Goal: Ask a question: Seek information or help from site administrators or community

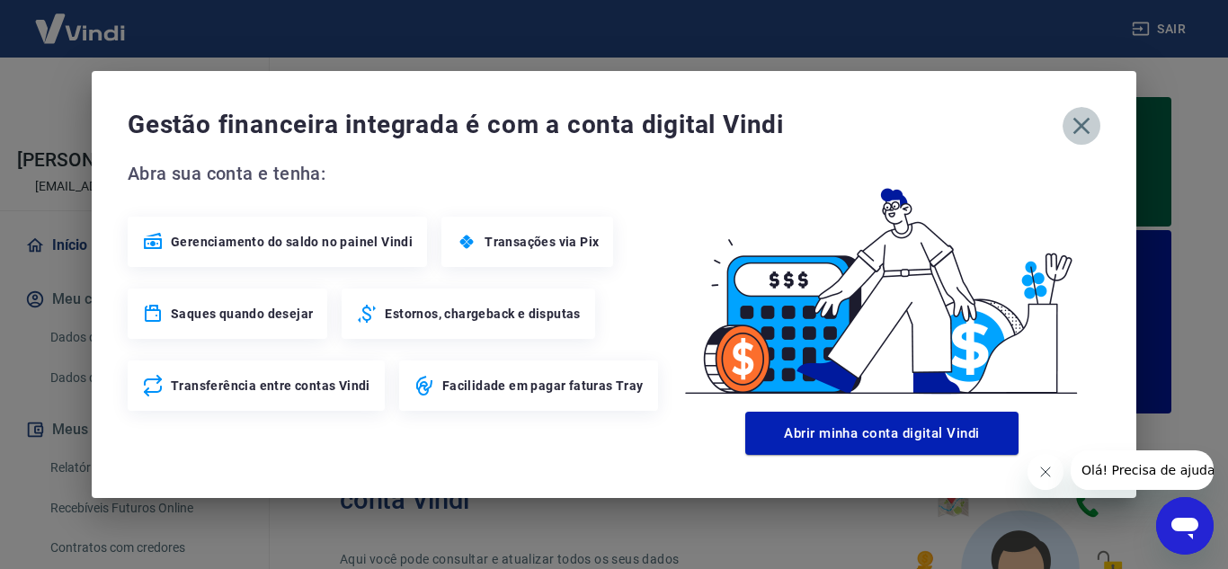
click at [1074, 126] on icon "button" at bounding box center [1081, 125] width 29 height 29
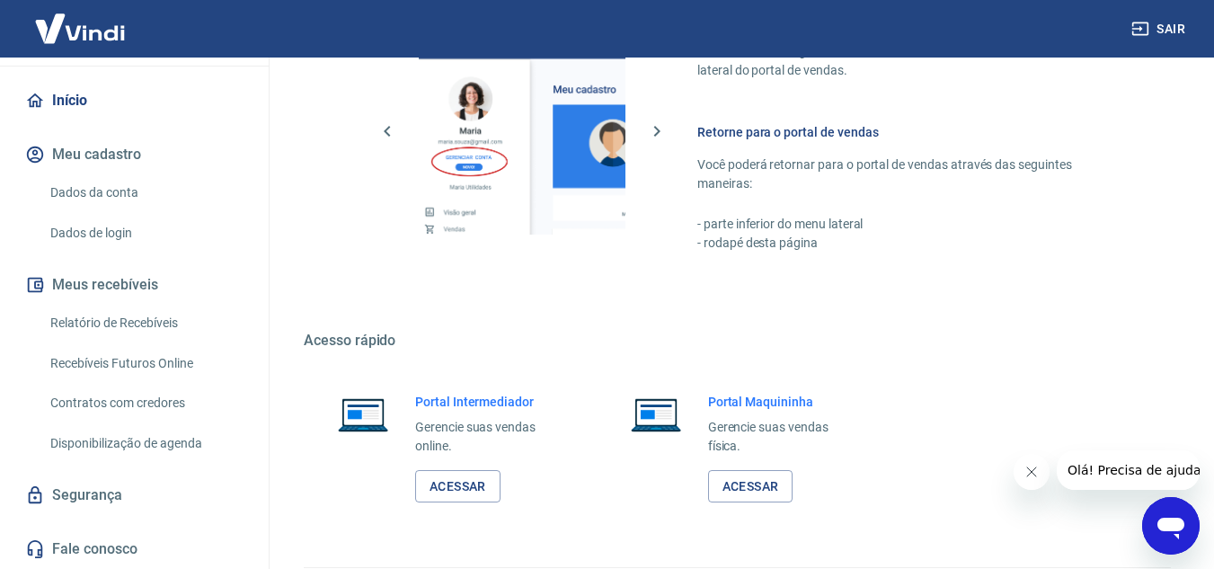
scroll to position [1225, 0]
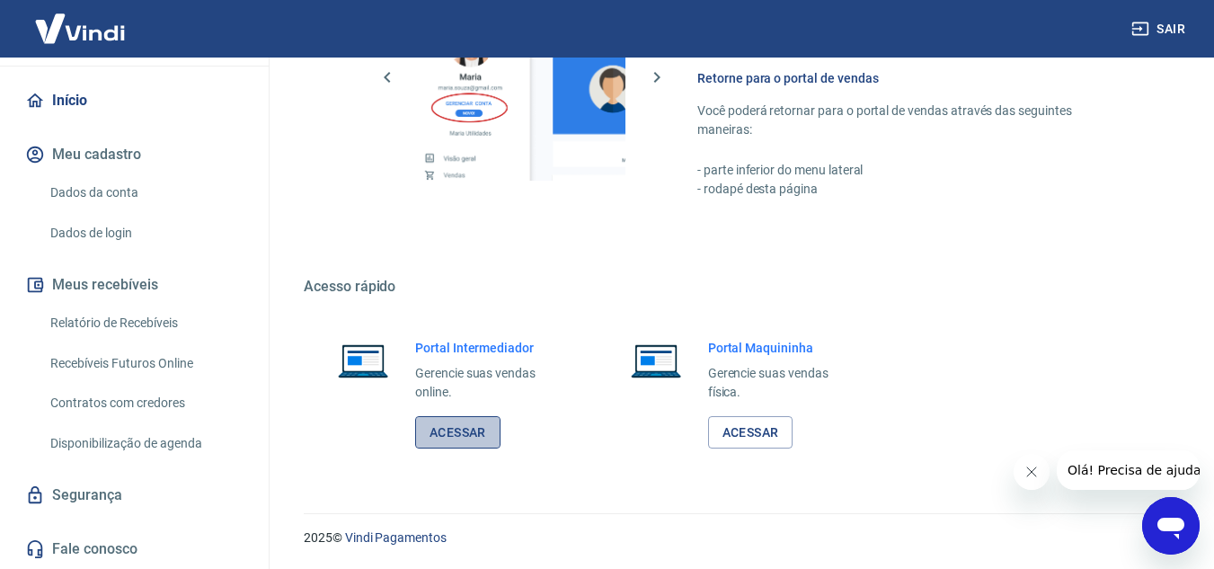
click at [468, 428] on link "Acessar" at bounding box center [457, 432] width 85 height 33
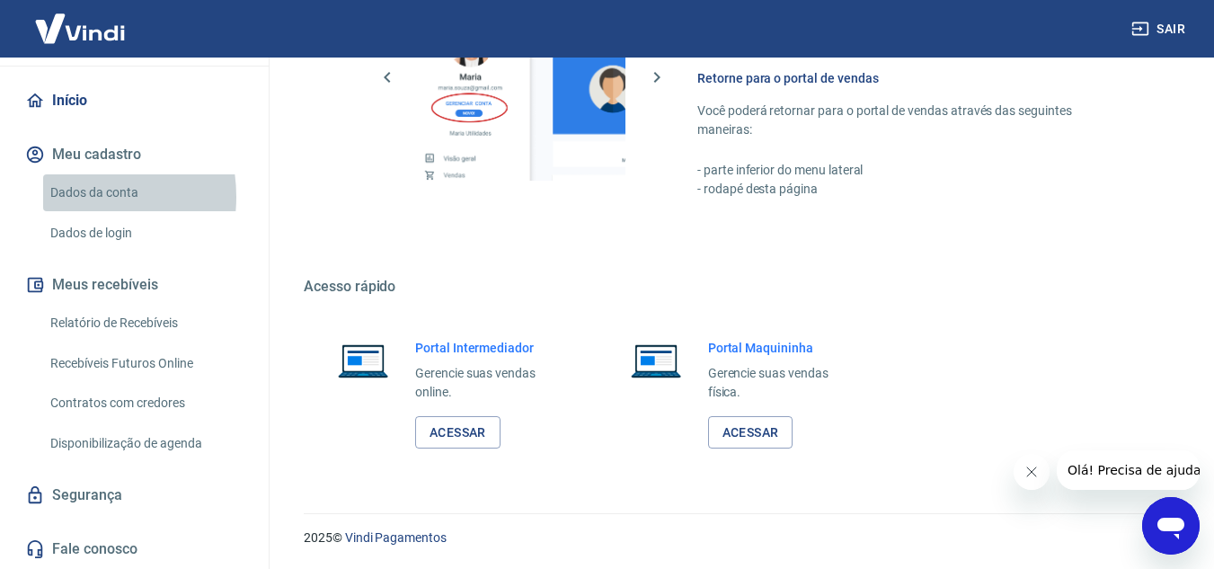
click at [67, 197] on link "Dados da conta" at bounding box center [145, 192] width 204 height 37
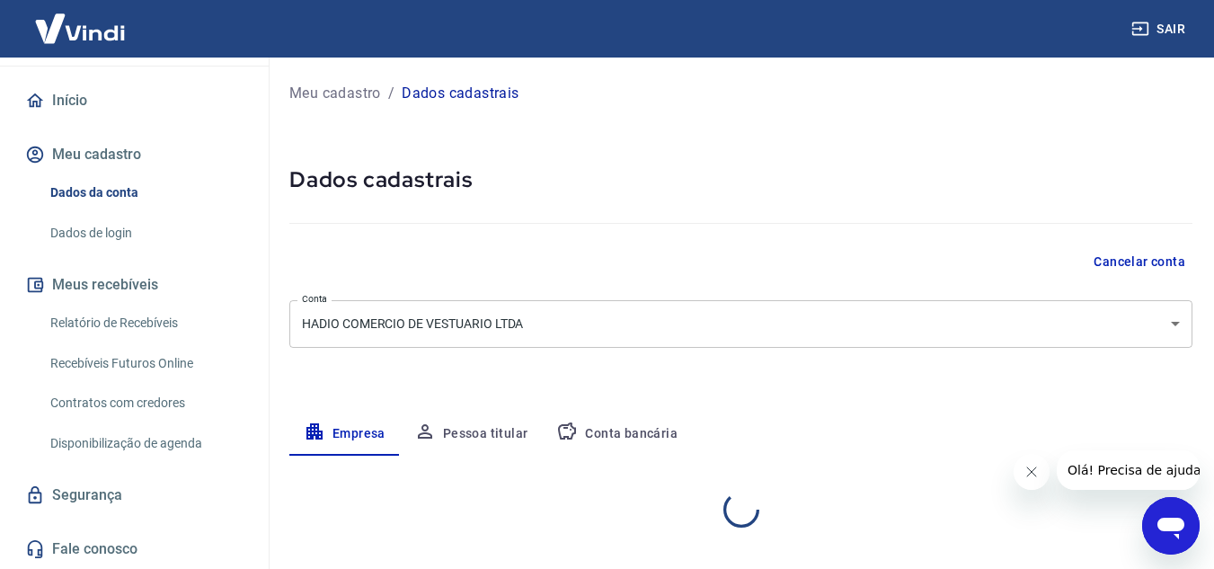
select select "SP"
select select "business"
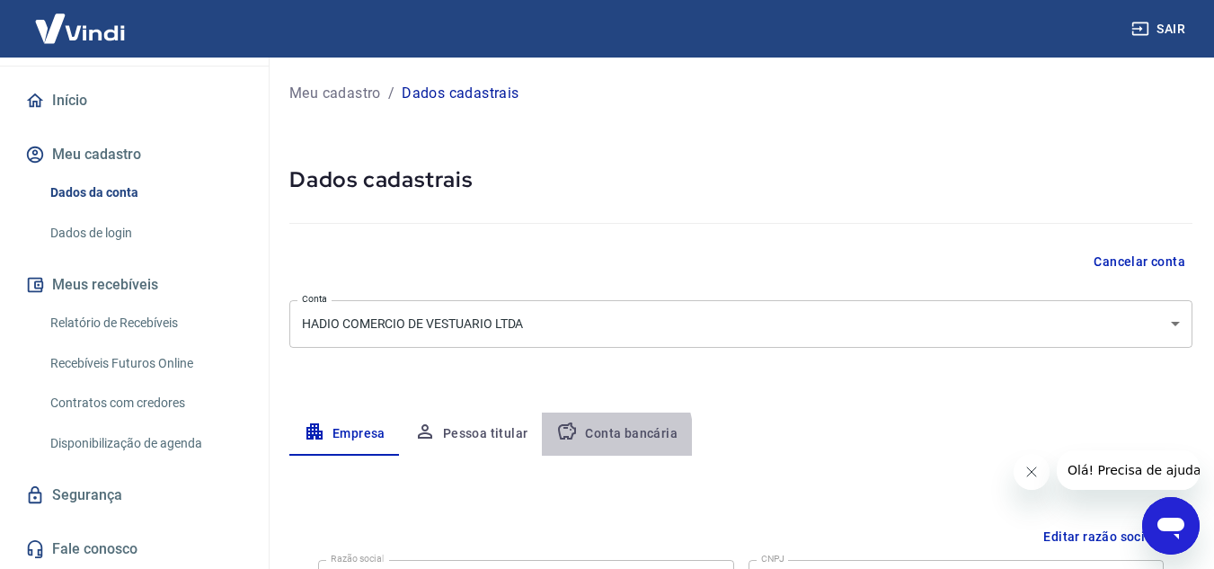
click at [594, 438] on button "Conta bancária" at bounding box center [617, 433] width 150 height 43
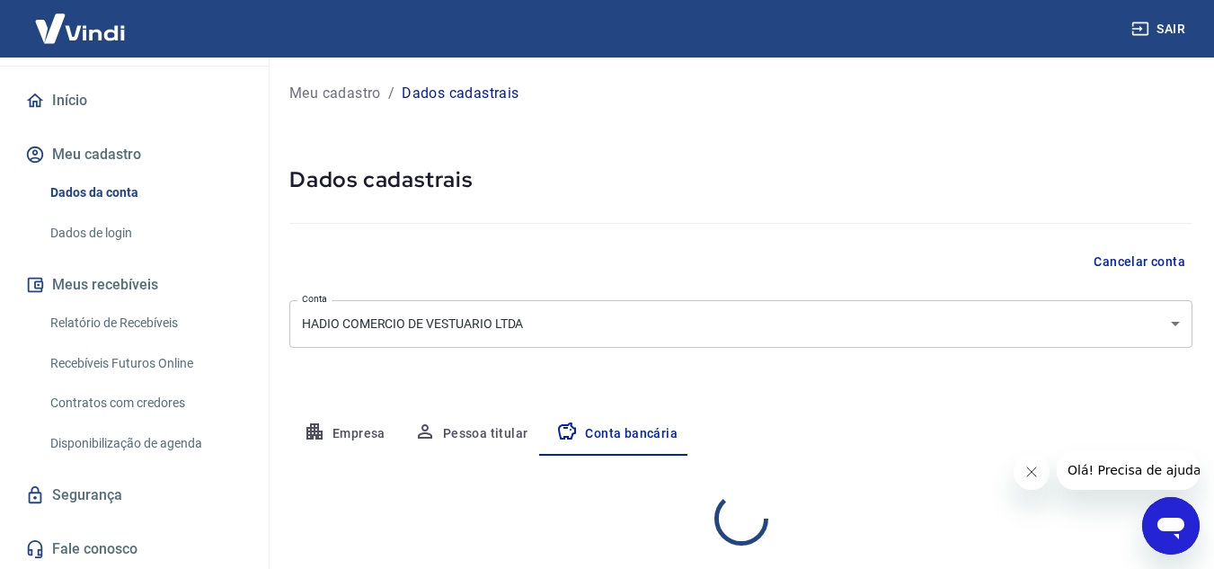
select select "1"
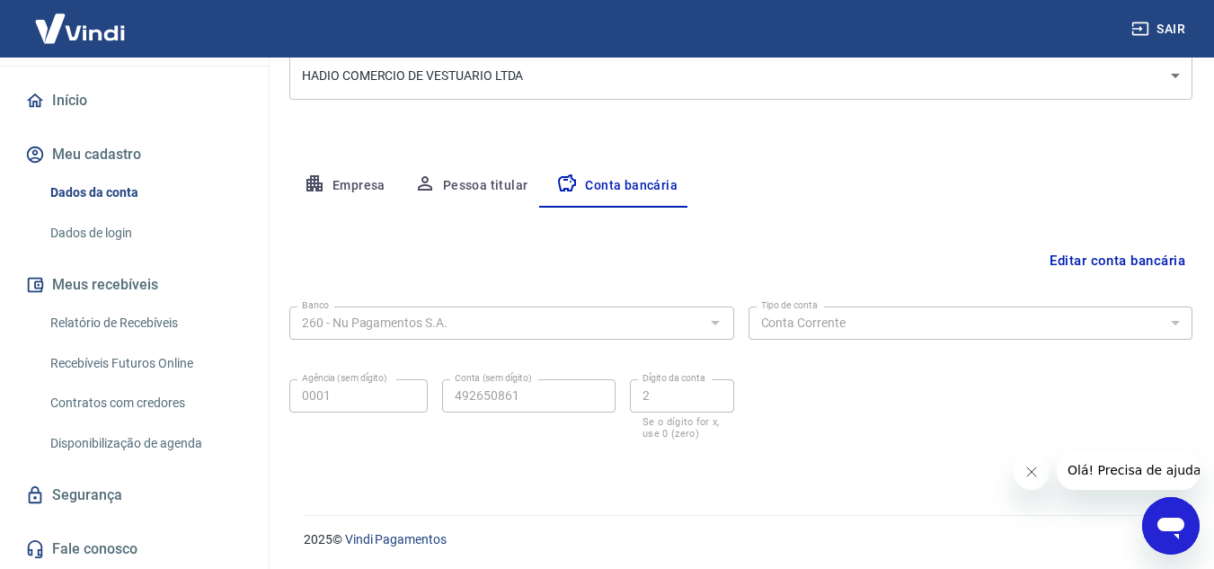
scroll to position [250, 0]
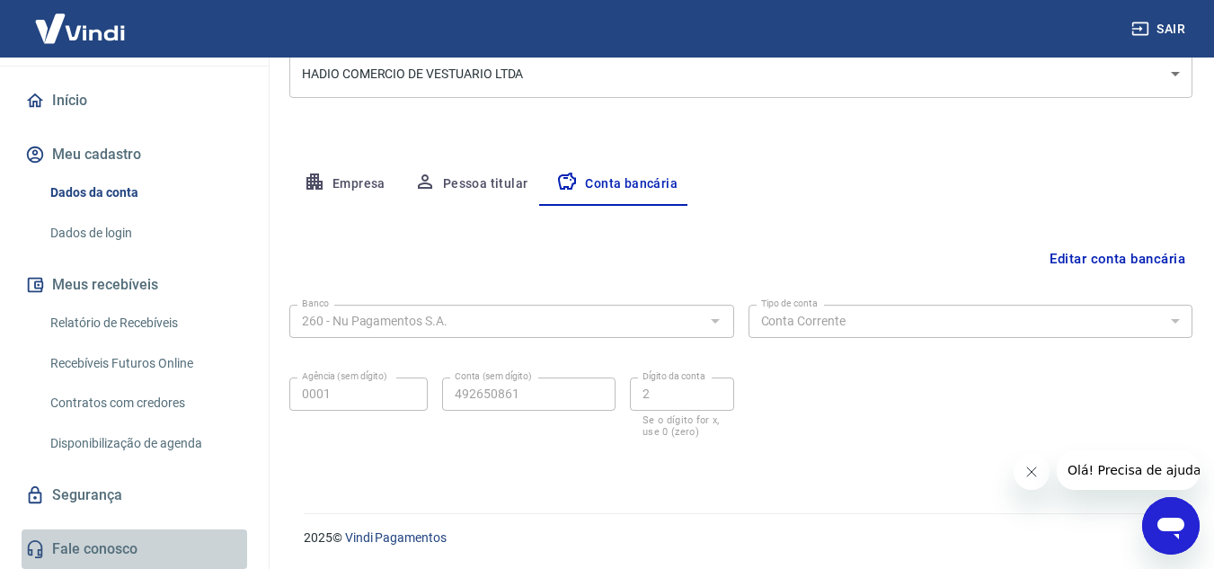
click at [142, 546] on link "Fale conosco" at bounding box center [135, 549] width 226 height 40
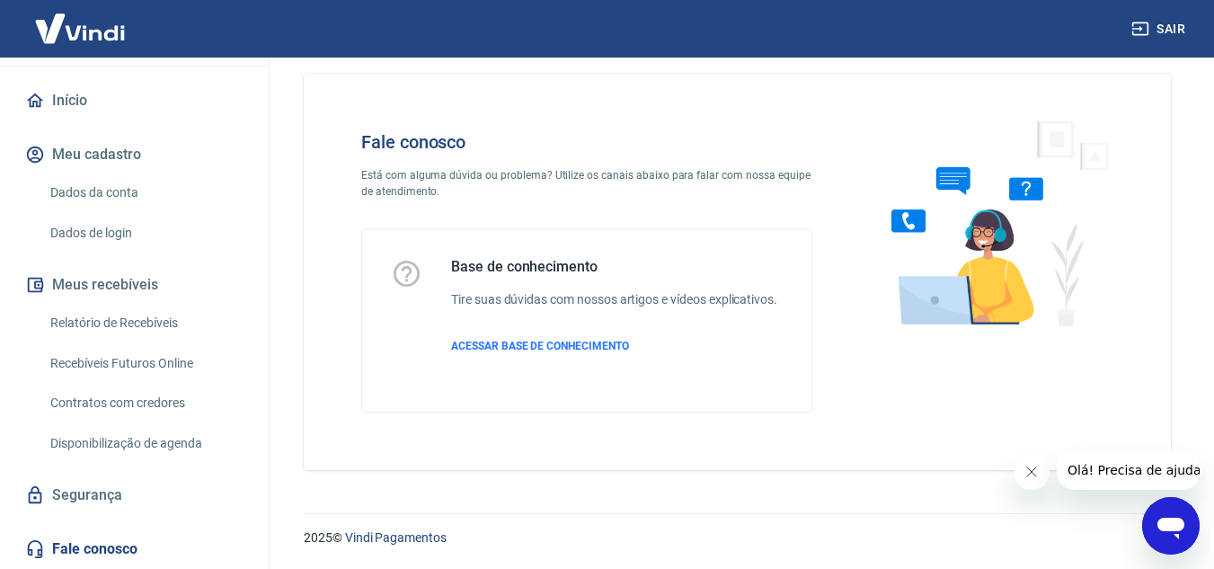
scroll to position [20, 0]
click at [1165, 512] on icon "Abrir janela de mensagens" at bounding box center [1171, 526] width 32 height 32
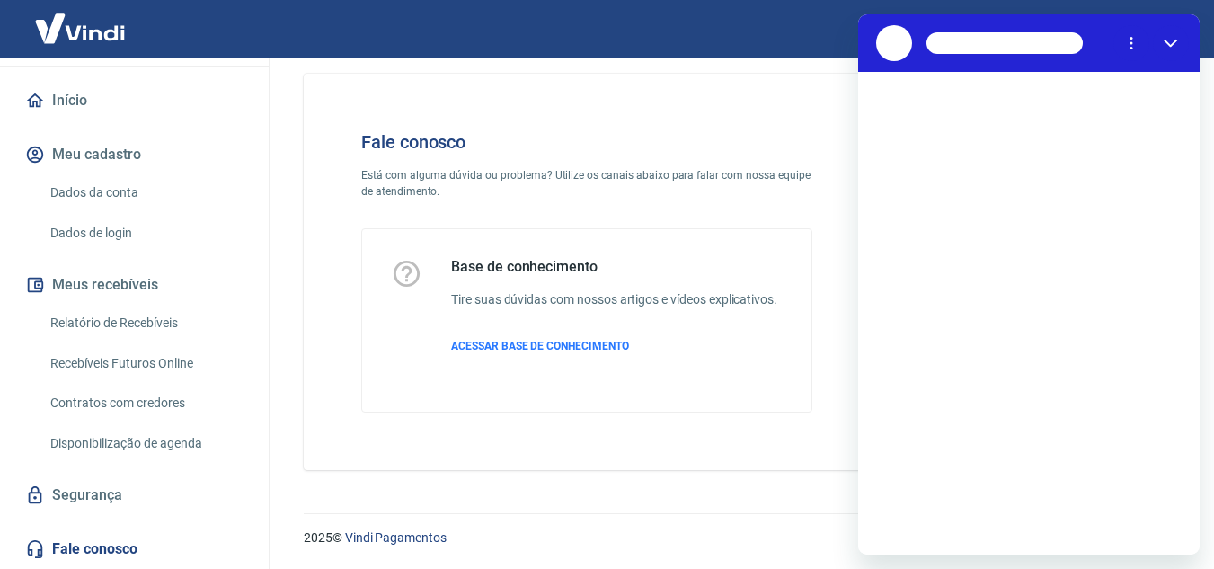
scroll to position [0, 0]
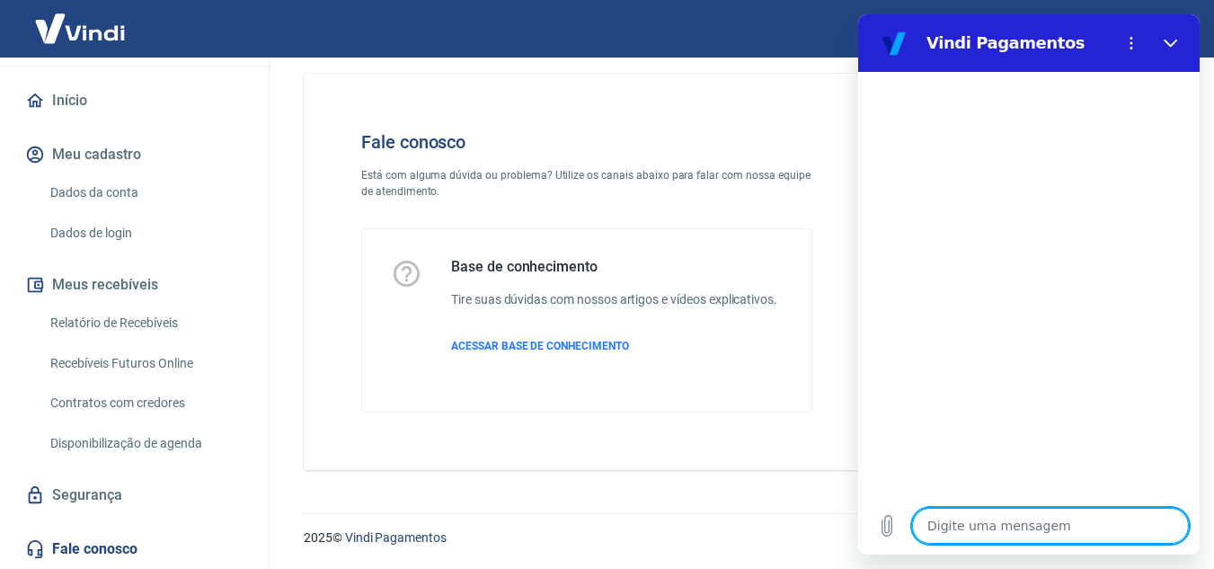
type textarea "V"
type textarea "x"
type textarea "Vi"
type textarea "x"
type textarea "Vi"
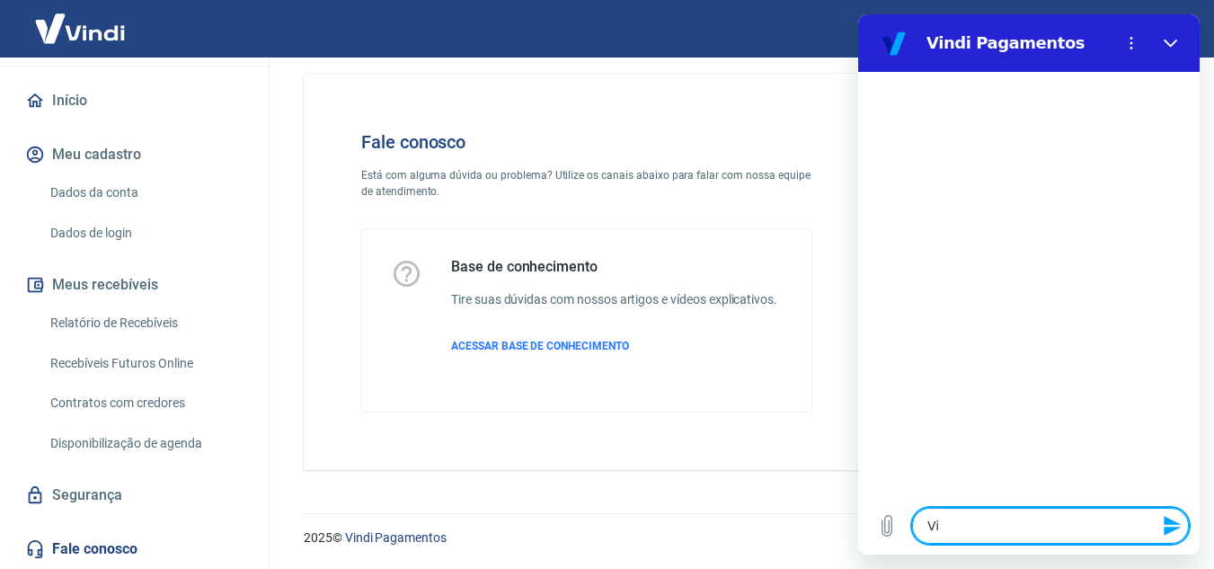
type textarea "x"
type textarea "Vi a"
type textarea "x"
type textarea "Vi aq"
type textarea "x"
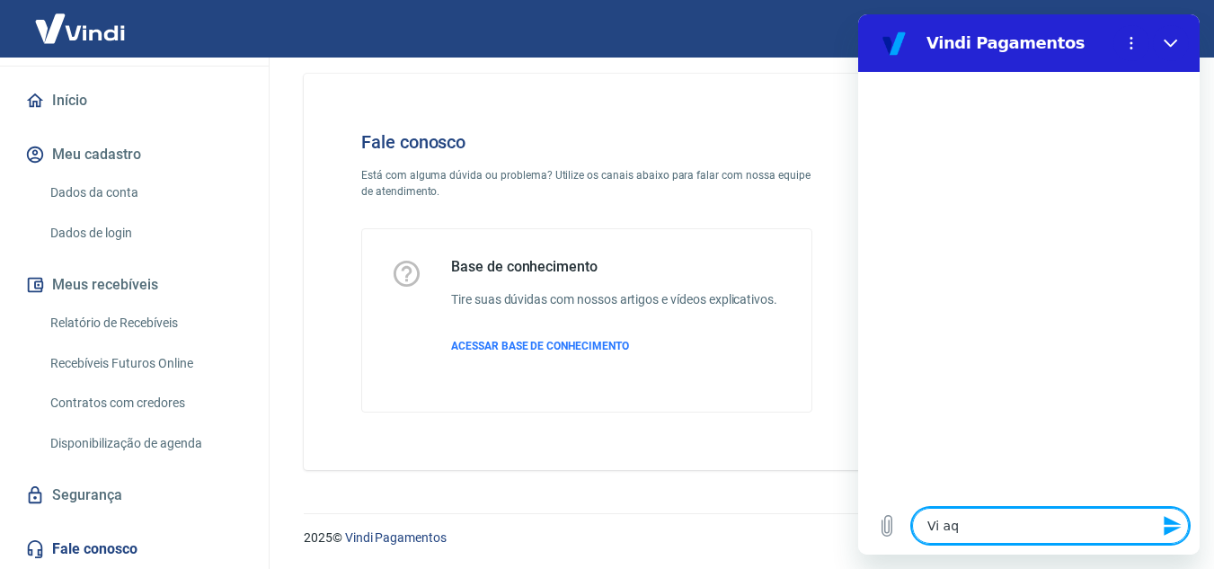
type textarea "Vi aqu"
type textarea "x"
type textarea "Vi aqui"
type textarea "x"
type textarea "Vi aqui"
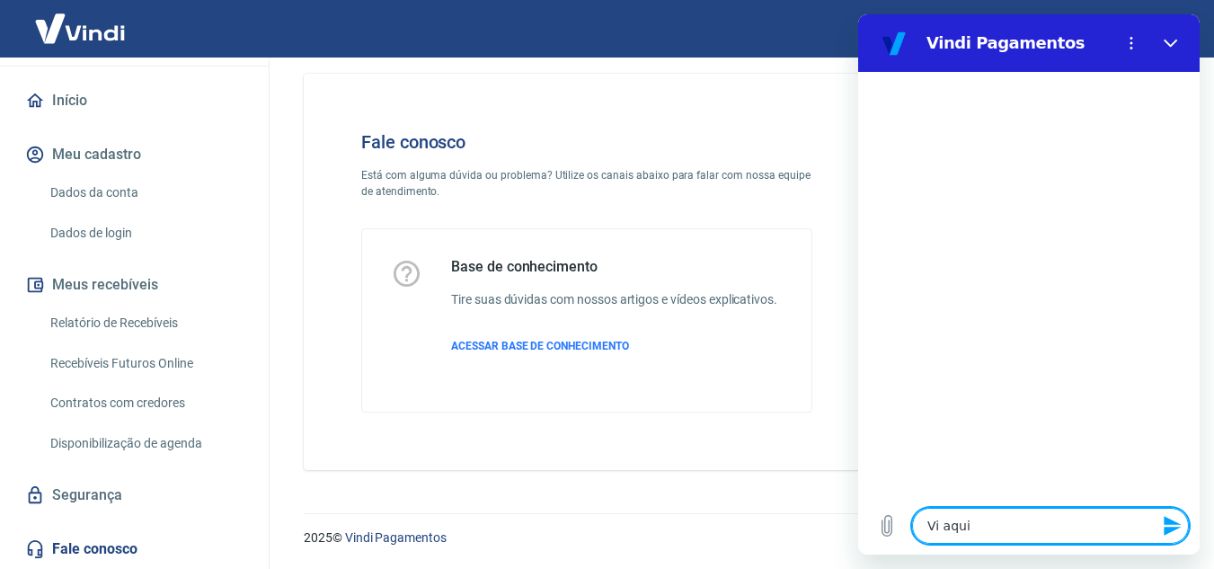
type textarea "x"
type textarea "Vi aqui o"
type textarea "x"
type textarea "Vi aqui o"
type textarea "x"
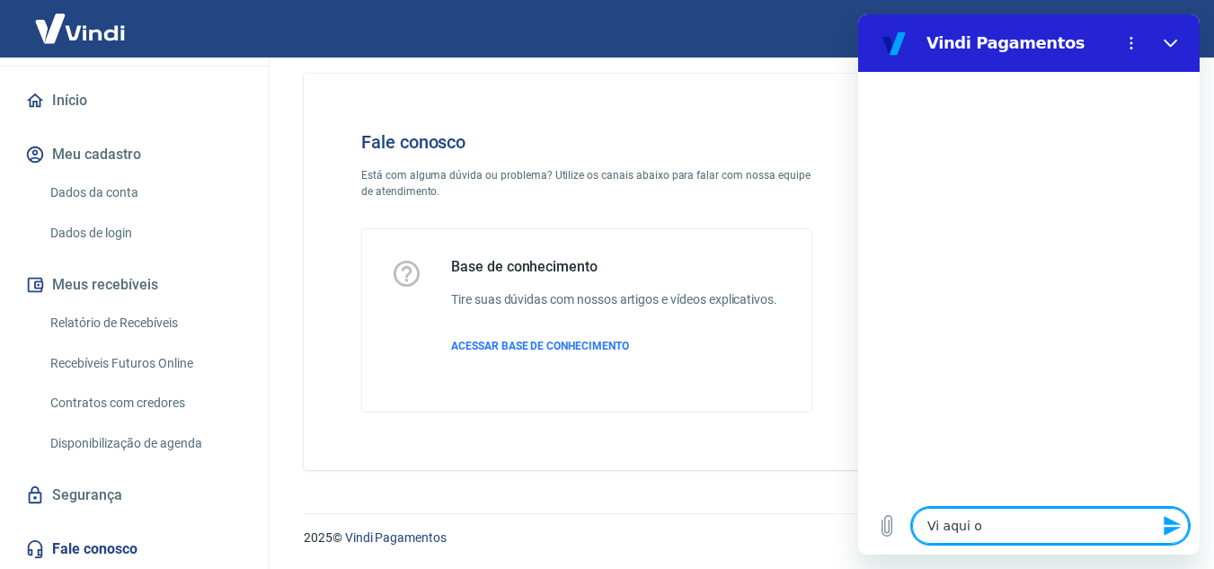
type textarea "Vi aqui o r"
type textarea "x"
type textarea "Vi aqui o re"
type textarea "x"
type textarea "Vi aqui o reg"
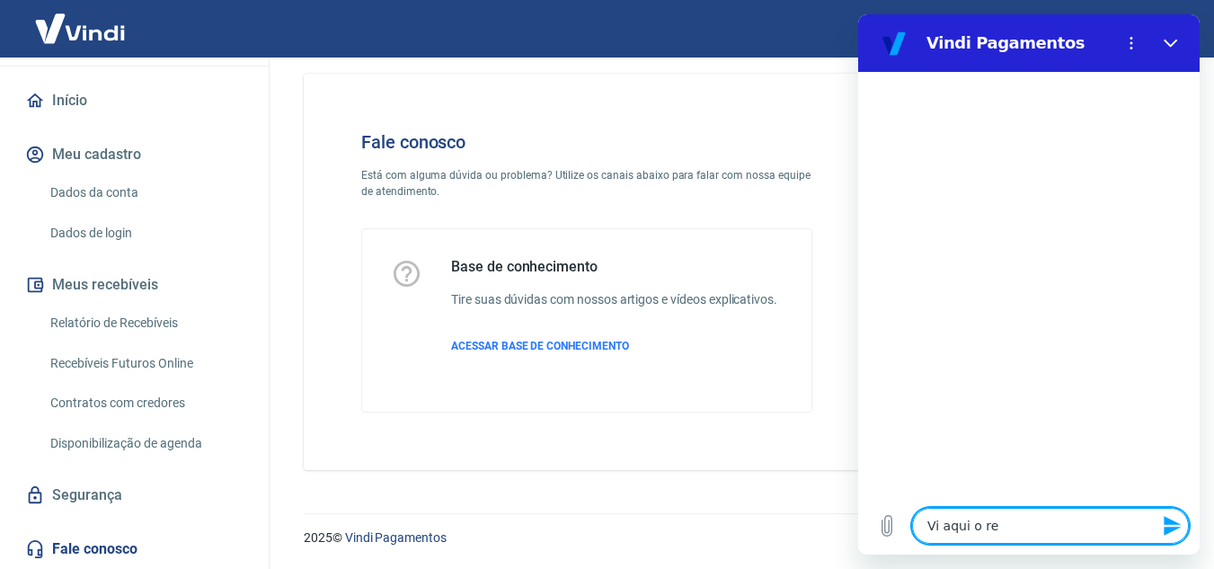
type textarea "x"
type textarea "Vi aqui o regi"
type textarea "x"
type textarea "Vi aqui o regis"
type textarea "x"
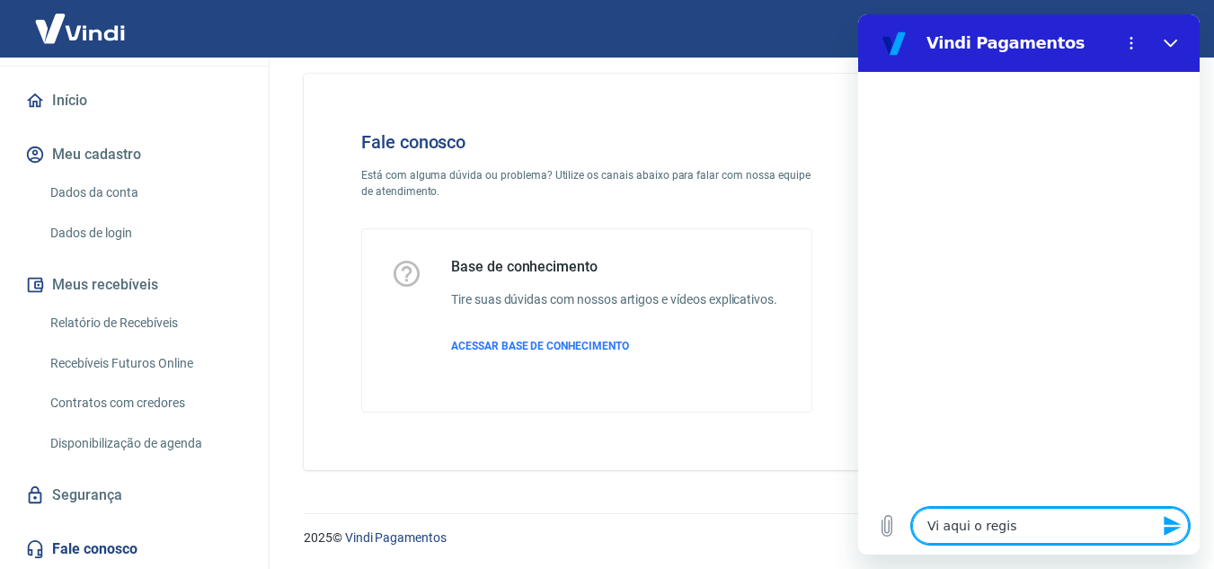
type textarea "Vi aqui o regist"
type textarea "x"
type textarea "Vi aqui o registr"
type textarea "x"
type textarea "Vi aqui o registro d"
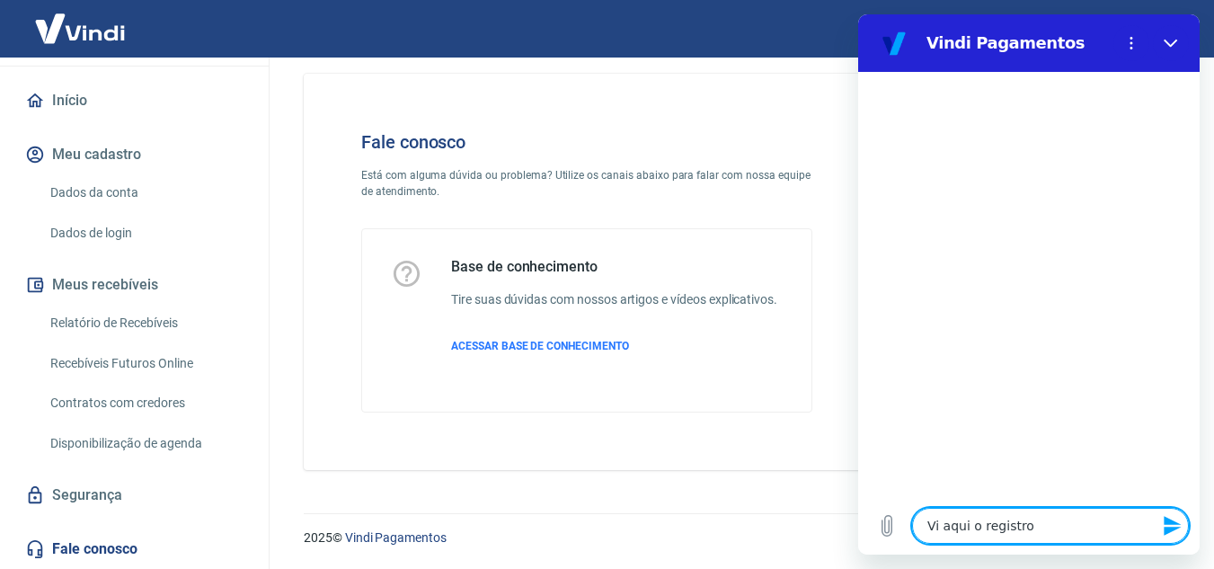
type textarea "x"
type textarea "Vi aqui o registro de"
type textarea "x"
type textarea "Vi aqui o registro de"
type textarea "x"
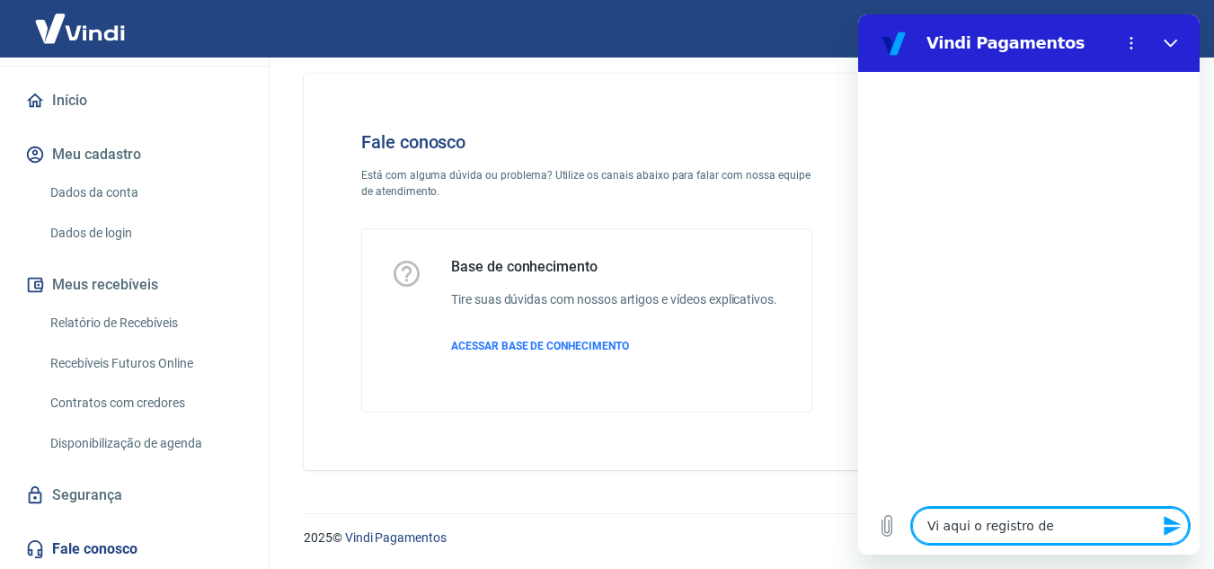
type textarea "Vi aqui o registro de c"
type textarea "x"
type textarea "Vi aqui o registro de co"
type textarea "x"
type textarea "Vi aqui o registro de com"
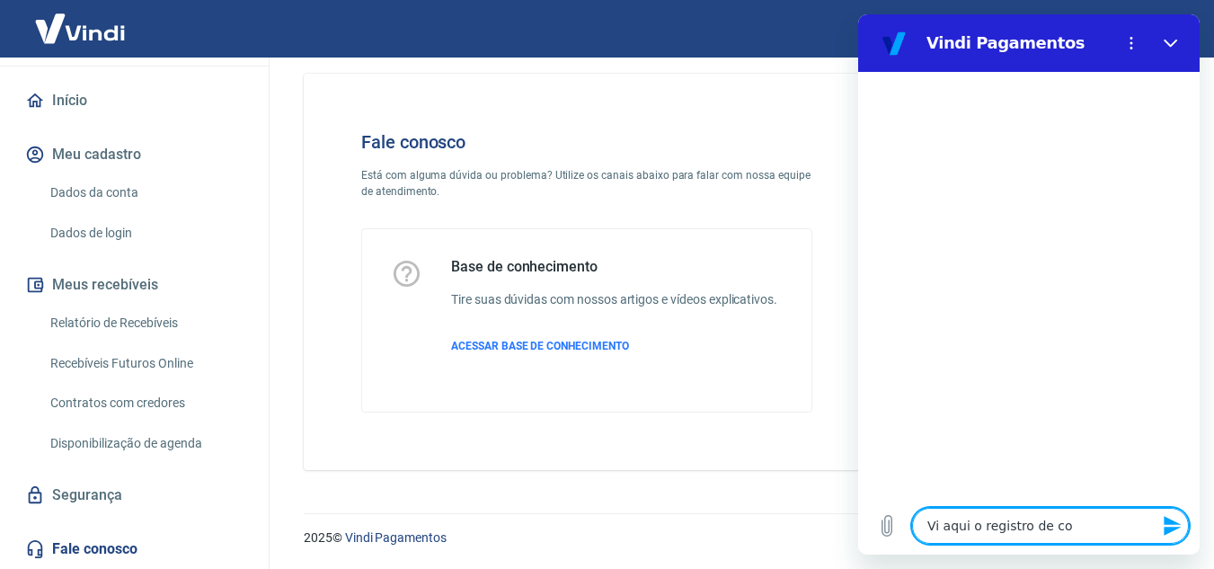
type textarea "x"
type textarea "Vi aqui o registro de comp"
type textarea "x"
type textarea "Vi aqui o registro de compr"
type textarea "x"
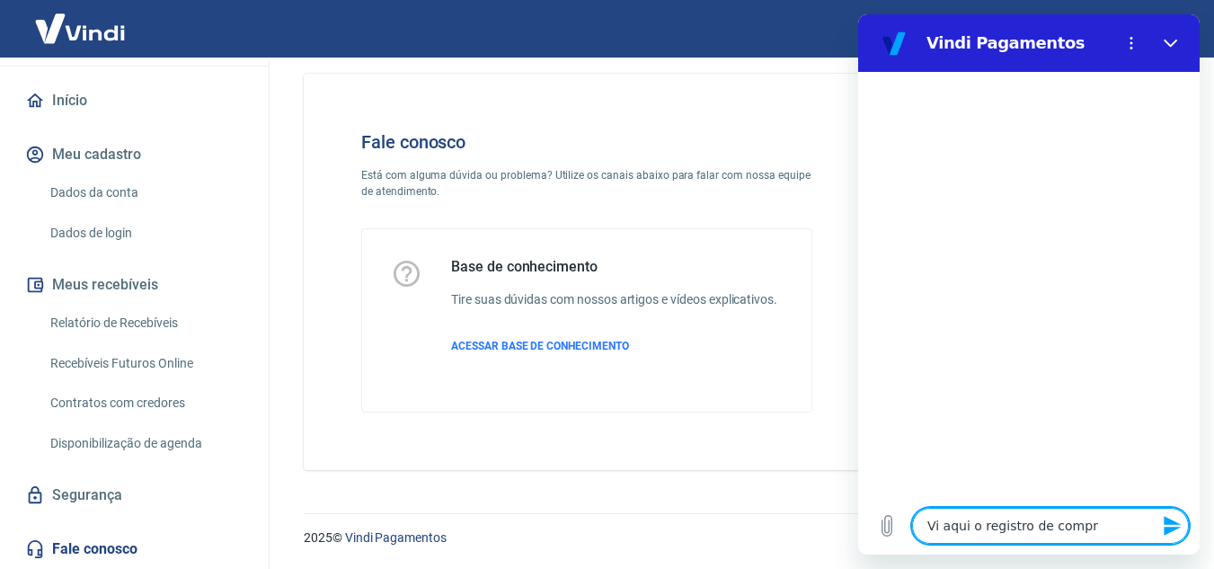
type textarea "Vi aqui o registro de compra"
type textarea "x"
type textarea "Vi aqui o registro de compras"
type textarea "x"
type textarea "Vi aqui o registro de compras,"
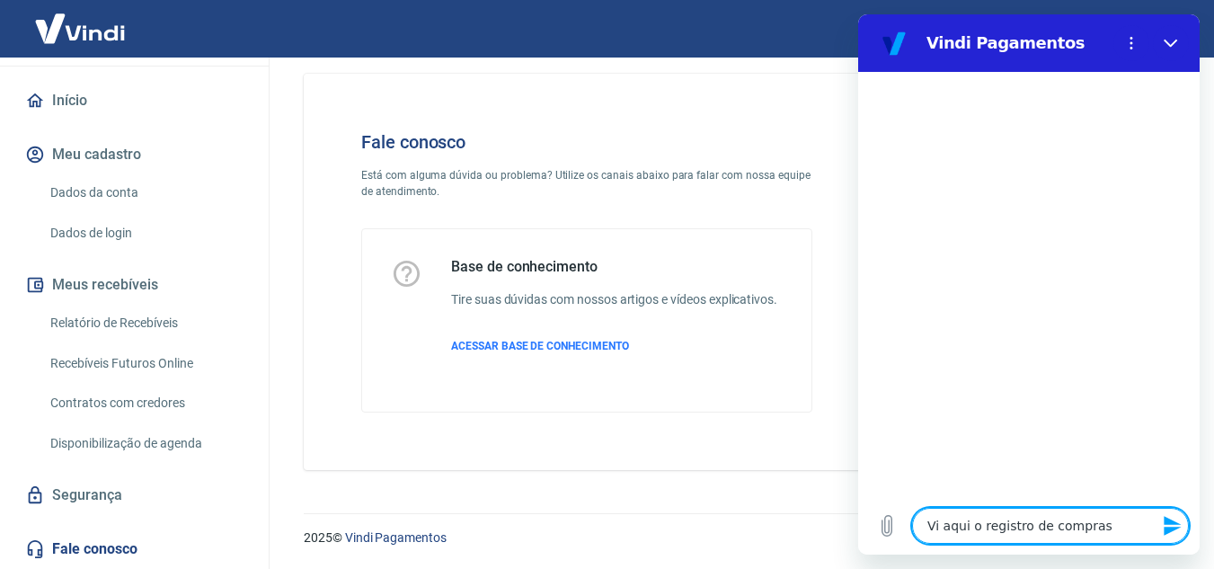
type textarea "x"
type textarea "Vi aqui o registro de compras,"
type textarea "x"
type textarea "Vi aqui o registro de compras, e"
type textarea "x"
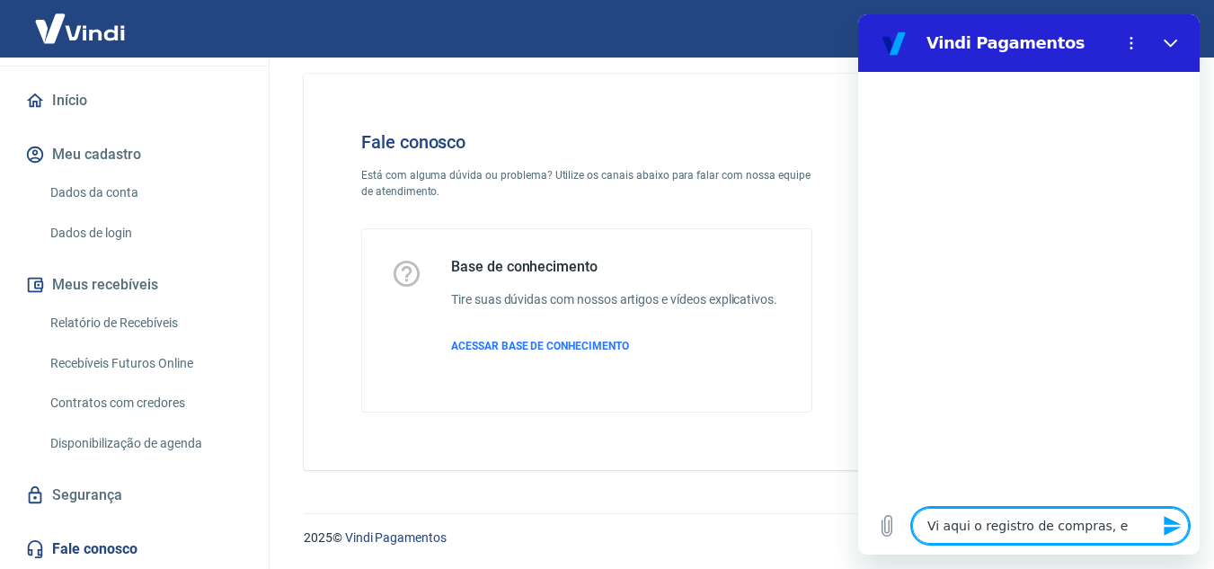
type textarea "Vi aqui o registro de compras, e"
type textarea "x"
type textarea "Vi aqui o registro de compras, e e"
type textarea "x"
type textarea "Vi aqui o registro de compras, e es"
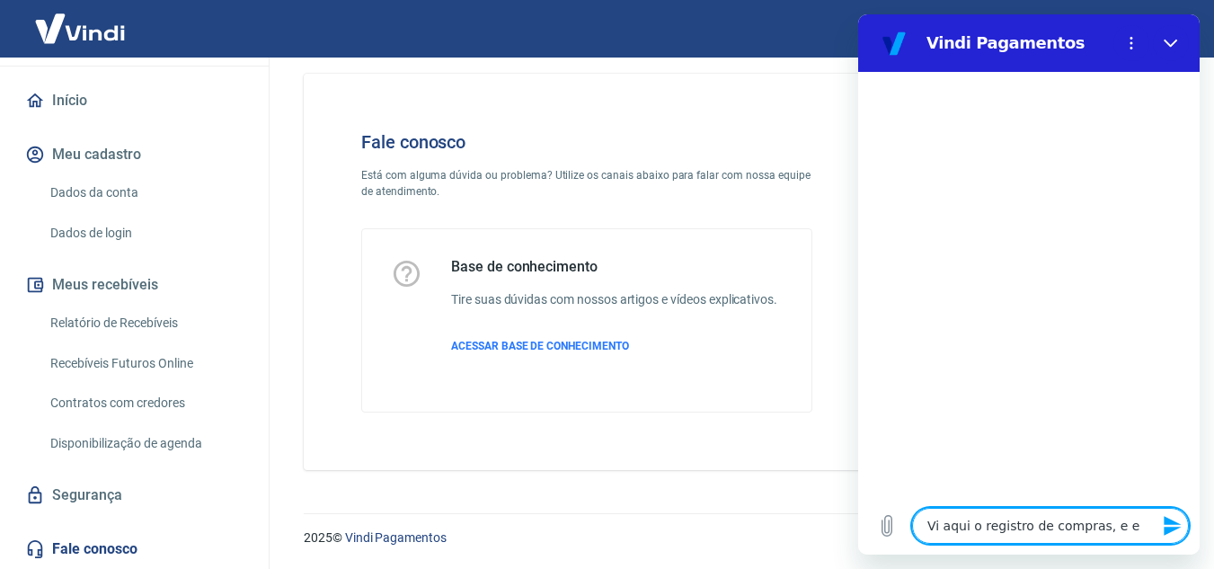
type textarea "x"
type textarea "Vi aqui o registro de compras, e est"
type textarea "x"
type textarea "Vi aqui o registro de compras, e está"
type textarea "x"
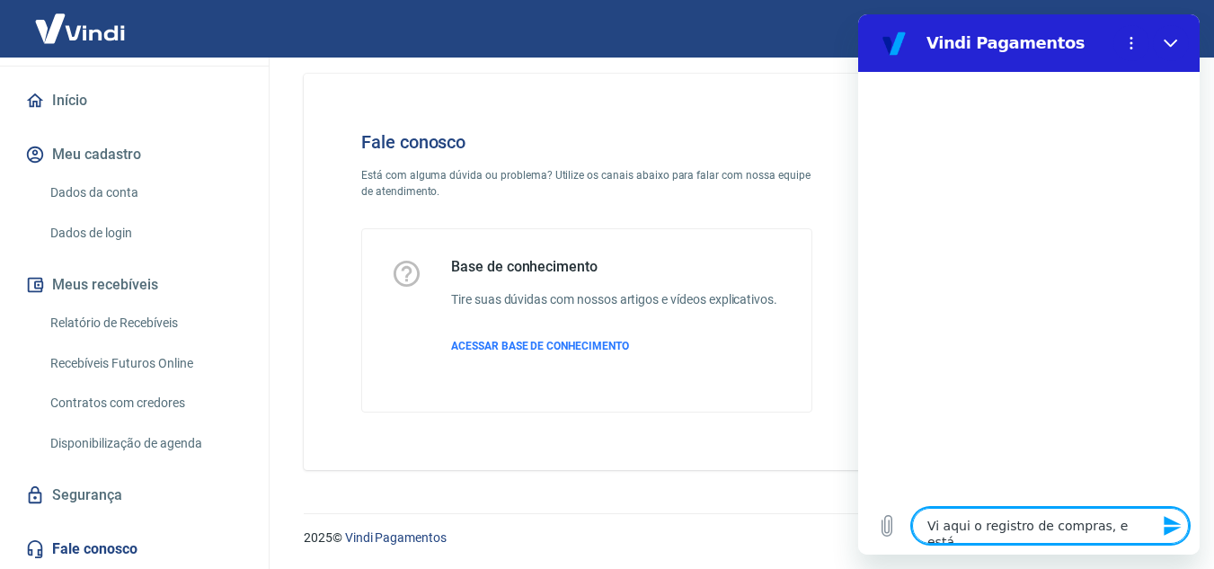
type textarea "Vi aqui o registro de compras, e está"
type textarea "x"
type textarea "Vi aqui o registro de compras, e está p"
type textarea "x"
type textarea "Vi aqui o registro de compras, e está pu"
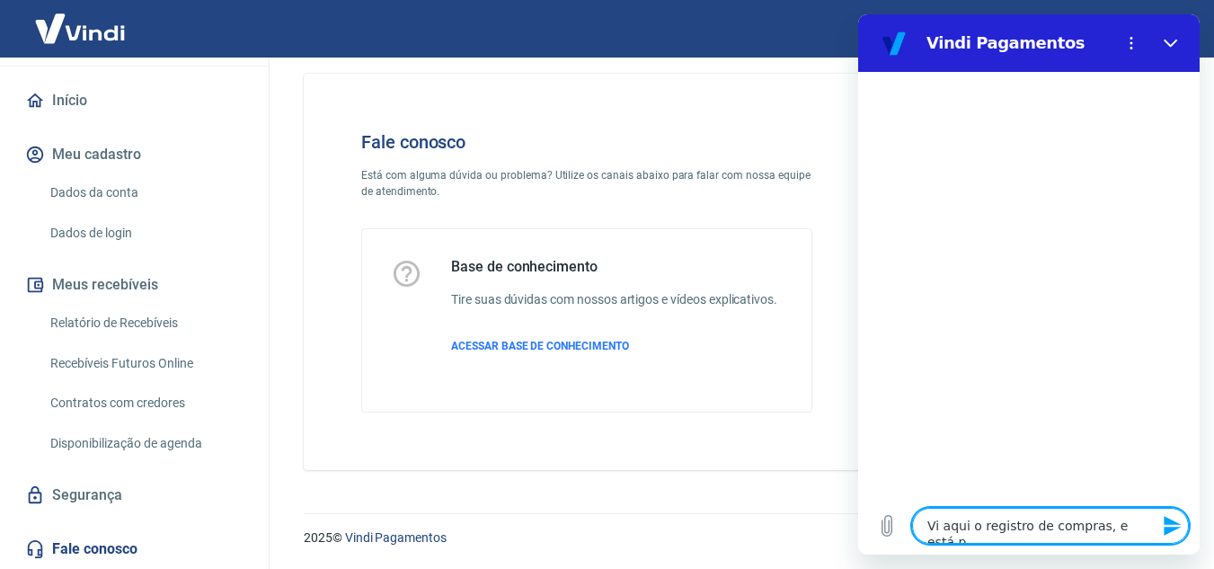
type textarea "x"
type textarea "Vi aqui o registro de compras, e está pux"
type textarea "x"
type textarea "Vi aqui o registro de compras, e está puxa"
type textarea "x"
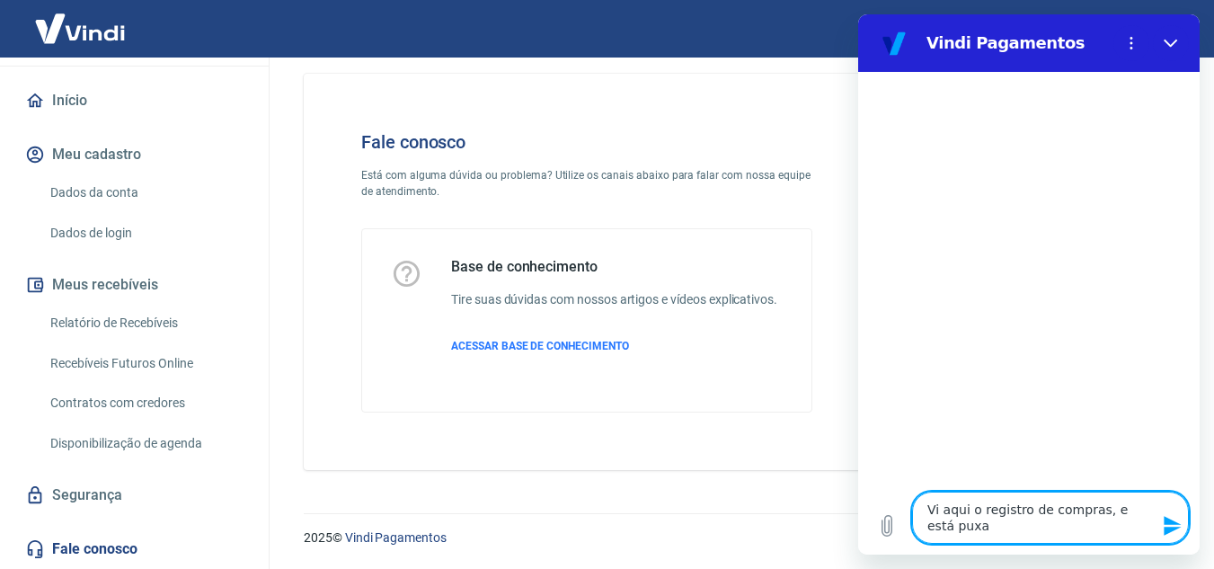
type textarea "Vi aqui o registro de compras, e está puxan"
type textarea "x"
type textarea "Vi aqui o registro de compras, e está puxand"
type textarea "x"
type textarea "Vi aqui o registro de compras, e está puxando"
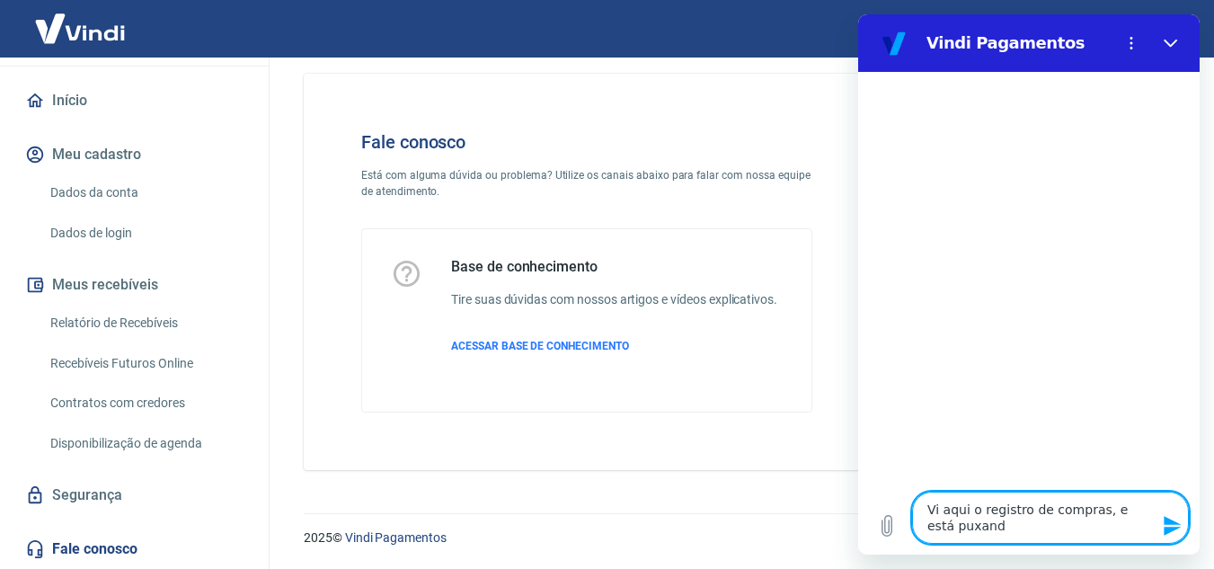
type textarea "x"
type textarea "Vi aqui o registro de compras, e está puxando"
type textarea "x"
type textarea "Vi aqui o registro de compras, e está puxando d"
type textarea "x"
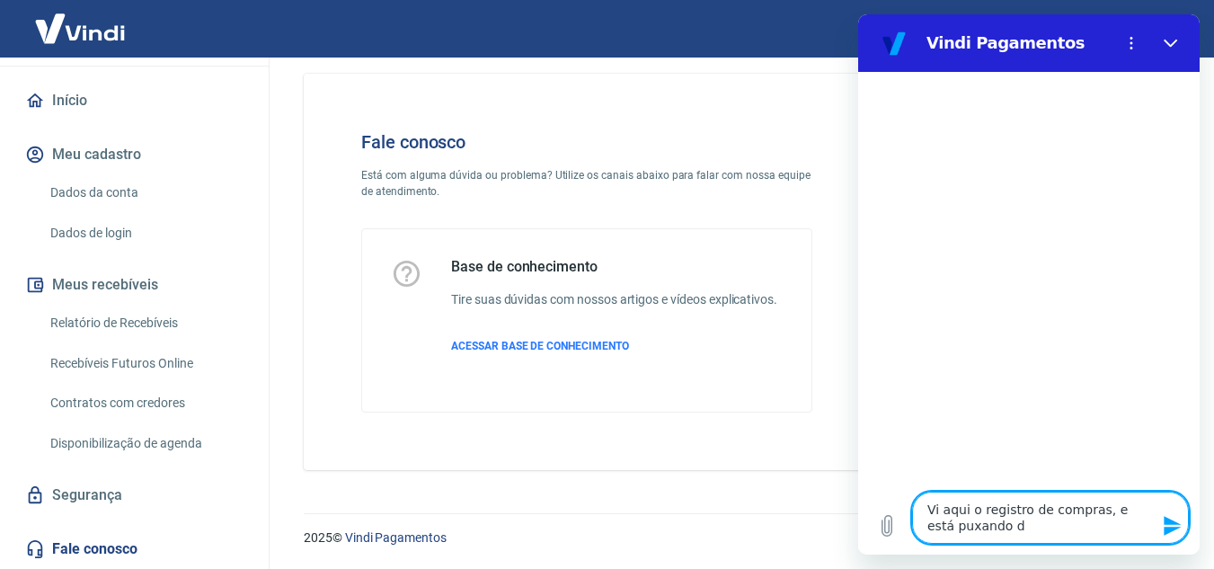
type textarea "Vi aqui o registro de compras, e está puxando da"
type textarea "x"
type textarea "Vi aqui o registro de compras, e está puxando dad"
type textarea "x"
type textarea "Vi aqui o registro de compras, e está puxando dado"
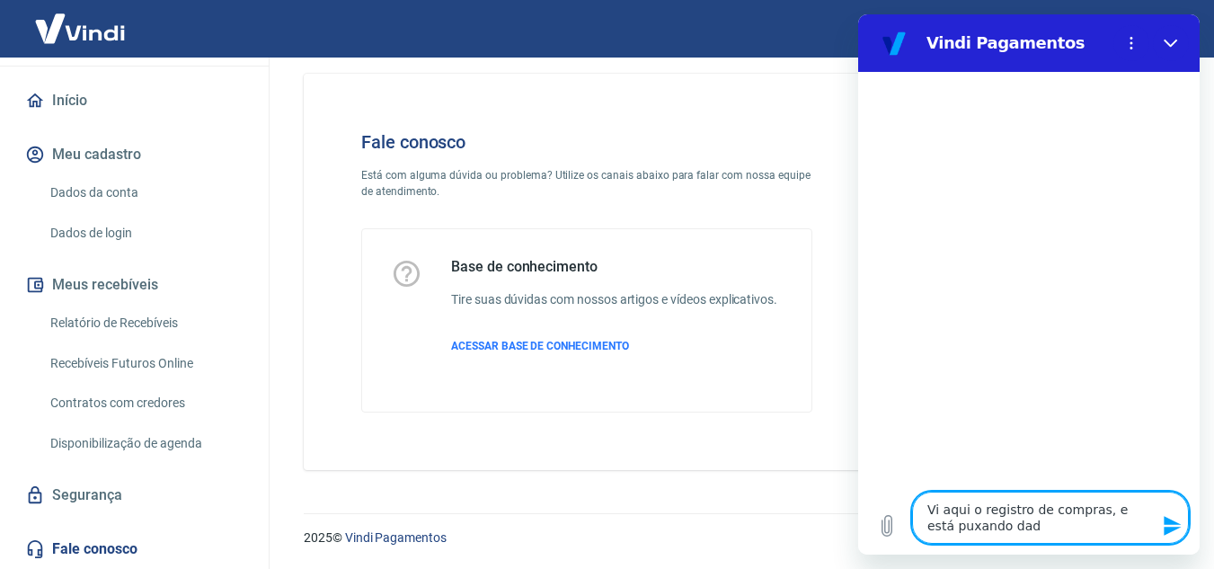
type textarea "x"
type textarea "Vi aqui o registro de compras, e está puxando dados"
type textarea "x"
type textarea "Vi aqui o registro de compras, e está puxando dados"
type textarea "x"
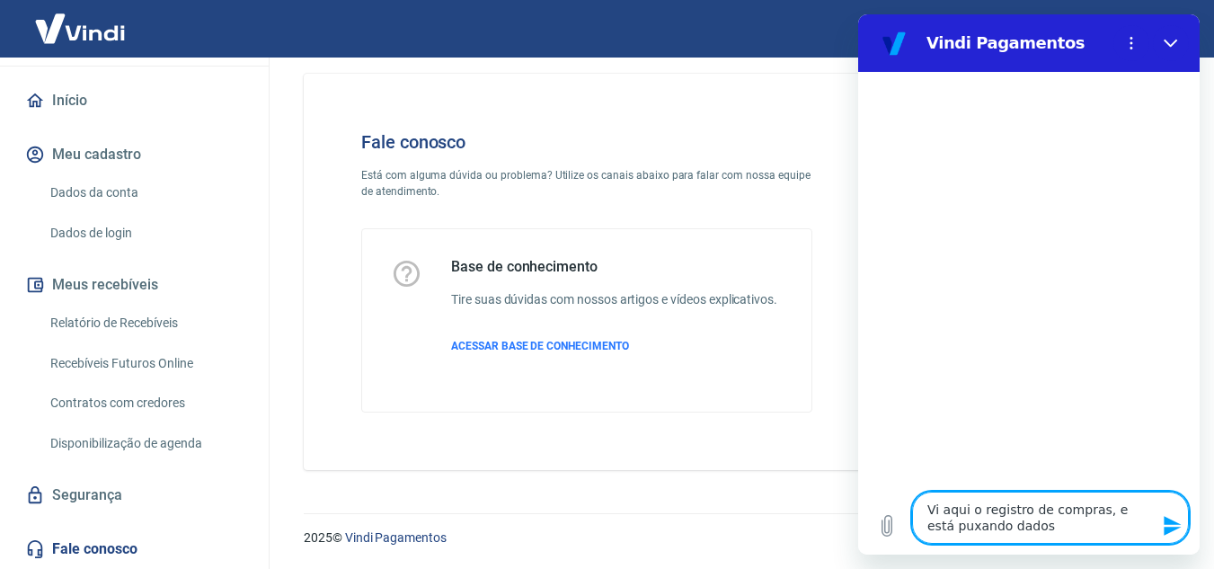
type textarea "Vi aqui o registro de compras, e está puxando dados d"
type textarea "x"
type textarea "Vi aqui o registro de compras, e está puxando dados da"
type textarea "x"
type textarea "Vi aqui o registro de compras, e está puxando dados da"
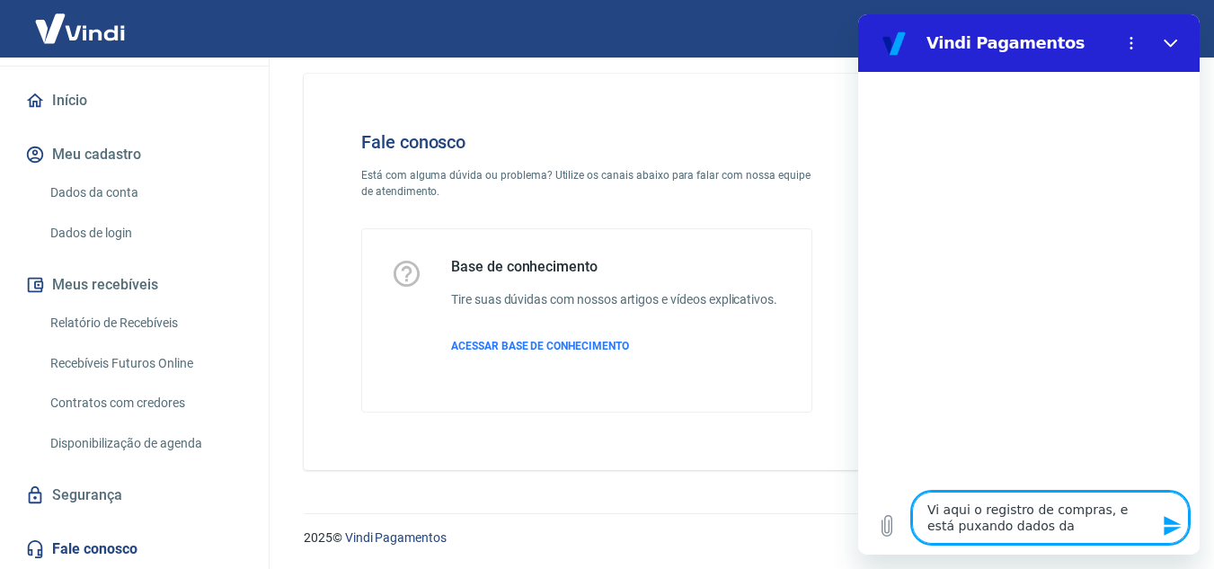
type textarea "x"
type textarea "Vi aqui o registro de compras, e está puxando dados da m"
type textarea "x"
type textarea "Vi aqui o registro de compras, e está puxando dados da mi"
type textarea "x"
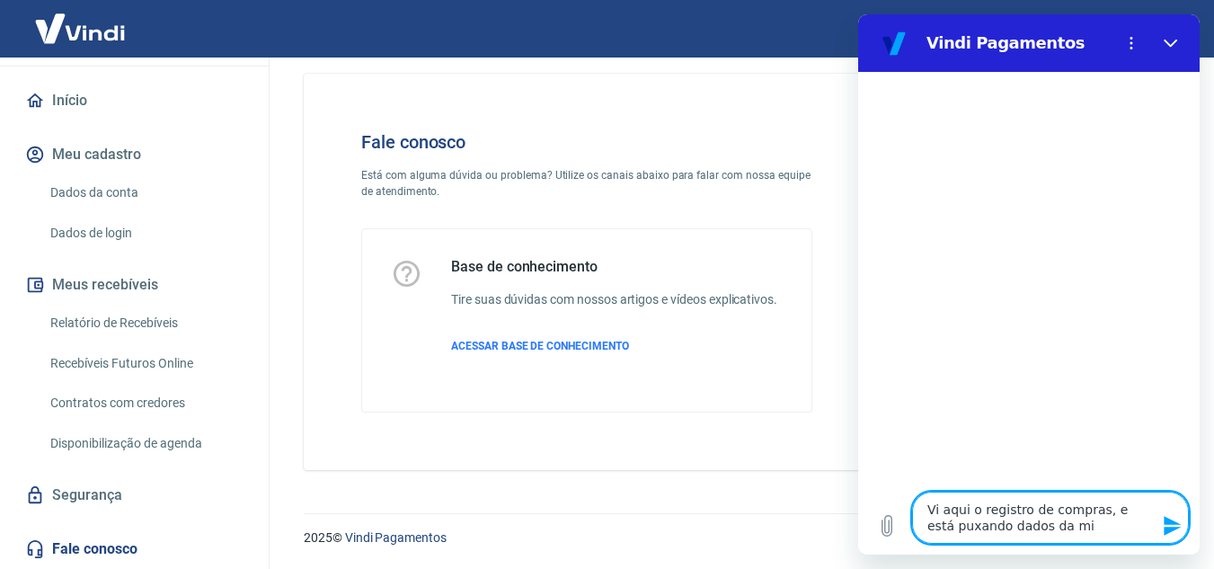
type textarea "Vi aqui o registro de compras, e está puxando dados da min"
type textarea "x"
type textarea "Vi aqui o registro de compras, e está puxando dados da minh"
type textarea "x"
type textarea "Vi aqui o registro de compras, e está puxando dados da minha"
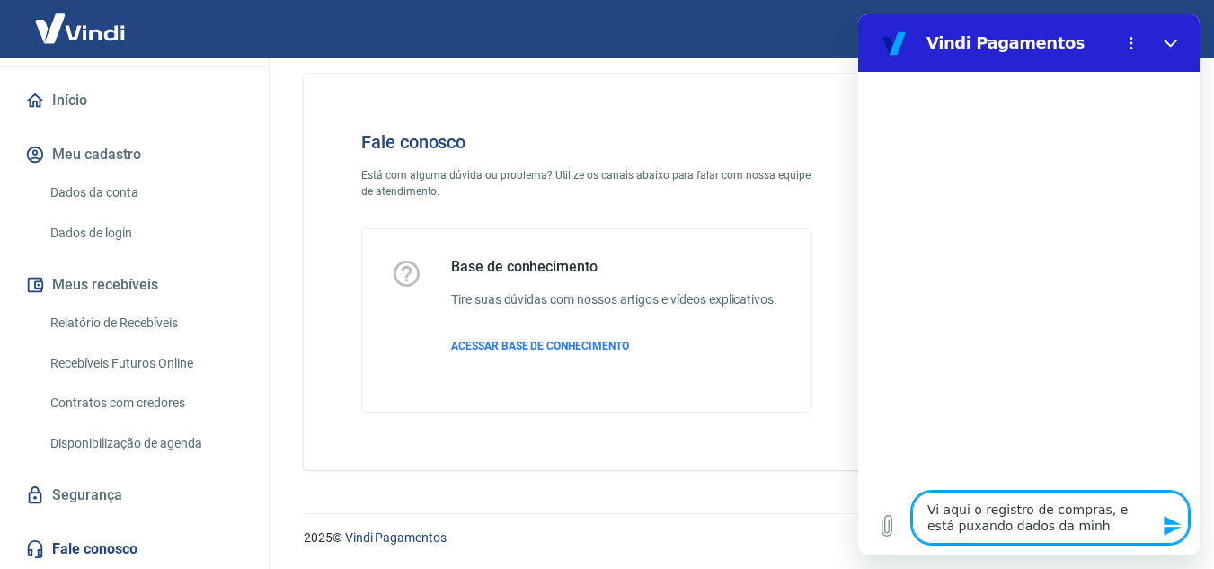
type textarea "x"
type textarea "Vi aqui o registro de compras, e está puxando dados da minha"
type textarea "x"
type textarea "Vi aqui o registro de compras, e está puxando dados da minha c"
type textarea "x"
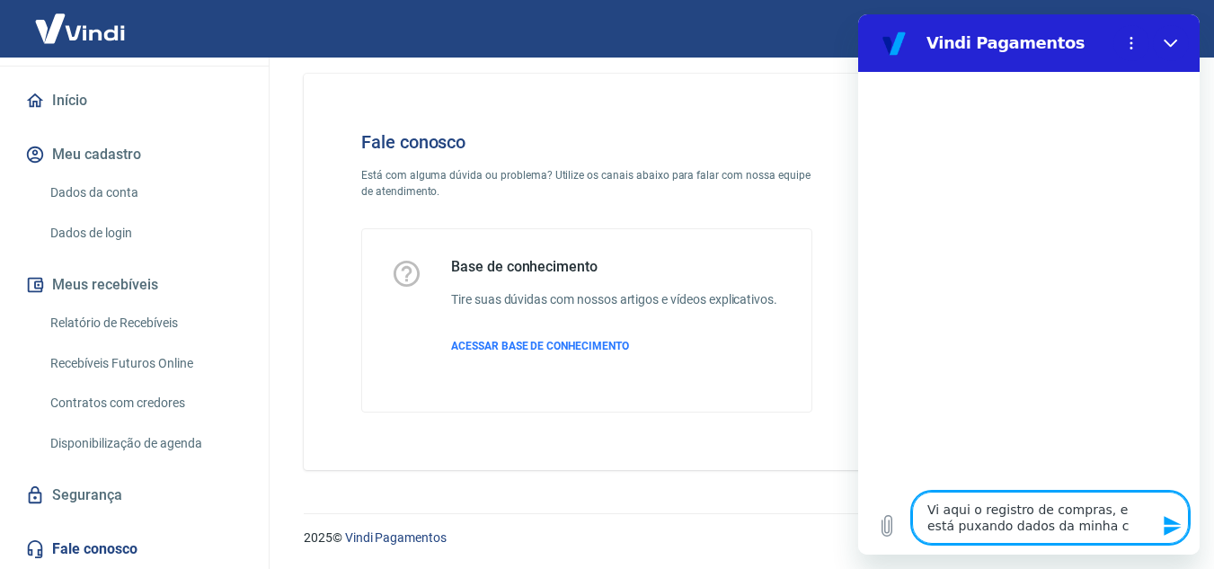
type textarea "Vi aqui o registro de compras, e está puxando dados da minha co"
type textarea "x"
type textarea "Vi aqui o registro de compras, e está puxando dados da minha con"
type textarea "x"
type textarea "Vi aqui o registro de compras, e está puxando dados da minha cont"
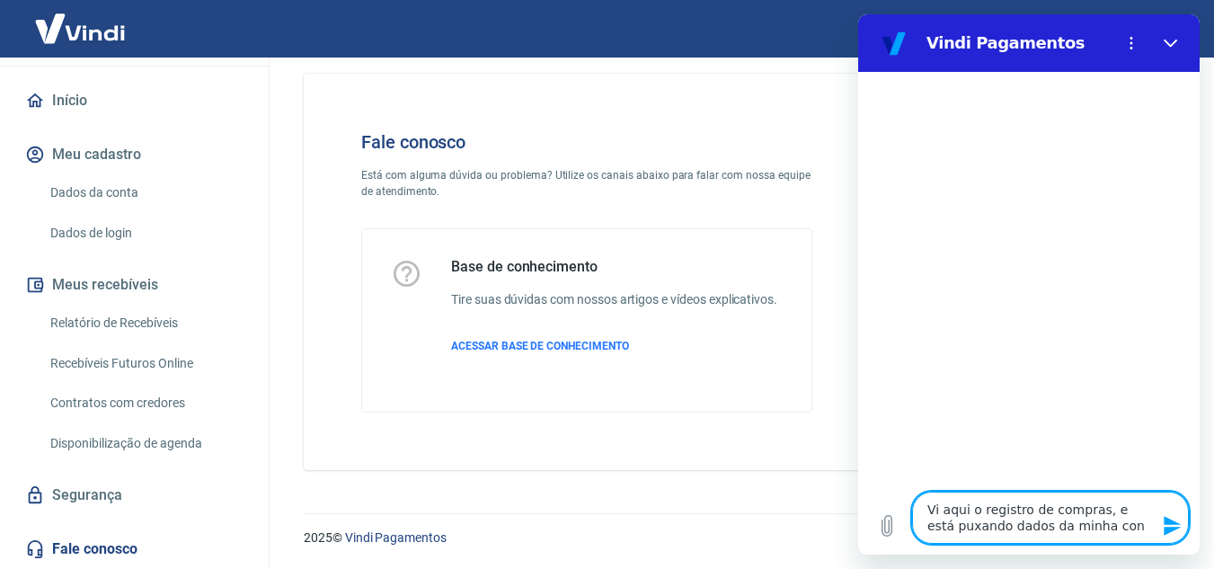
type textarea "x"
type textarea "Vi aqui o registro de compras, e está puxando dados da minha conta"
type textarea "x"
type textarea "Vi aqui o registro de compras, e está puxando dados da minha conta"
type textarea "x"
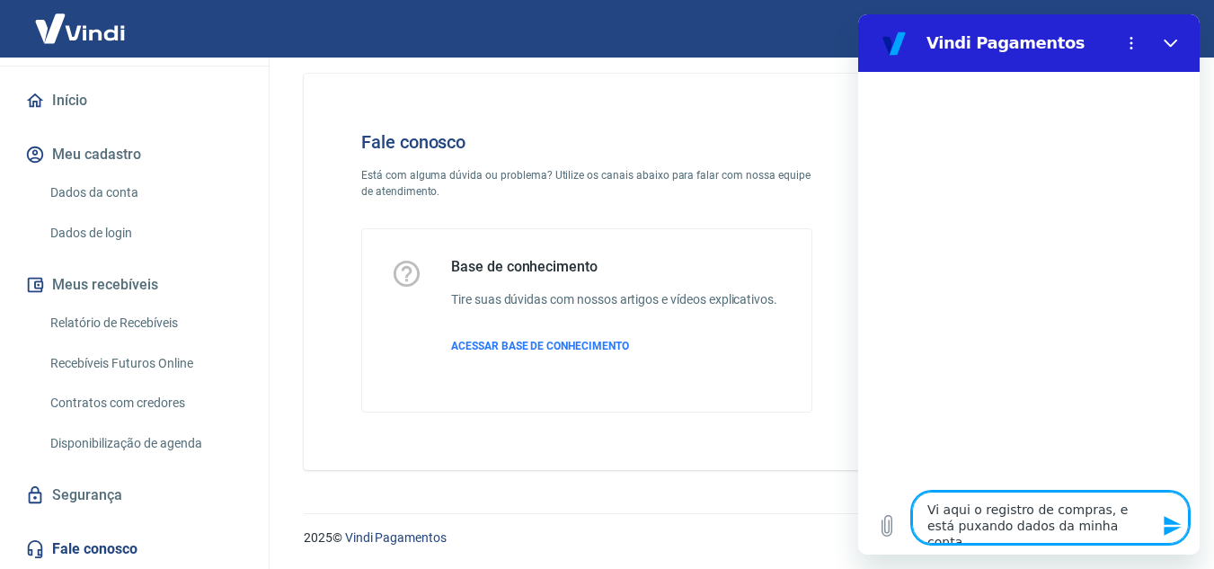
type textarea "Vi aqui o registro de compras, e está puxando dados da minha conta P"
type textarea "x"
type textarea "Vi aqui o registro de compras, e está puxando dados da minha conta PJ"
type textarea "x"
type textarea "Vi aqui o registro de compras, e está puxando dados da minha conta PJ"
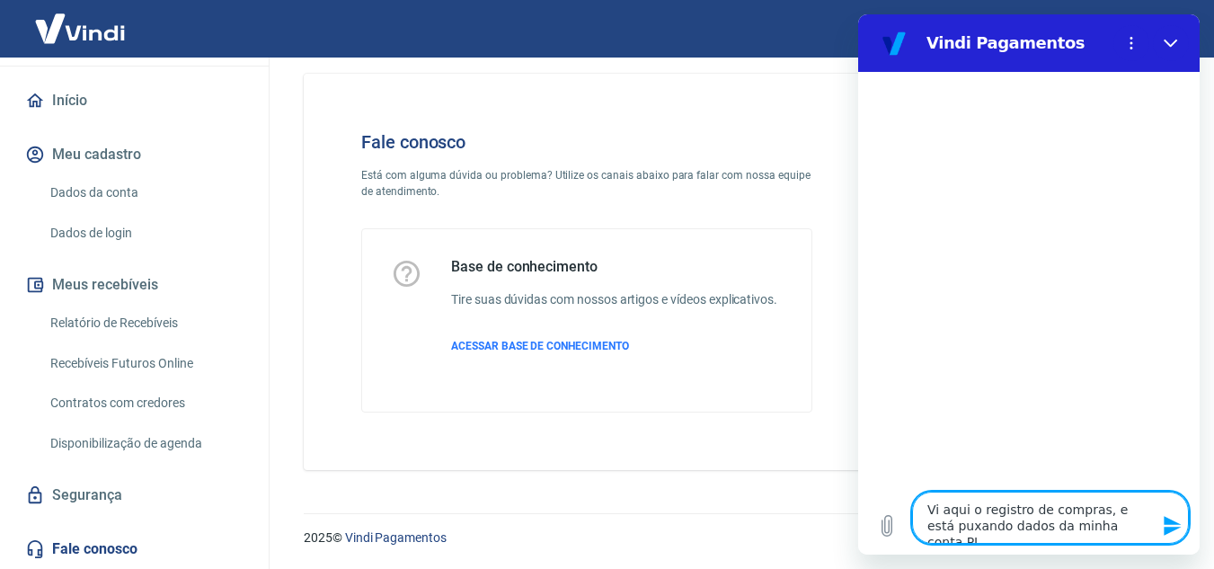
type textarea "x"
type textarea "Vi aqui o registro de compras, e está puxando dados da minha conta PJ e"
type textarea "x"
type textarea "Vi aqui o registro de compras, e está puxando dados da minha conta PJ e"
type textarea "x"
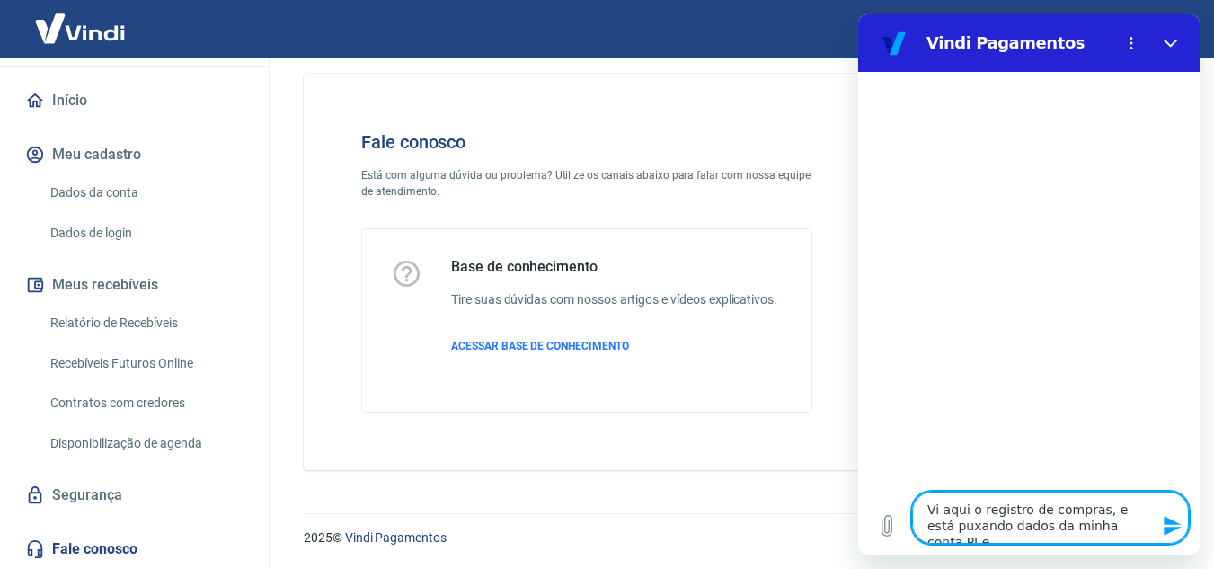
type textarea "Vi aqui o registro de compras, e está puxando dados da minha conta PJ e d"
type textarea "x"
type textarea "Vi aqui o registro de compras, e está puxando dados da minha conta PJ e da"
type textarea "x"
type textarea "Vi aqui o registro de compras, e está puxando dados da minha conta PJ e da"
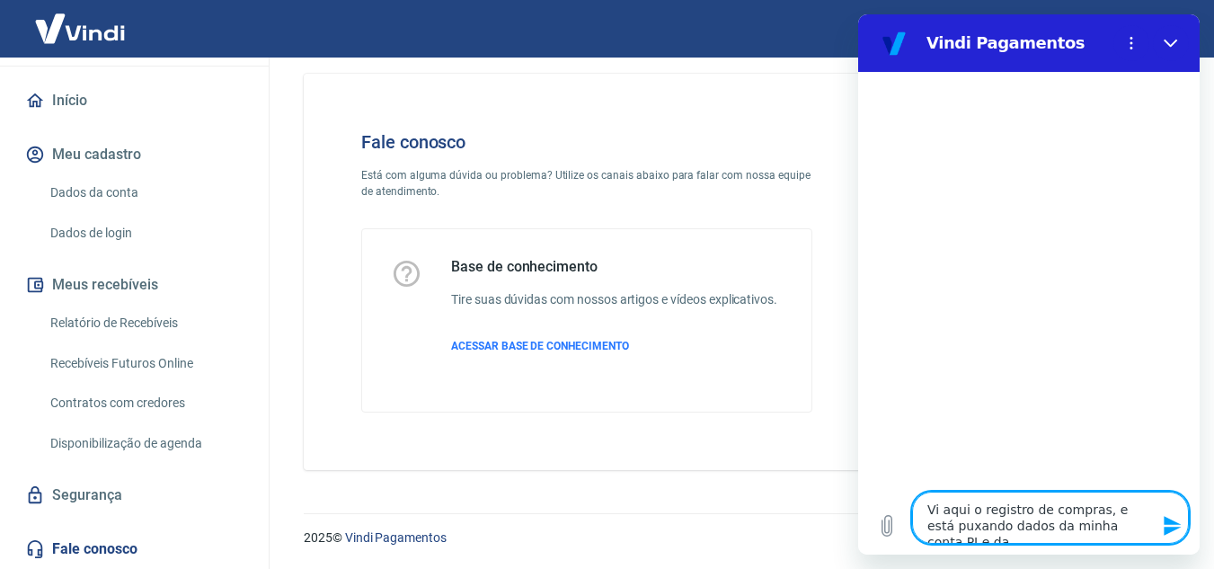
type textarea "x"
type textarea "Vi aqui o registro de compras, e está puxando dados da minha conta PJ e da p"
type textarea "x"
type textarea "Vi aqui o registro de compras, e está puxando dados da minha conta PJ e da pe"
type textarea "x"
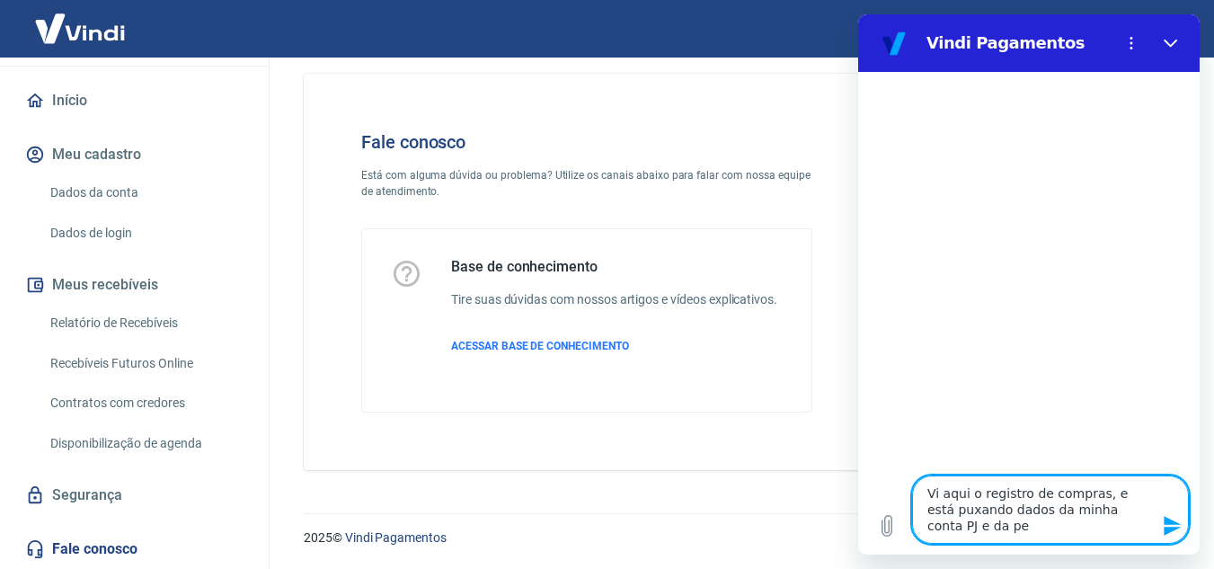
type textarea "Vi aqui o registro de compras, e está puxando dados da minha conta PJ e da pes"
type textarea "x"
type textarea "Vi aqui o registro de compras, e está puxando dados da minha conta PJ e da pess"
type textarea "x"
type textarea "Vi aqui o registro de compras, e está puxando dados da minha conta PJ e da pesso"
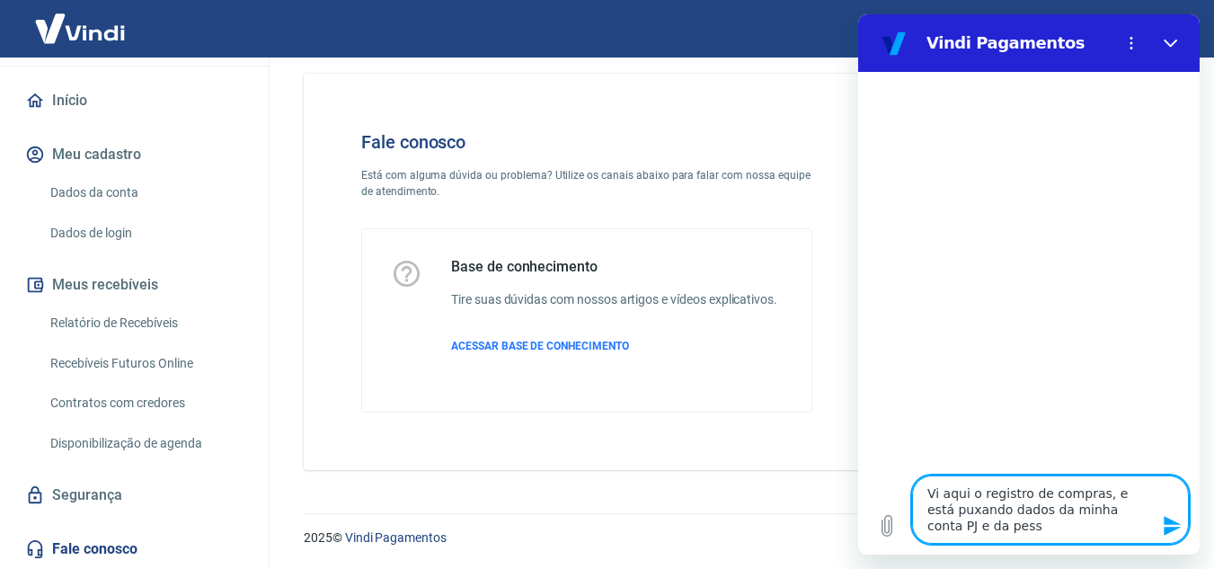
type textarea "x"
type textarea "Vi aqui o registro de compras, e está puxando dados da minha conta PJ e da pess…"
type textarea "x"
type textarea "Vi aqui o registro de compras, e está puxando dados da minha conta PJ e da pess…"
type textarea "x"
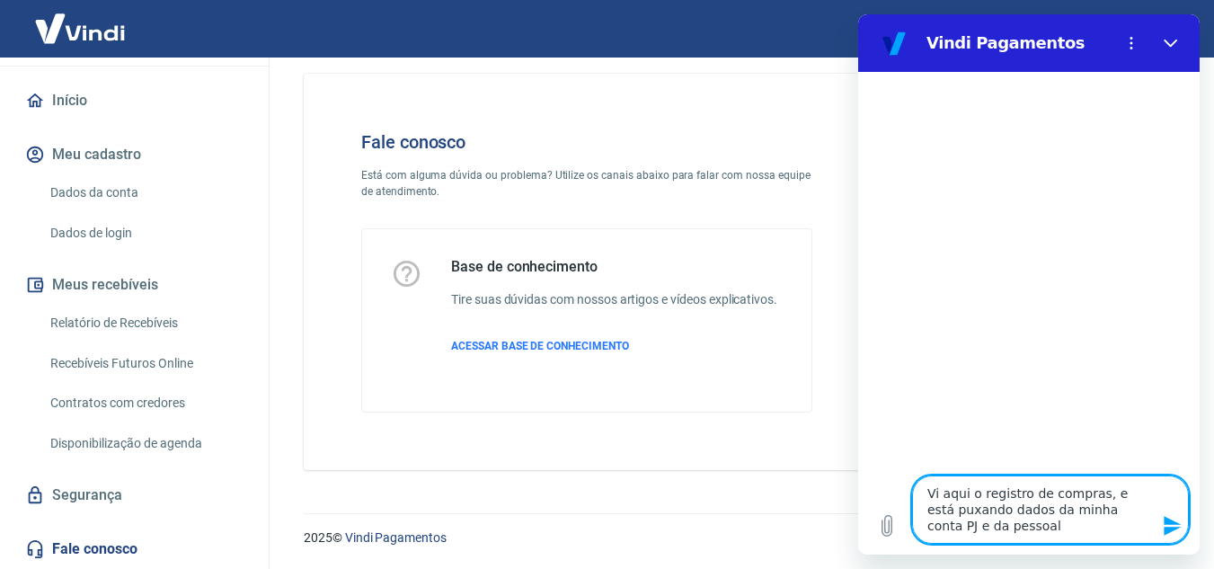
type textarea "Vi aqui o registro de compras, e está puxando dados da minha conta PJ e da pess…"
type textarea "x"
type textarea "Vi aqui o registro de compras, e está puxando dados da minha conta PJ e da pess…"
type textarea "x"
type textarea "Vi aqui o registro de compras, e está puxando dados da minha conta PJ e da pess…"
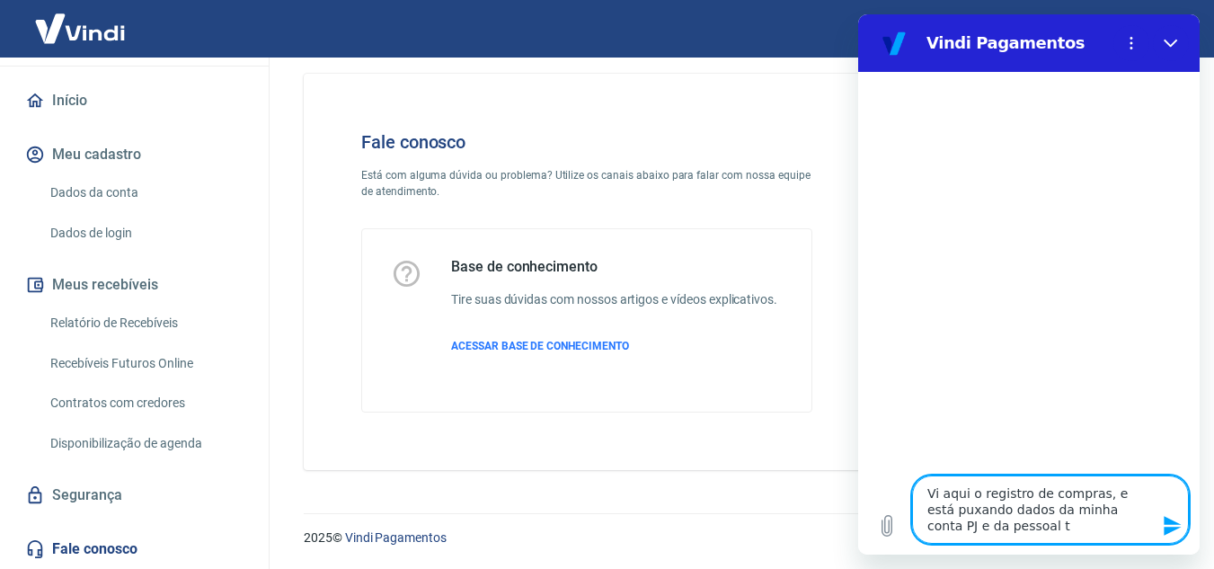
type textarea "x"
type textarea "Vi aqui o registro de compras, e está puxando dados da minha conta PJ e da pess…"
type textarea "x"
type textarea "Vi aqui o registro de compras, e está puxando dados da minha conta PJ e da pess…"
type textarea "x"
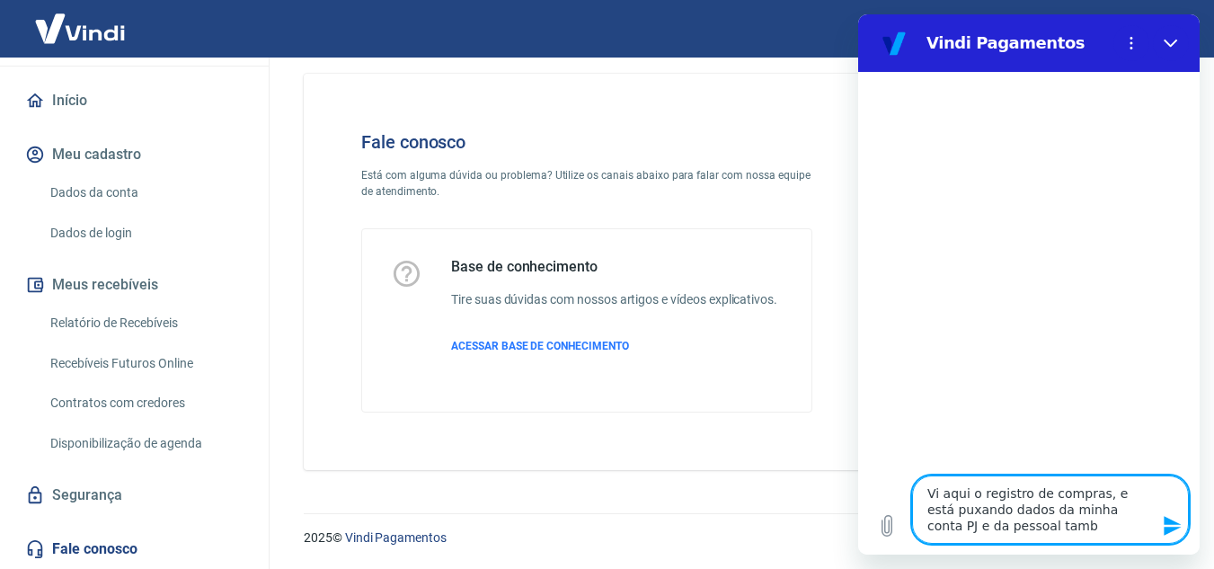
type textarea "Vi aqui o registro de compras, e está puxando dados da minha conta PJ e da pess…"
type textarea "x"
type textarea "Vi aqui o registro de compras, e está puxando dados da minha conta PJ e da pess…"
type textarea "x"
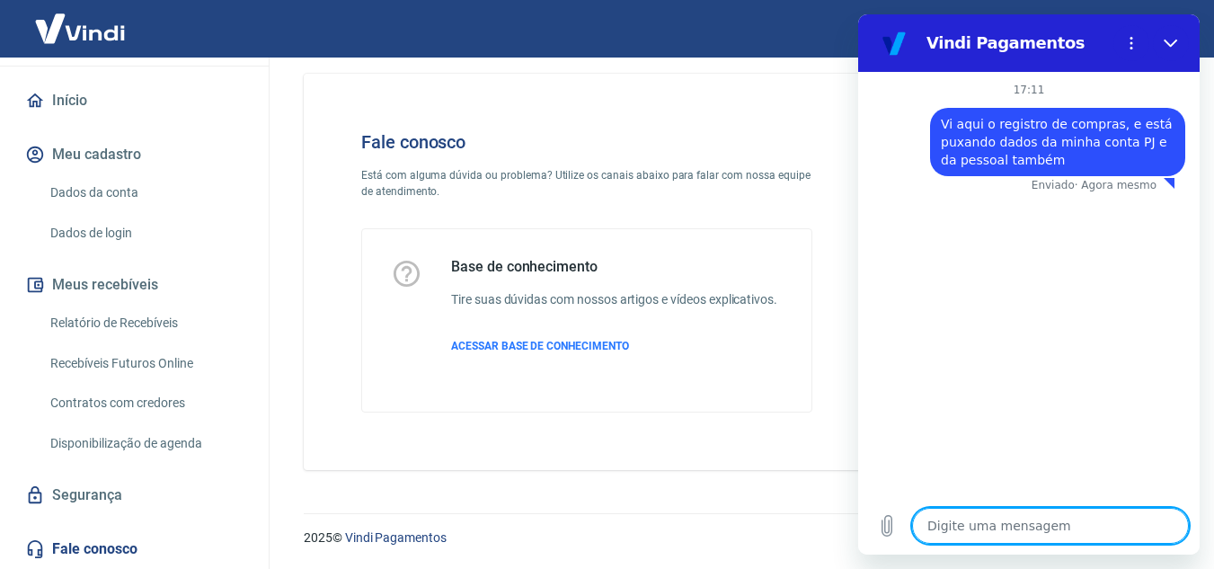
type textarea "x"
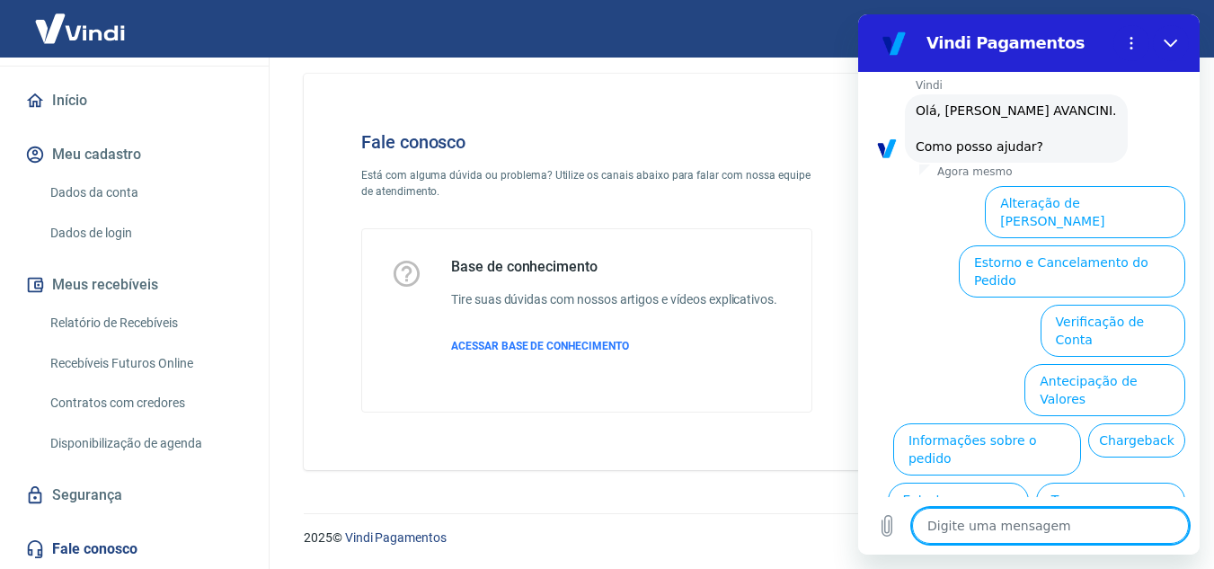
scroll to position [167, 0]
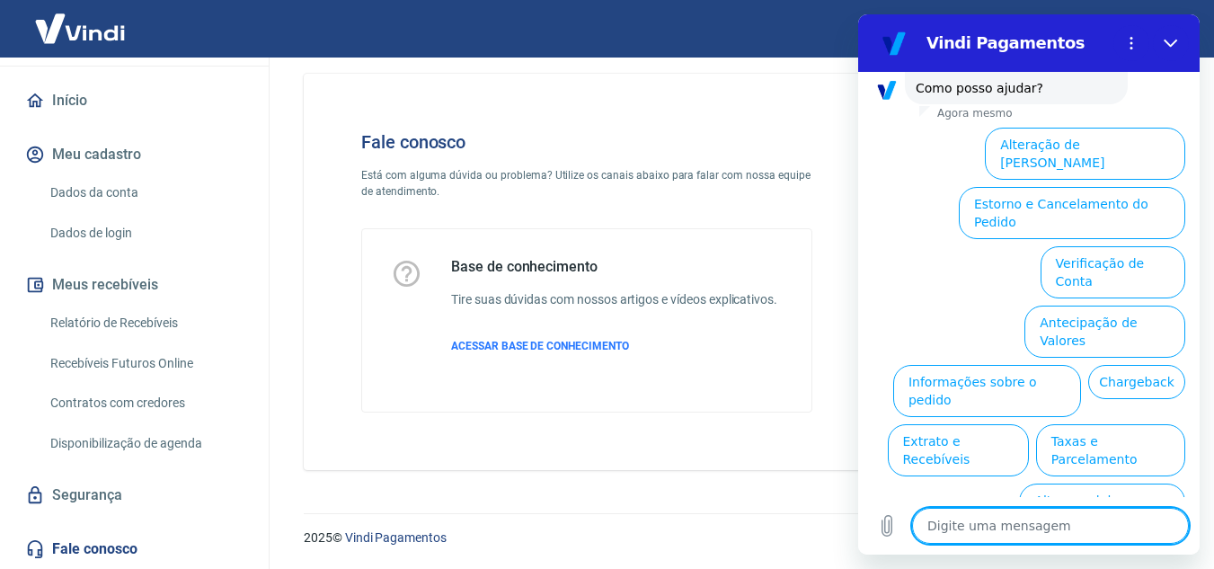
type textarea "O"
type textarea "x"
type textarea "Ou"
type textarea "x"
type textarea "Out"
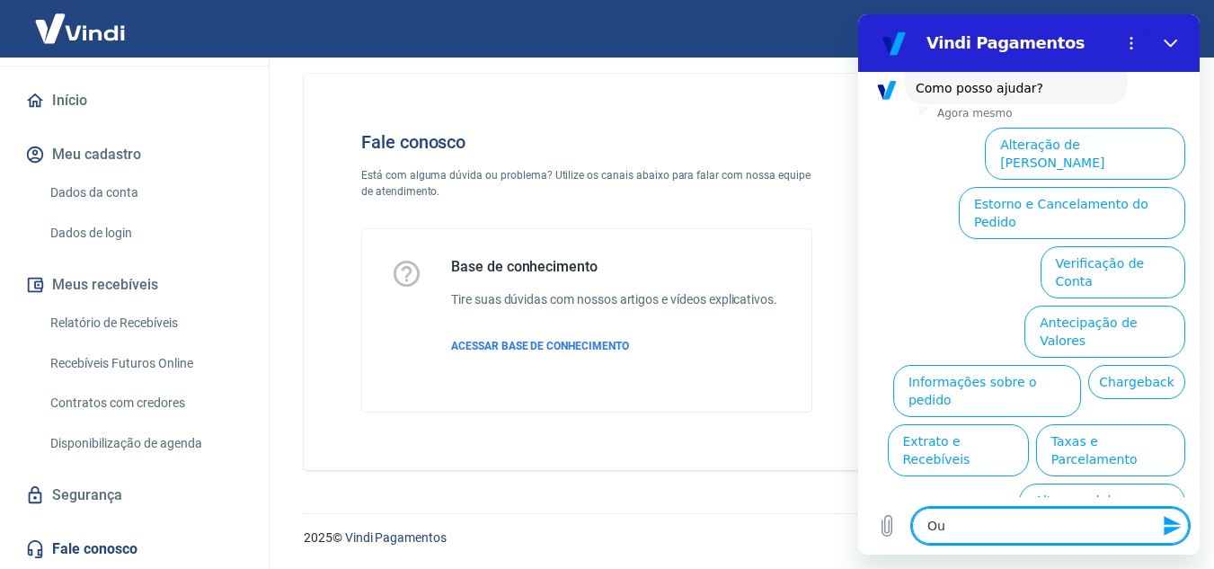
type textarea "x"
type textarea "Outr"
type textarea "x"
type textarea "Outro"
type textarea "x"
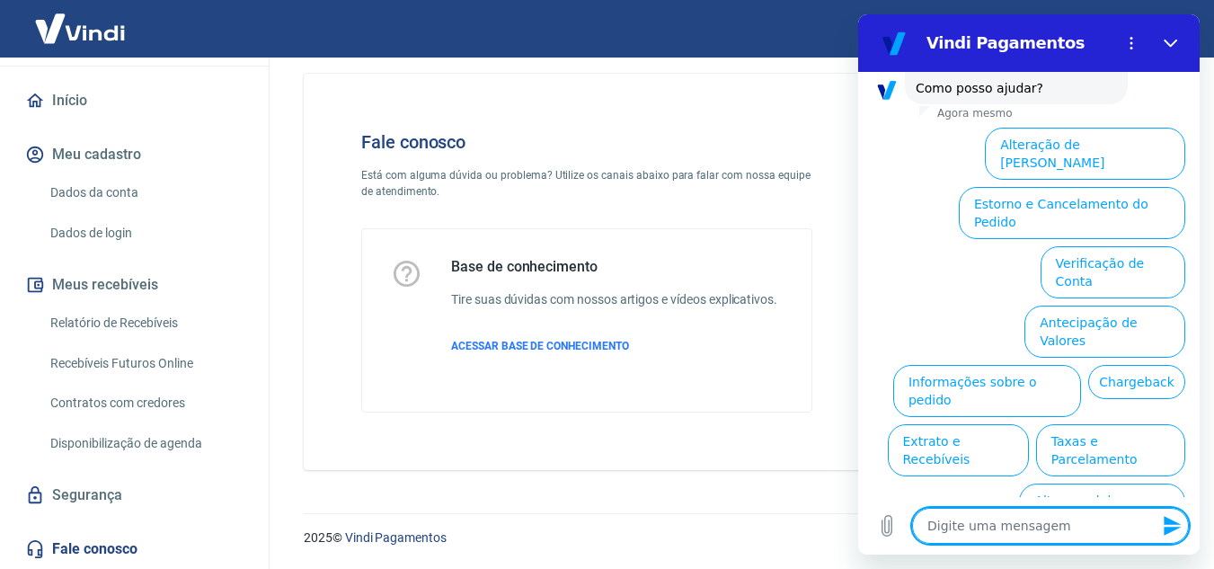
scroll to position [0, 0]
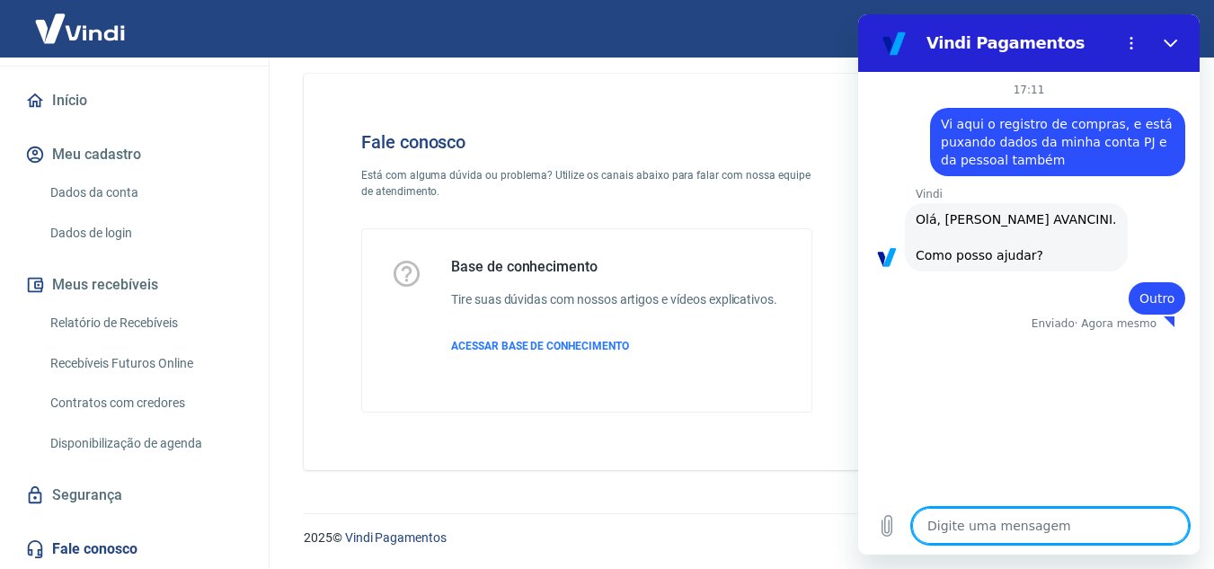
type textarea "x"
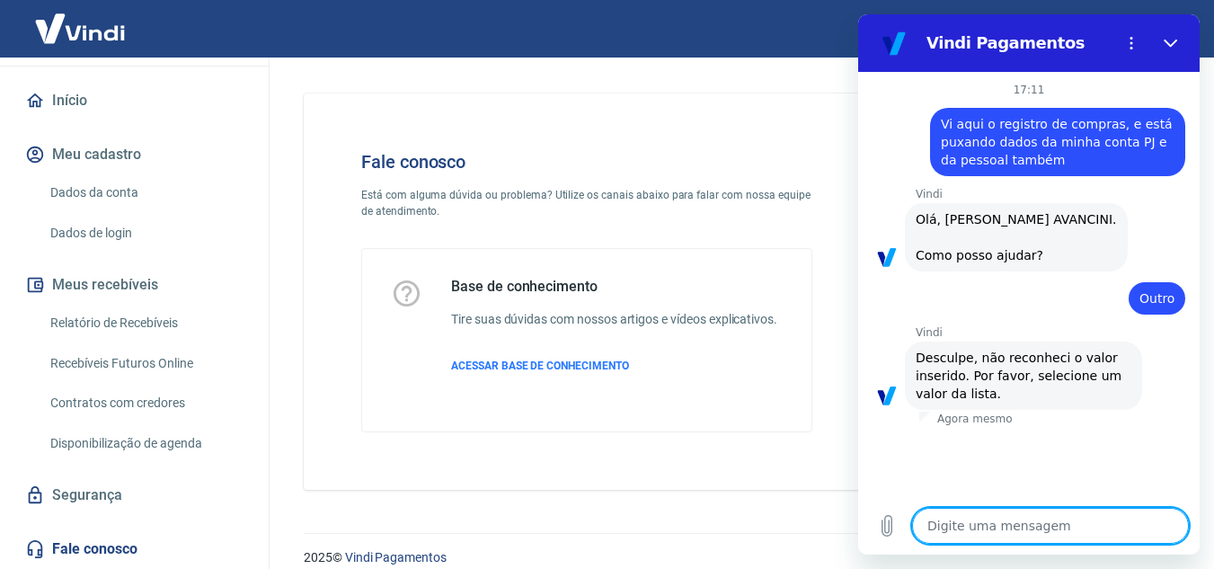
scroll to position [20, 0]
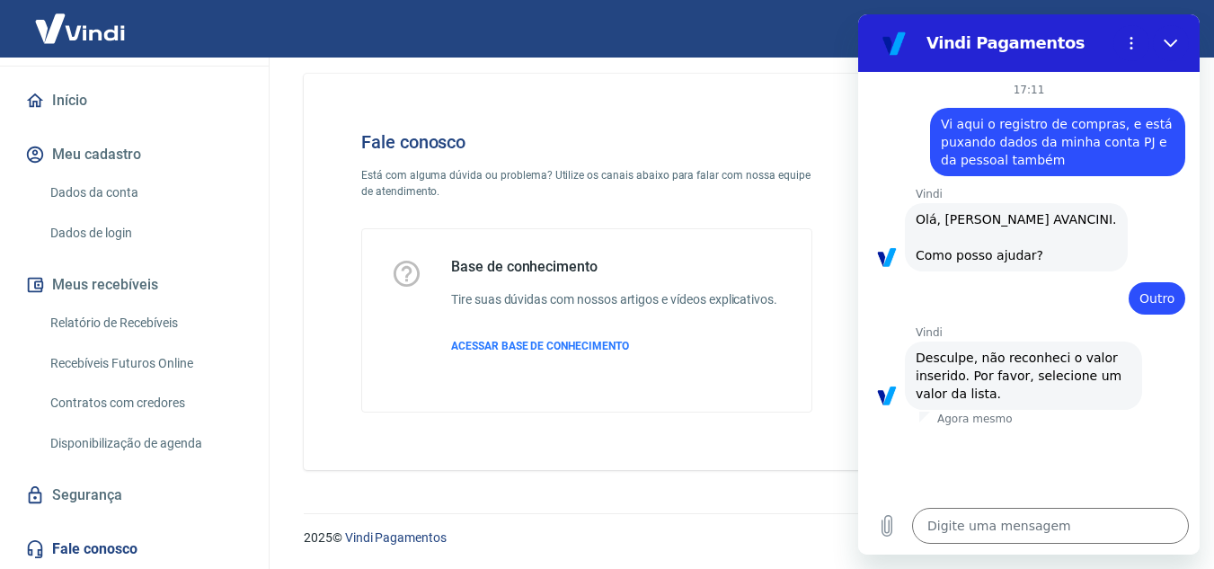
click at [979, 423] on p "Agora mesmo" at bounding box center [974, 419] width 75 height 14
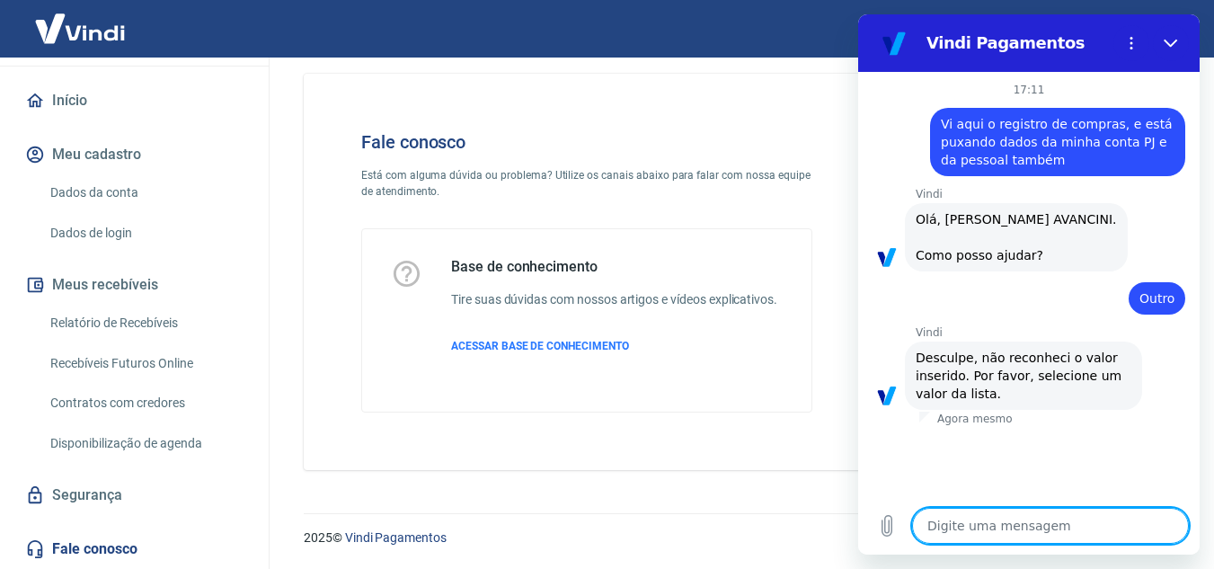
click at [992, 518] on textarea at bounding box center [1050, 526] width 277 height 36
type textarea "A"
type textarea "x"
type textarea "At"
type textarea "x"
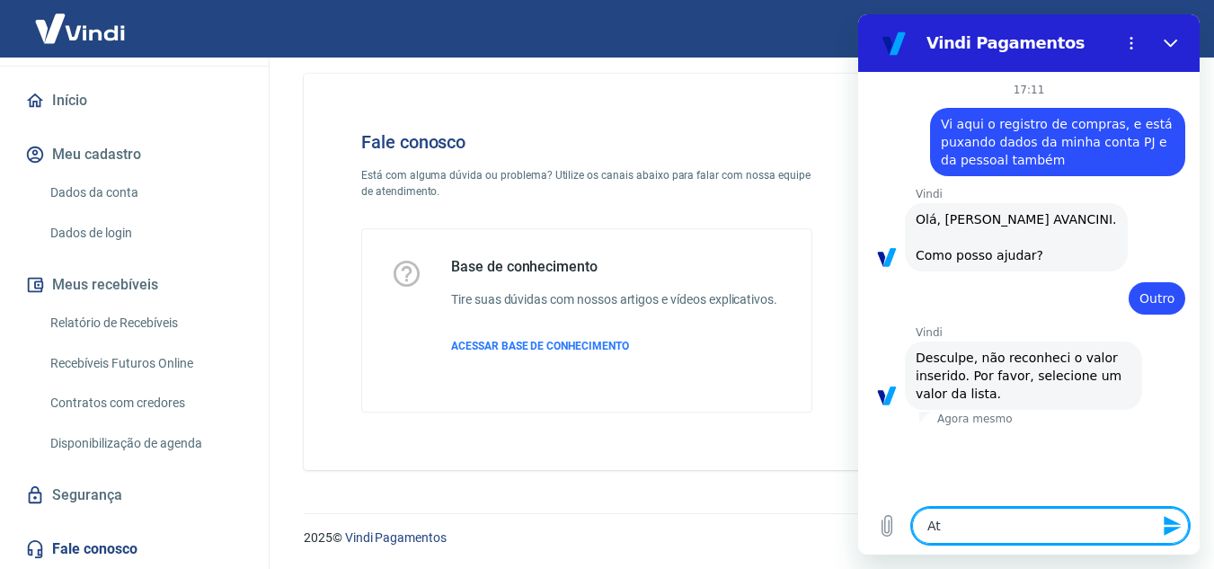
type textarea "Ate"
type textarea "x"
type textarea "Aten"
type textarea "x"
type textarea "Atend"
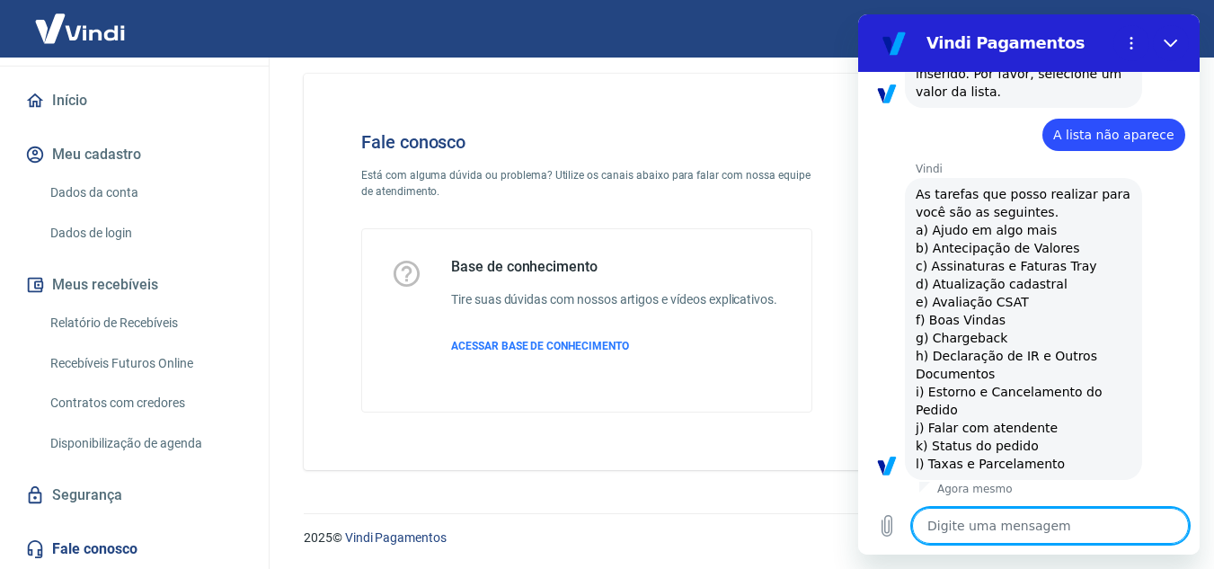
scroll to position [444, 0]
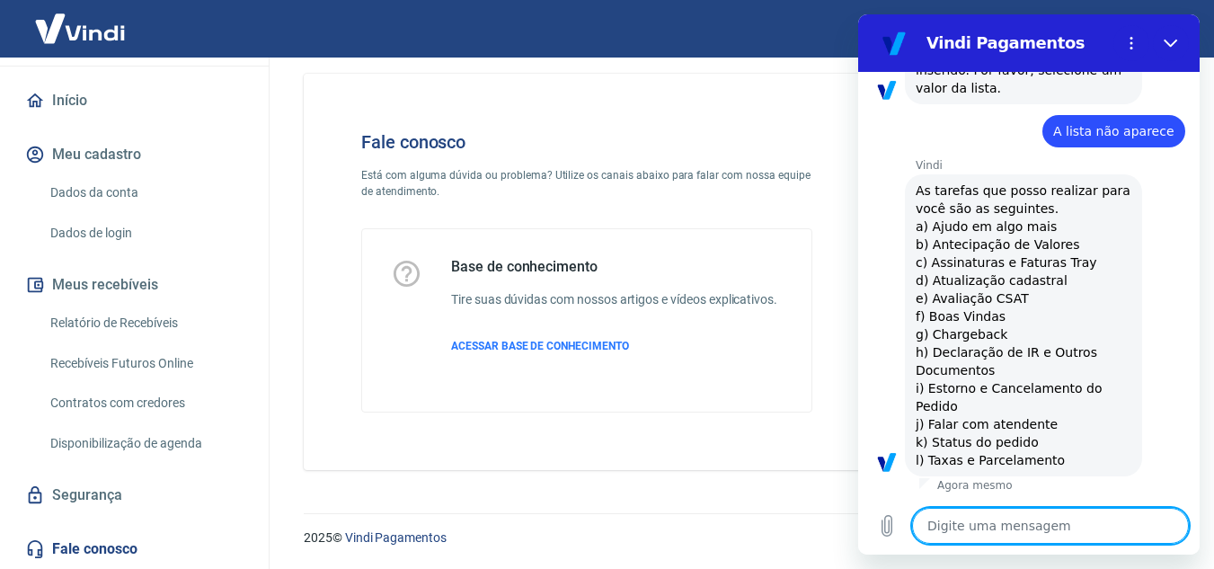
click at [1058, 526] on textarea at bounding box center [1050, 526] width 277 height 36
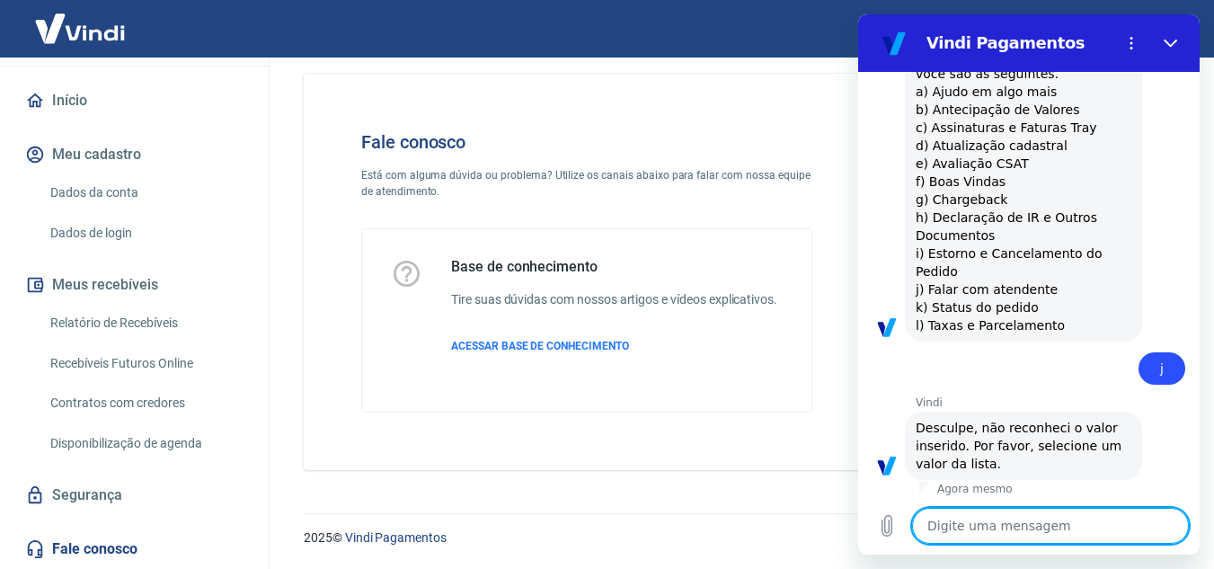
scroll to position [582, 0]
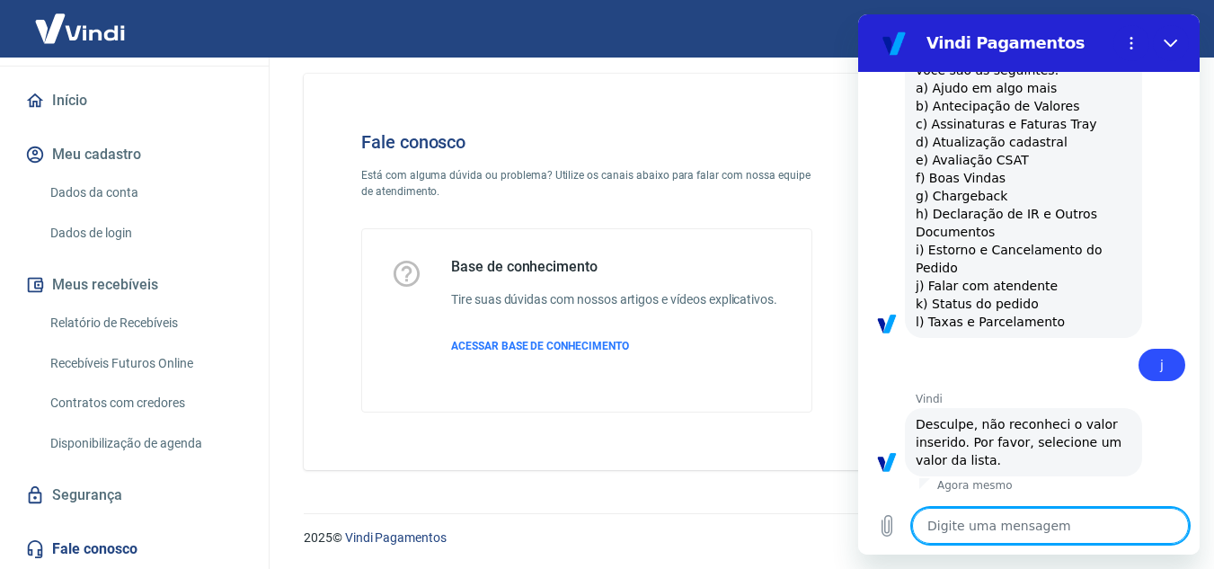
click at [1047, 517] on textarea at bounding box center [1050, 526] width 277 height 36
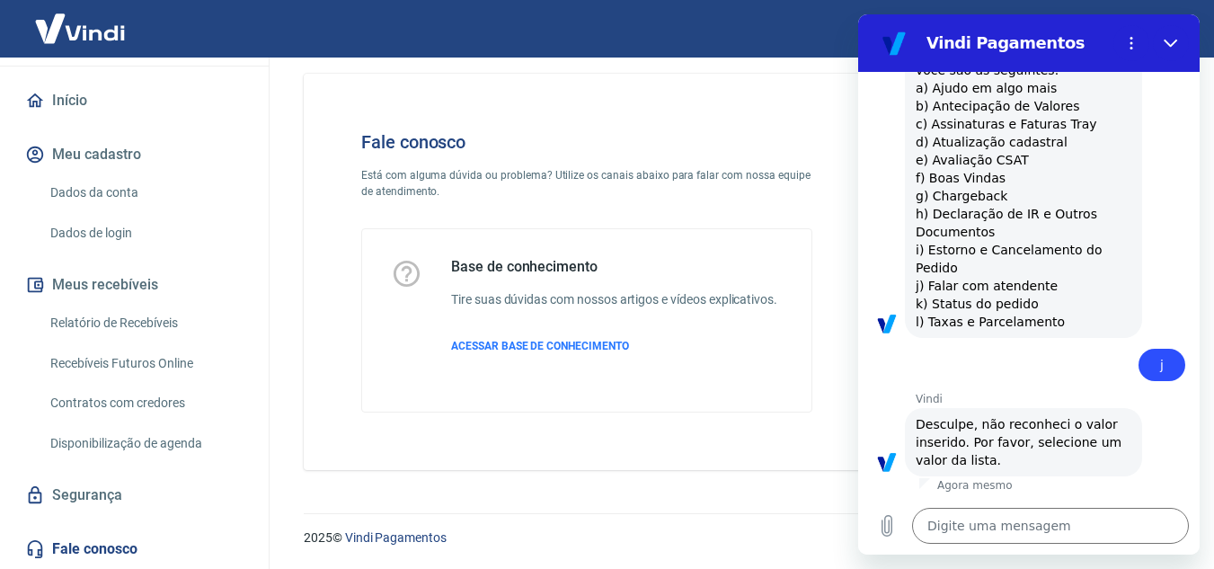
drag, startPoint x: 1046, startPoint y: 282, endPoint x: 919, endPoint y: 283, distance: 126.7
click at [919, 283] on span "As tarefas que posso realizar para você são as seguintes. a) Ajudo em algo mais…" at bounding box center [1024, 187] width 216 height 288
copy span "j) Falar com atendente"
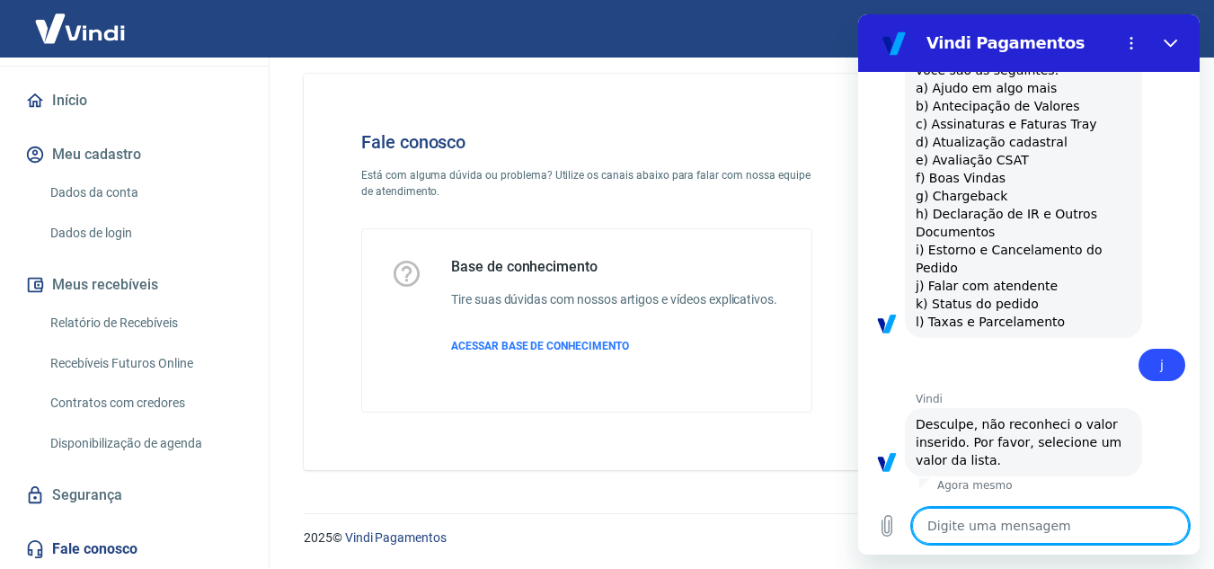
click at [1007, 517] on textarea at bounding box center [1050, 526] width 277 height 36
paste textarea "j) Falar com atendente"
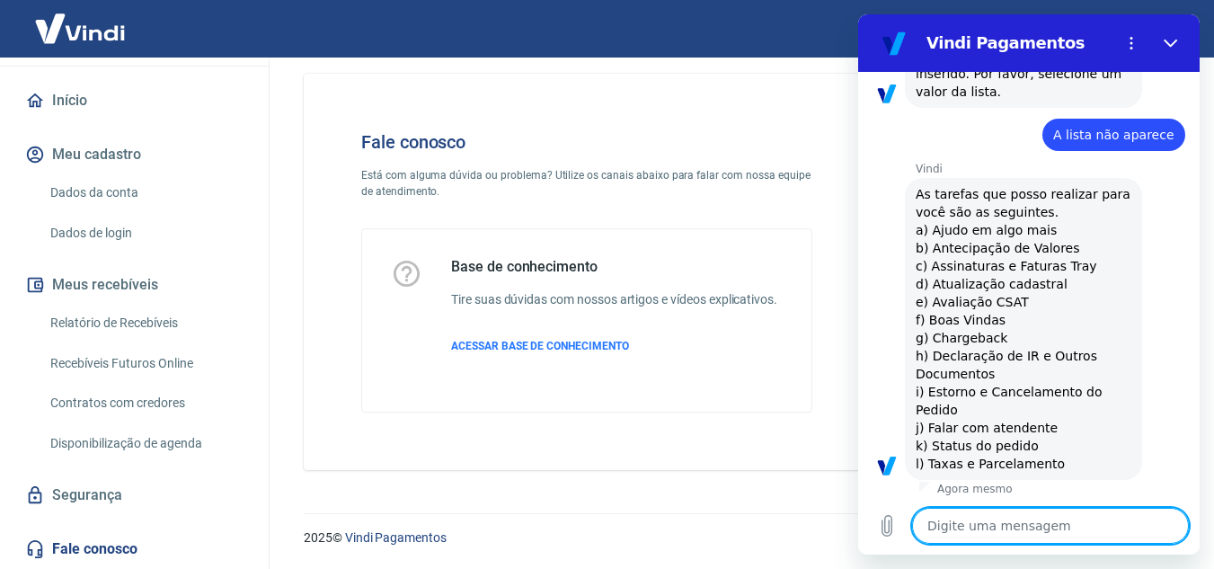
scroll to position [1093, 0]
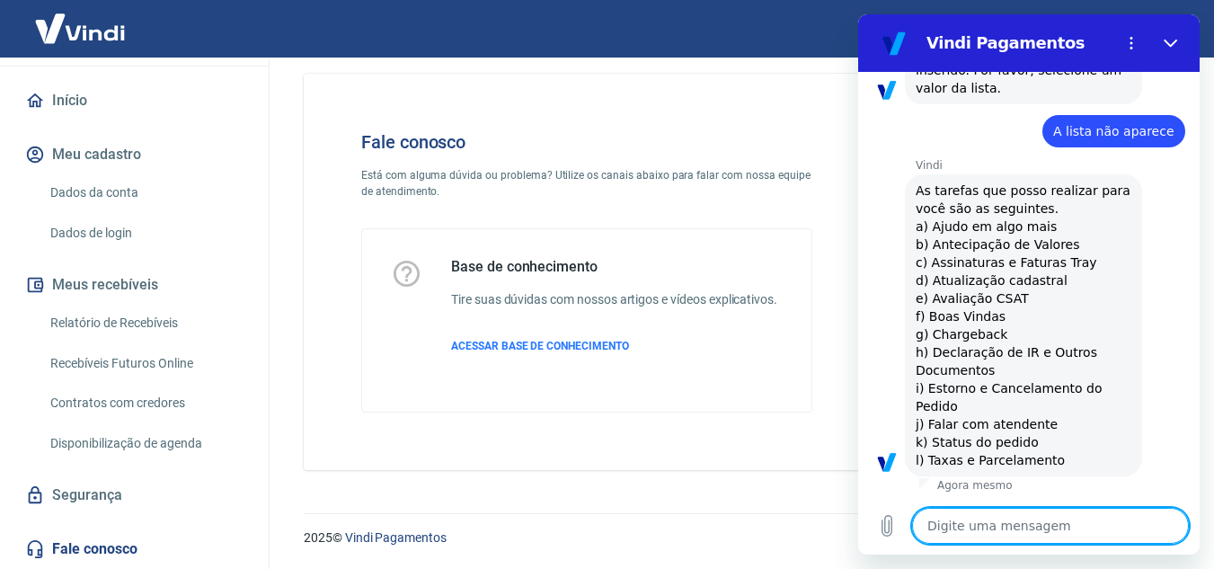
click at [757, 440] on div "Fale conosco Está com alguma dúvida ou problema? Utilize os canais abaixo para …" at bounding box center [587, 271] width 509 height 339
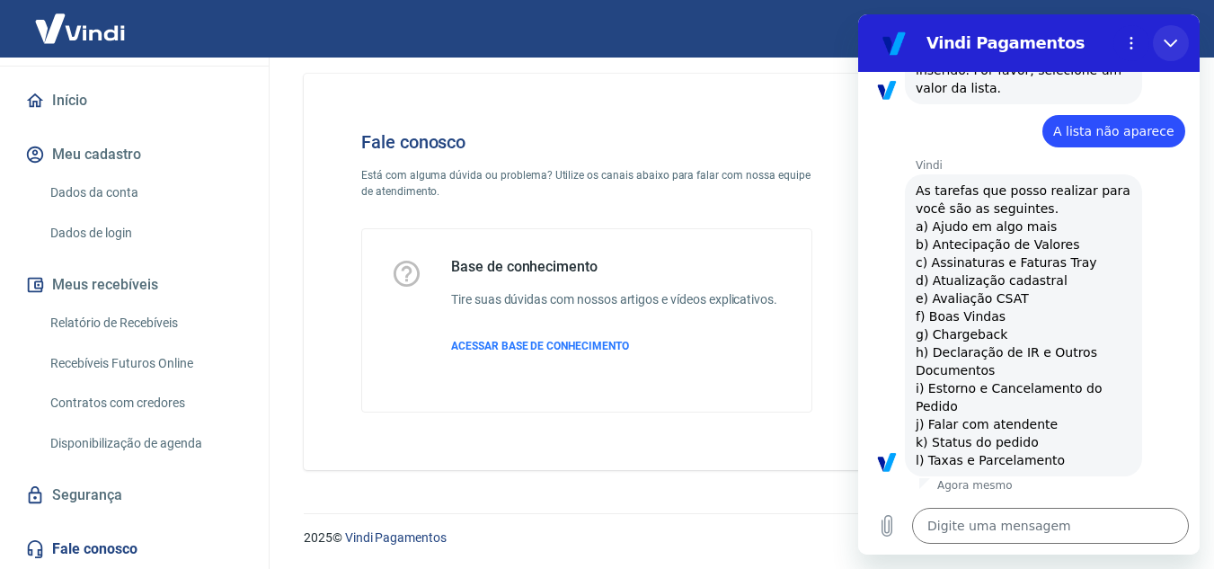
click at [1159, 49] on button "Fechar" at bounding box center [1171, 43] width 36 height 36
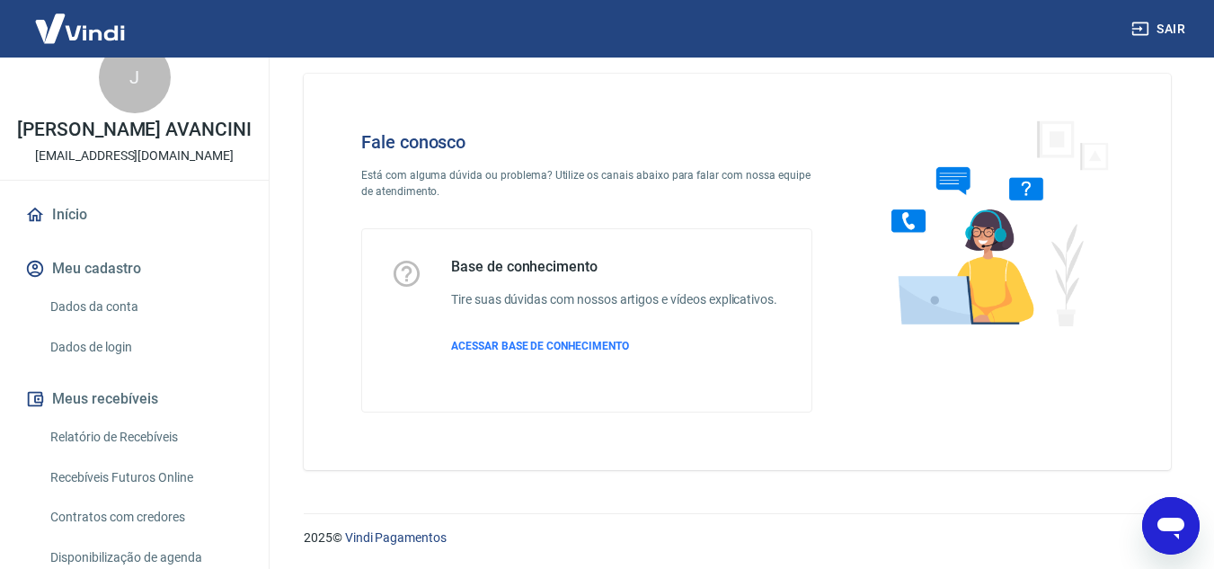
scroll to position [0, 0]
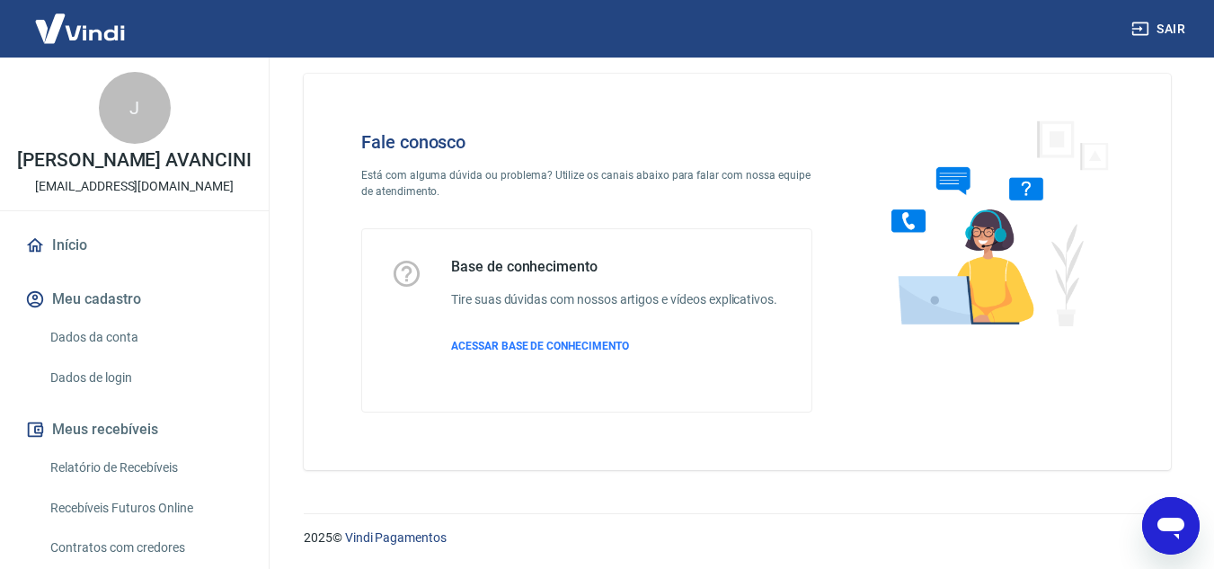
click at [1167, 515] on icon "Abrir janela de mensagens" at bounding box center [1171, 526] width 32 height 32
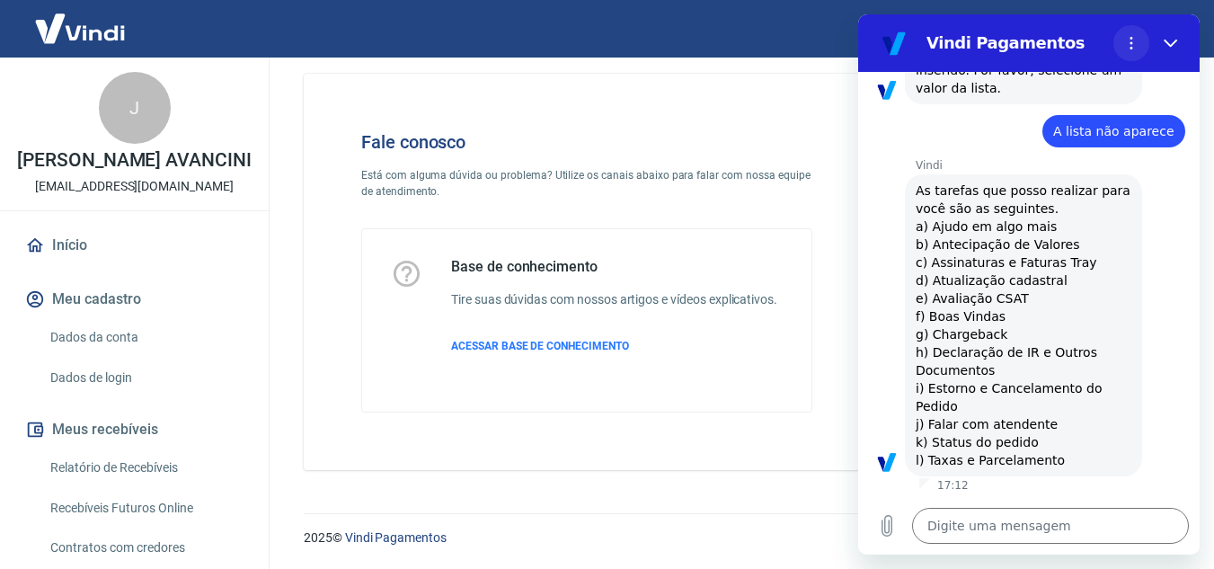
click at [1123, 42] on button "Menu de opções" at bounding box center [1131, 43] width 36 height 36
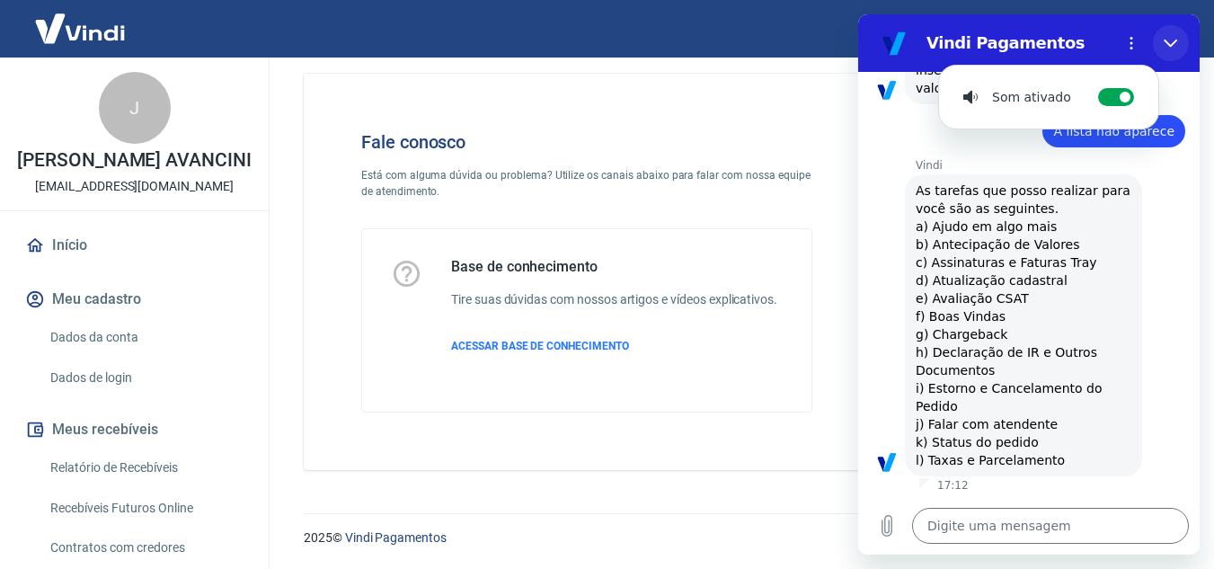
click at [1168, 43] on icon "Fechar" at bounding box center [1170, 44] width 13 height 8
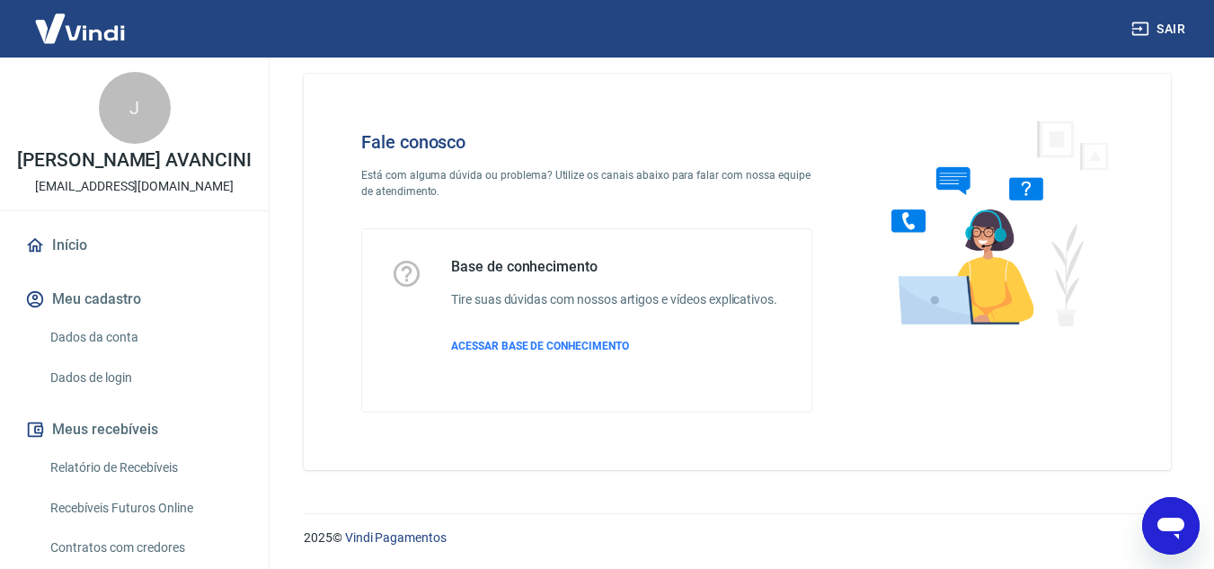
click at [1153, 536] on div "Abrir janela de mensagens" at bounding box center [1171, 526] width 54 height 54
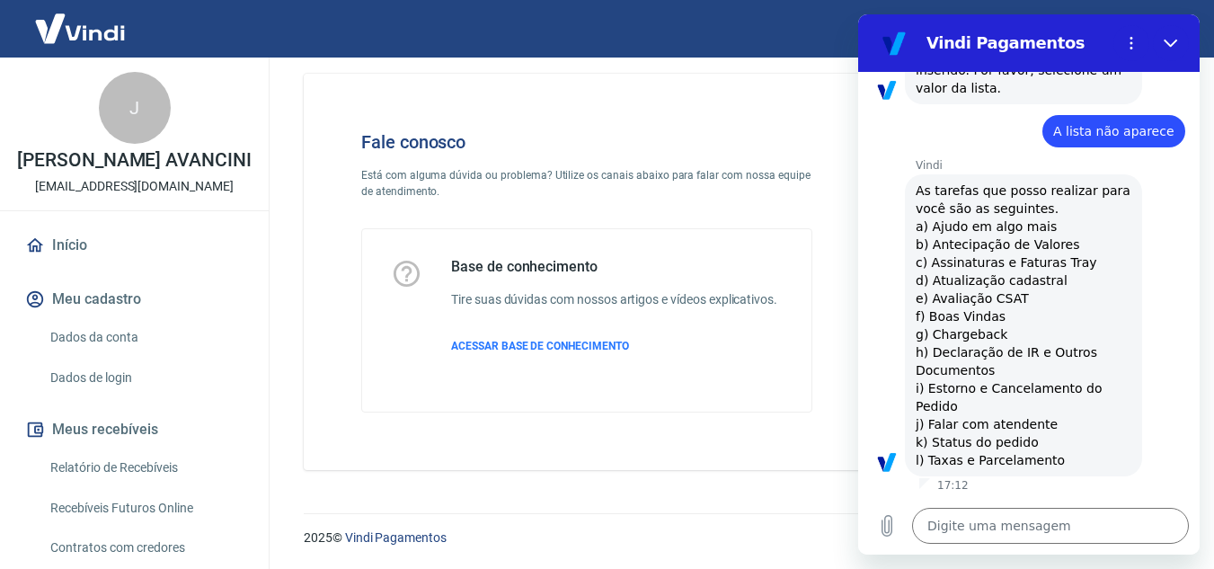
click at [936, 416] on span "As tarefas que posso realizar para você são as seguintes. a) Ajudo em algo mais…" at bounding box center [1024, 326] width 216 height 288
click at [960, 520] on textarea at bounding box center [1050, 526] width 277 height 36
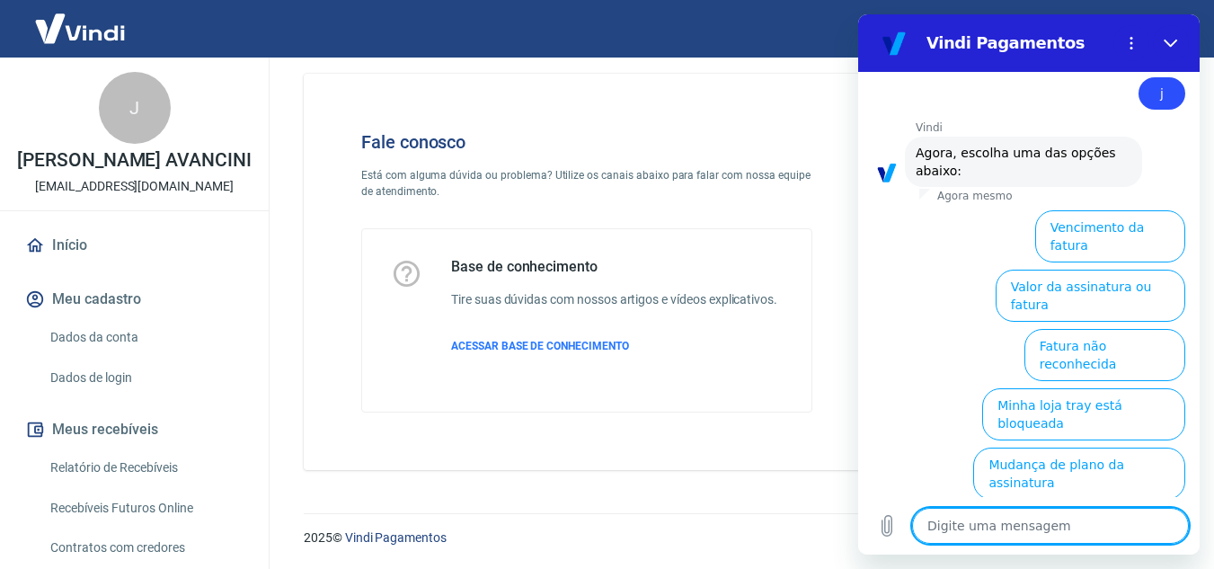
scroll to position [1752, 0]
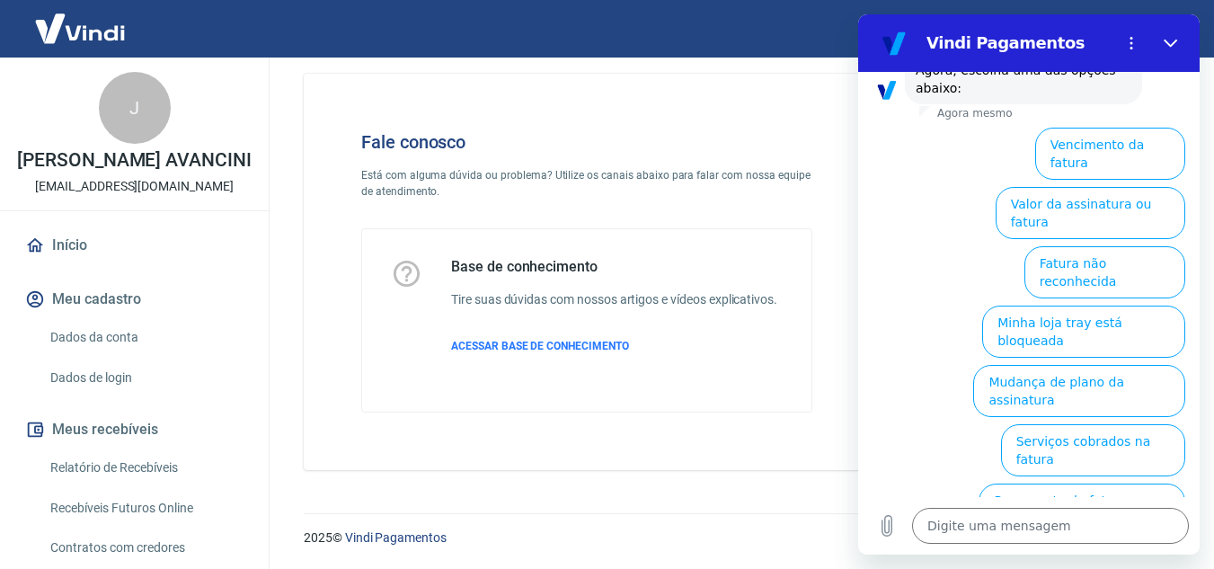
click at [1138, 543] on button "Pagamento de Fatura com saldo Vindi" at bounding box center [1065, 569] width 242 height 52
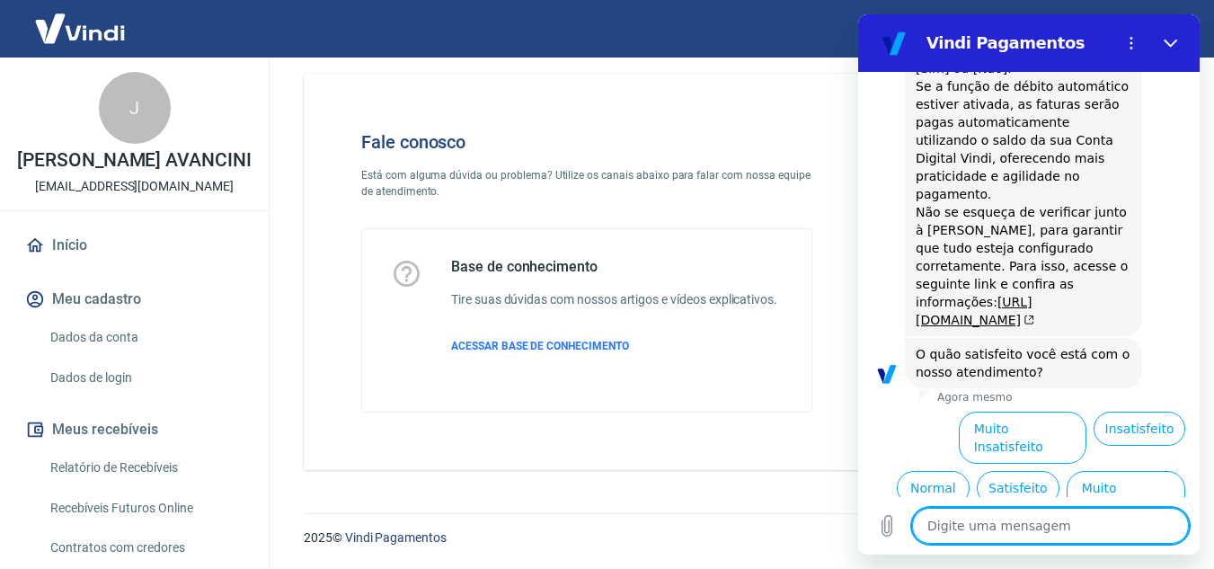
scroll to position [2247, 0]
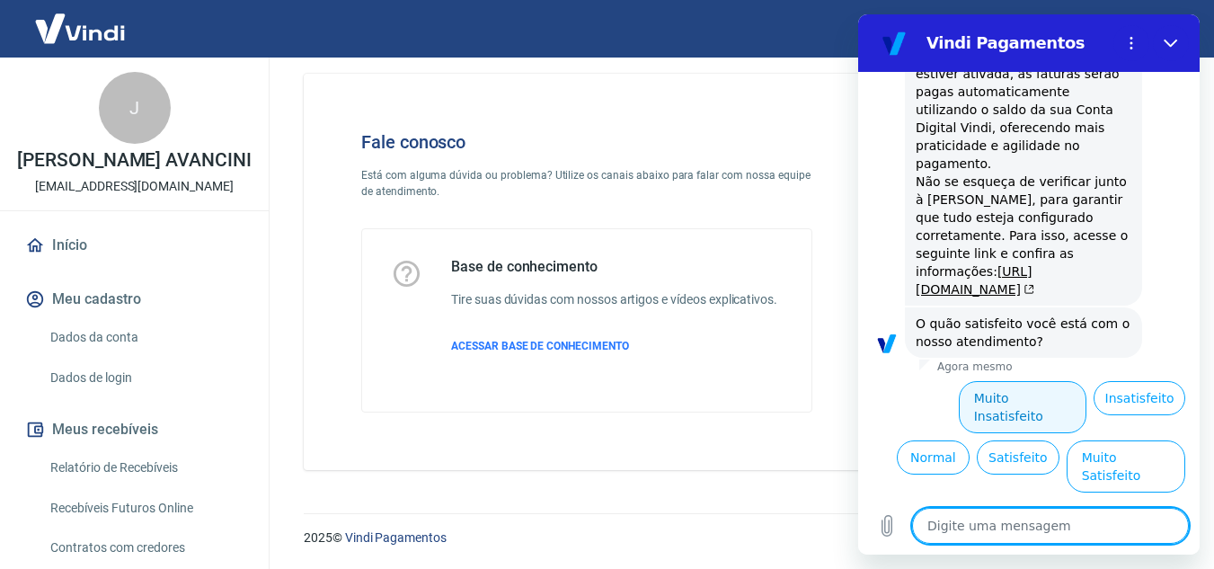
click at [1016, 433] on button "Muito Insatisfeito" at bounding box center [1023, 407] width 129 height 52
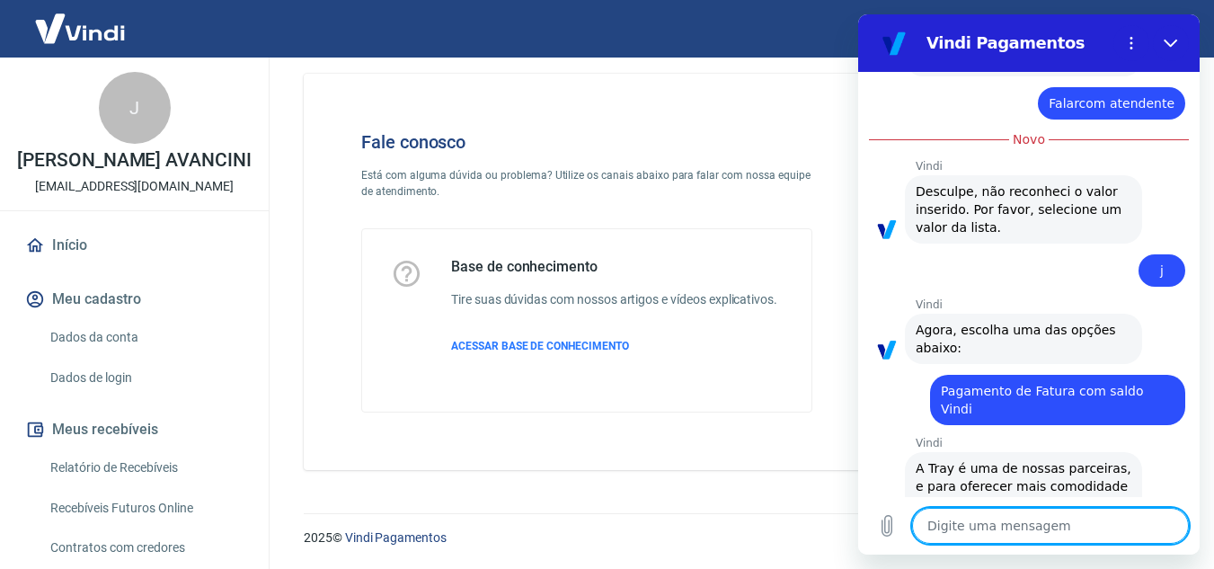
scroll to position [2387, 0]
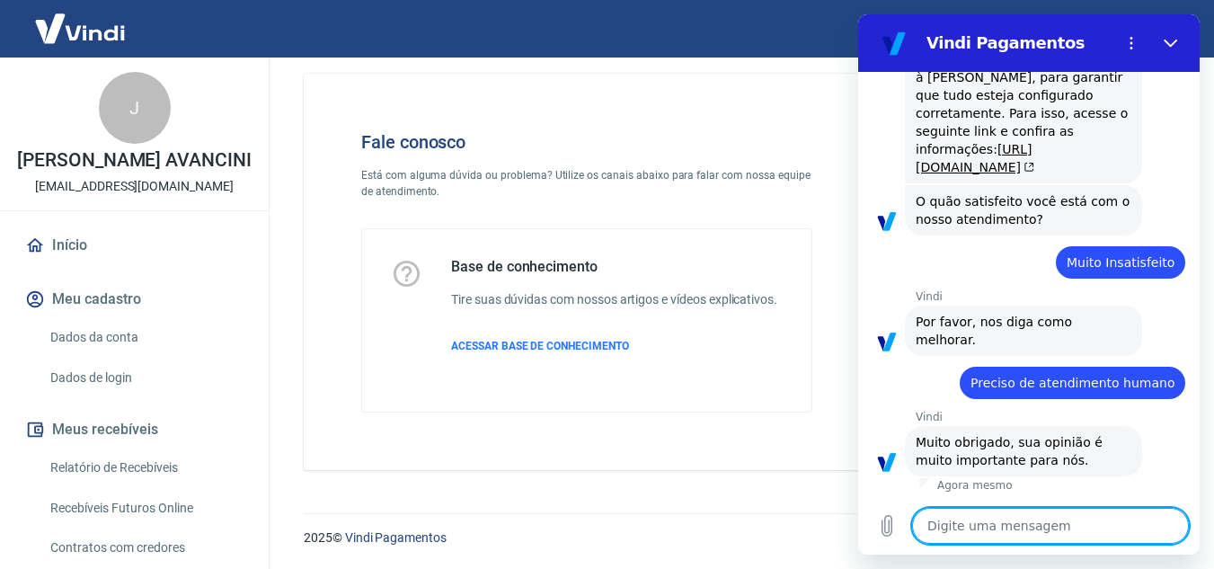
click at [1118, 523] on textarea at bounding box center [1050, 526] width 277 height 36
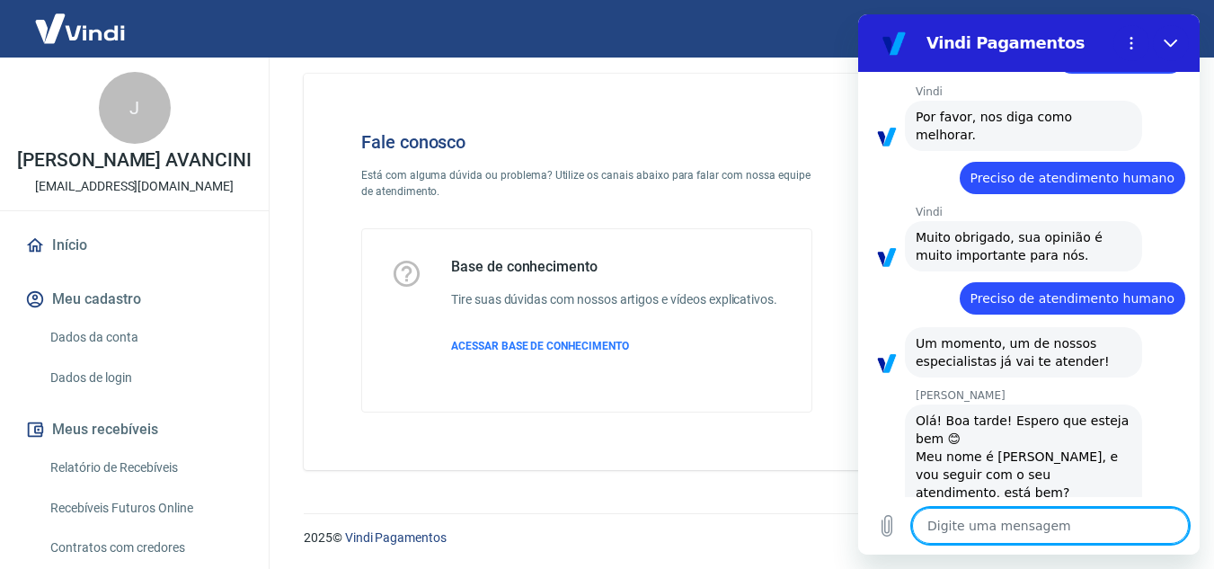
scroll to position [2642, 0]
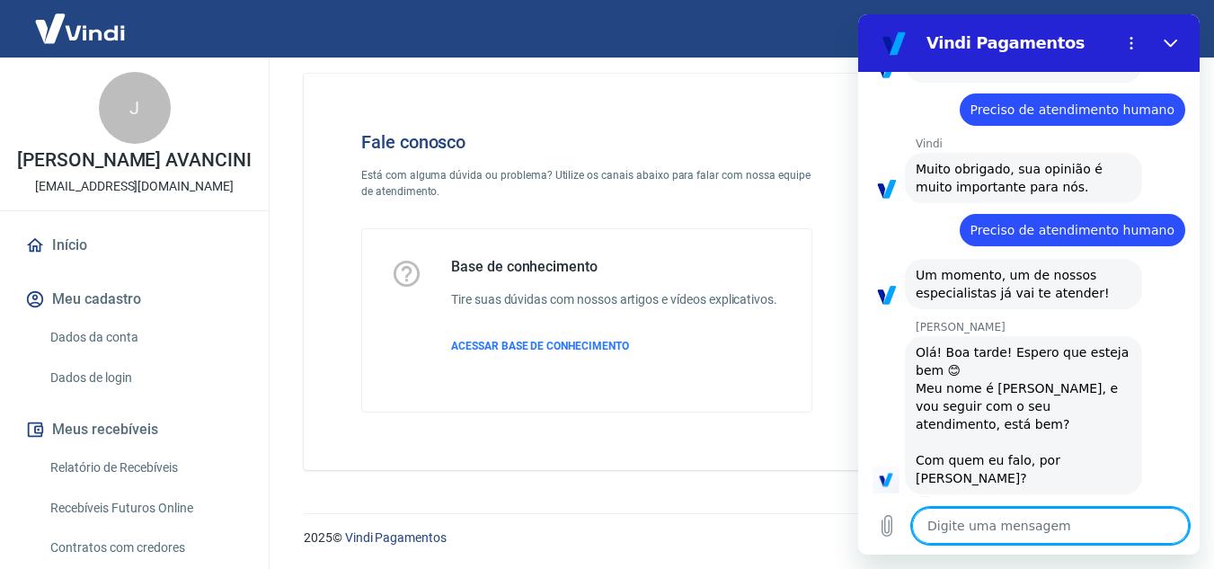
click at [1007, 512] on textarea at bounding box center [1050, 526] width 277 height 36
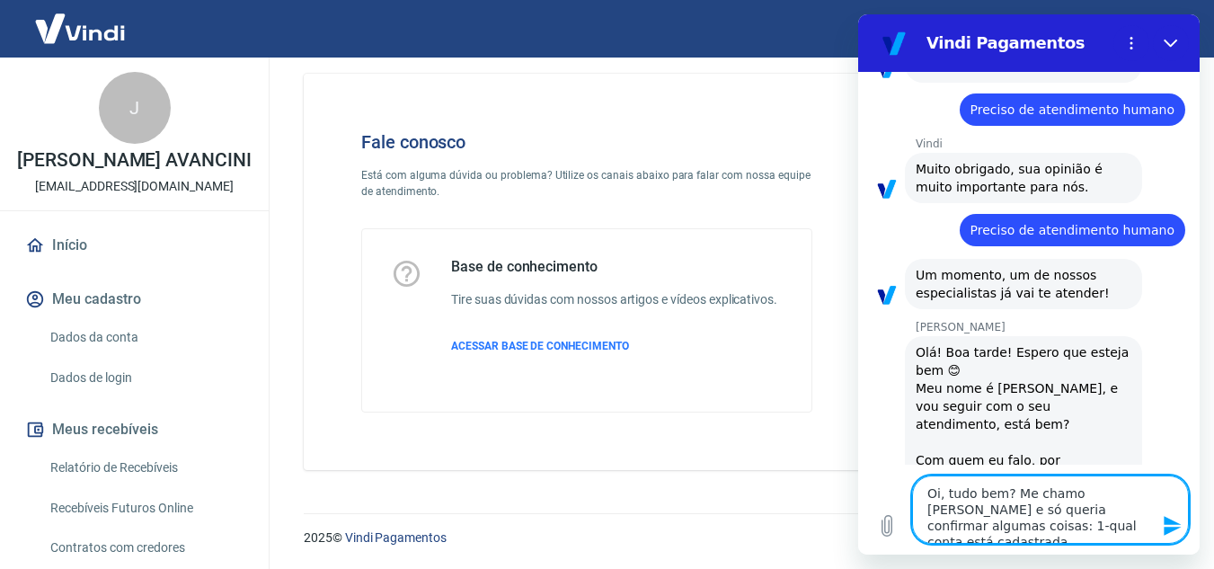
click at [964, 526] on textarea "Oi, tudo bem? Me chamo Juliana e só queria confirmar algumas coisas: 1-qual con…" at bounding box center [1050, 509] width 277 height 68
click at [1101, 524] on textarea "Oi, tudo bem? Me chamo Juliana e só queria confirmar algumas coisas: 1-qual con…" at bounding box center [1050, 509] width 277 height 68
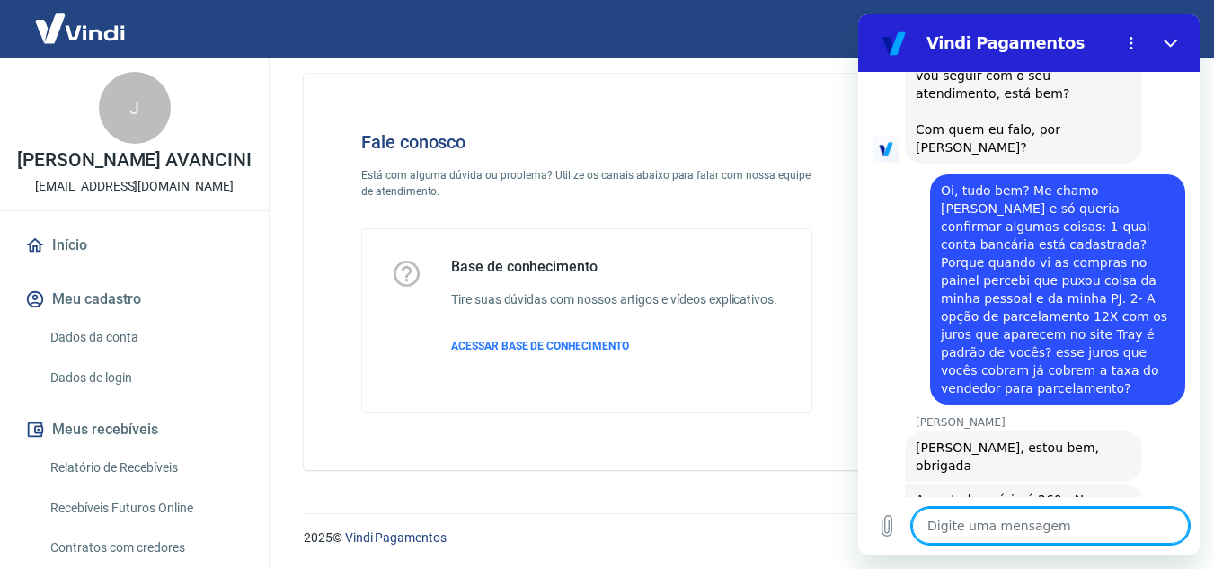
scroll to position [2976, 0]
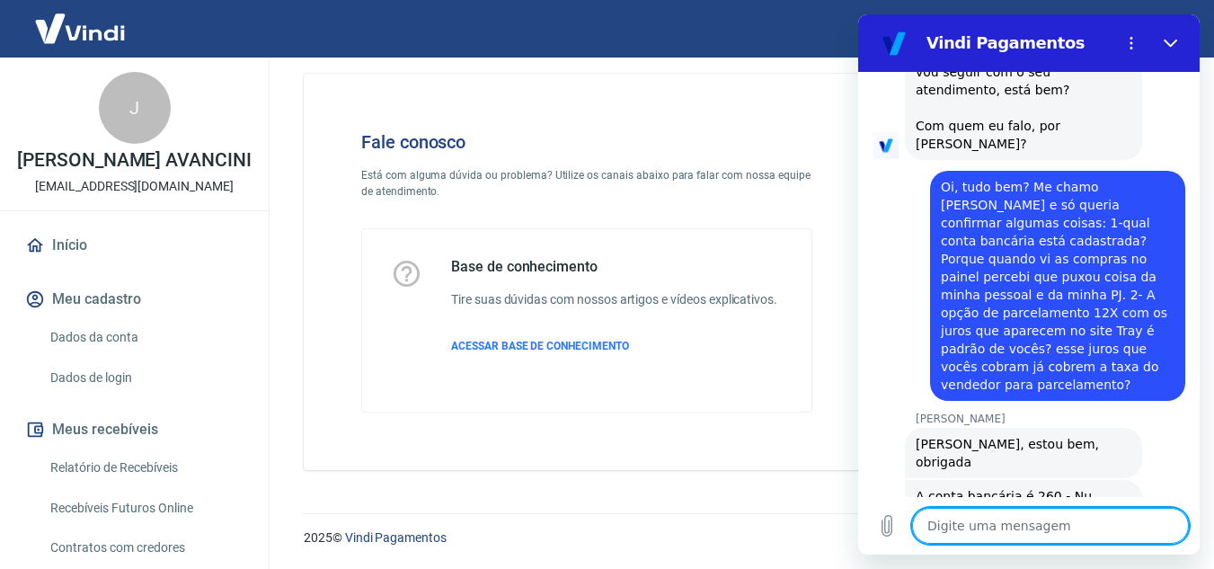
click at [962, 520] on textarea at bounding box center [1050, 526] width 277 height 36
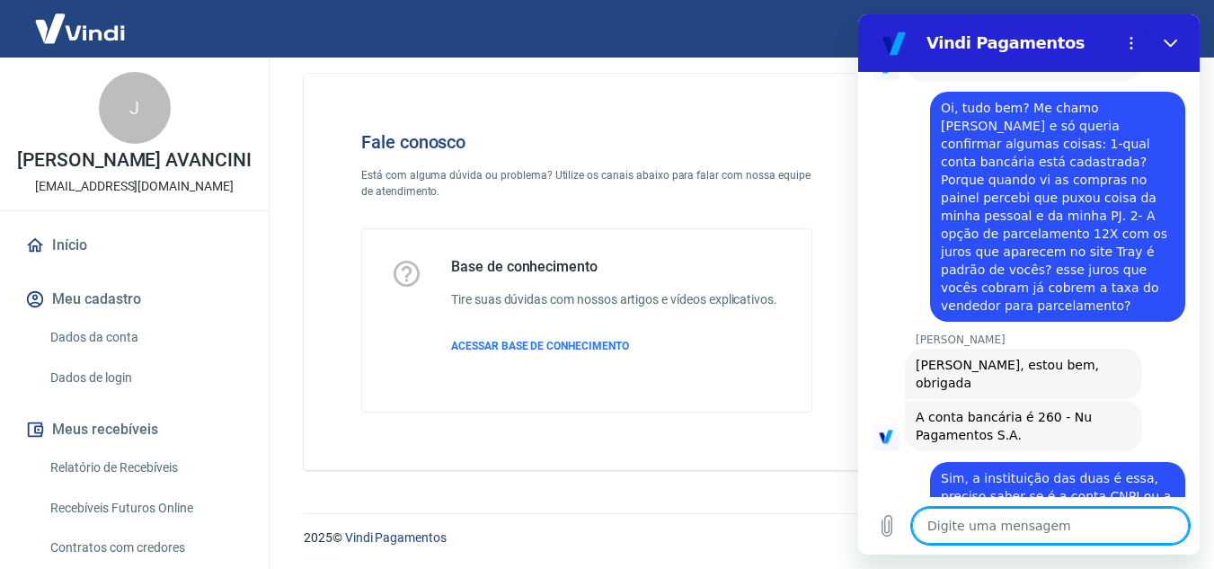
scroll to position [3133, 0]
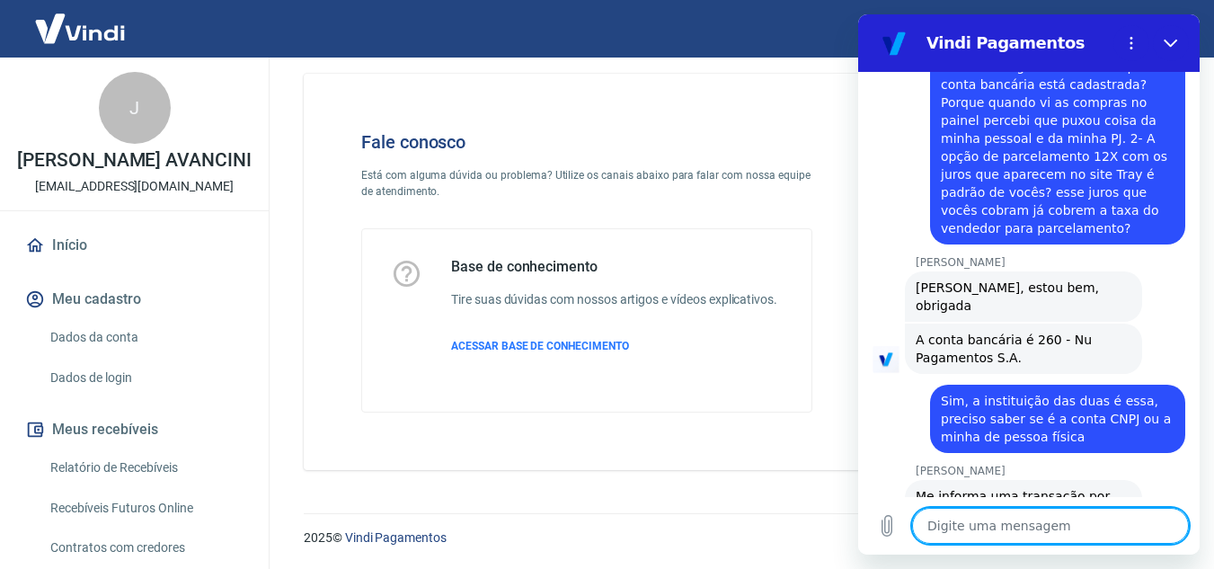
click at [1001, 521] on textarea at bounding box center [1050, 526] width 277 height 36
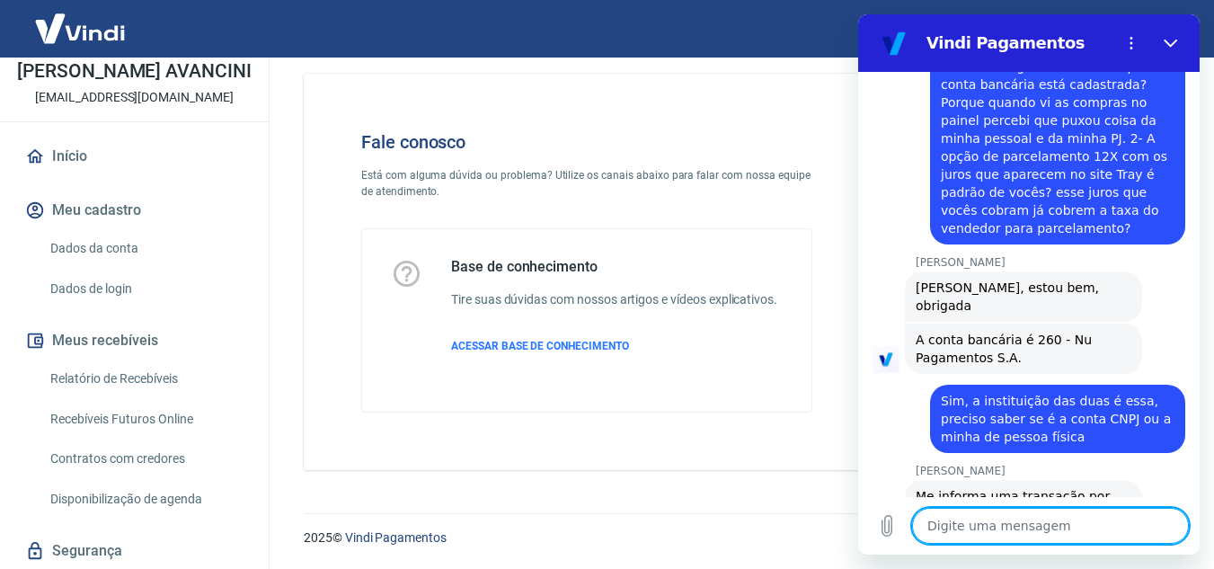
scroll to position [164, 0]
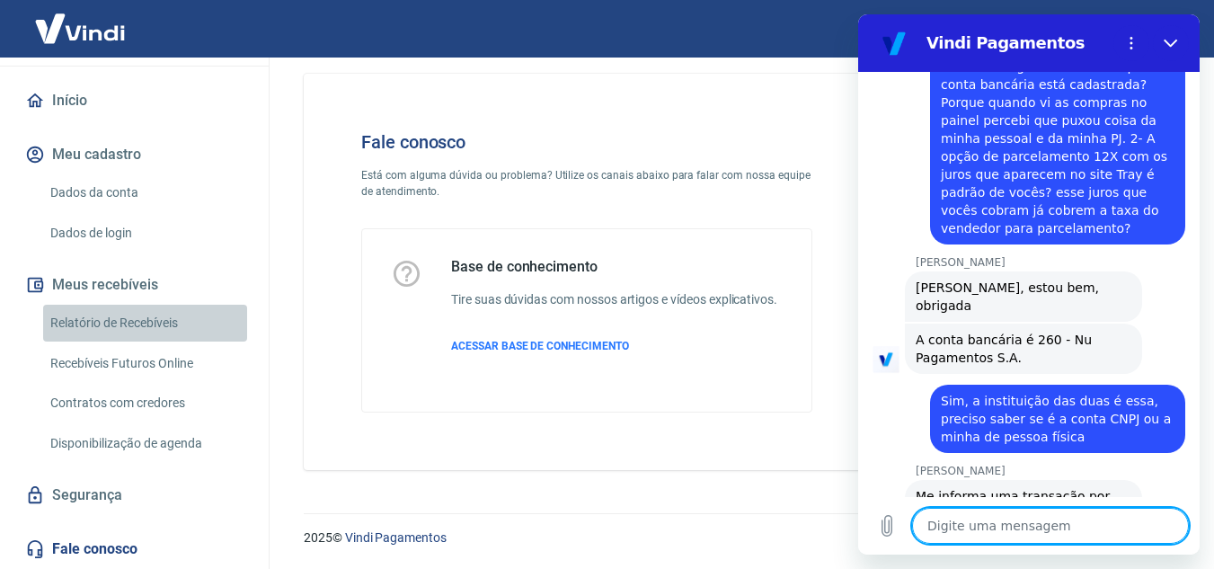
click at [146, 315] on link "Relatório de Recebíveis" at bounding box center [145, 323] width 204 height 37
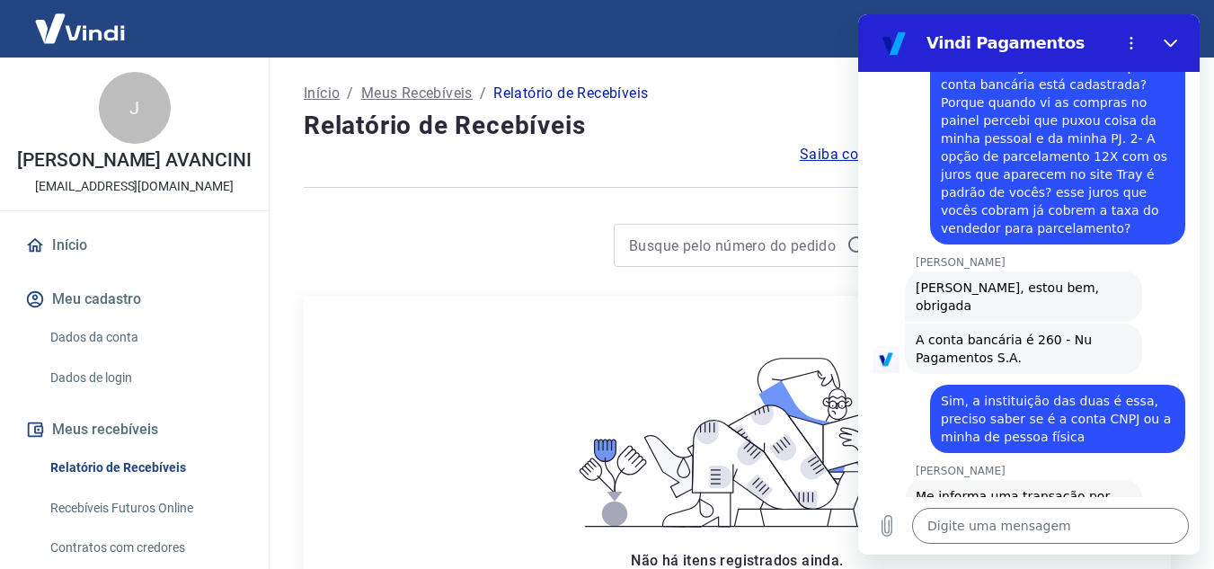
click at [126, 350] on link "Dados da conta" at bounding box center [145, 337] width 204 height 37
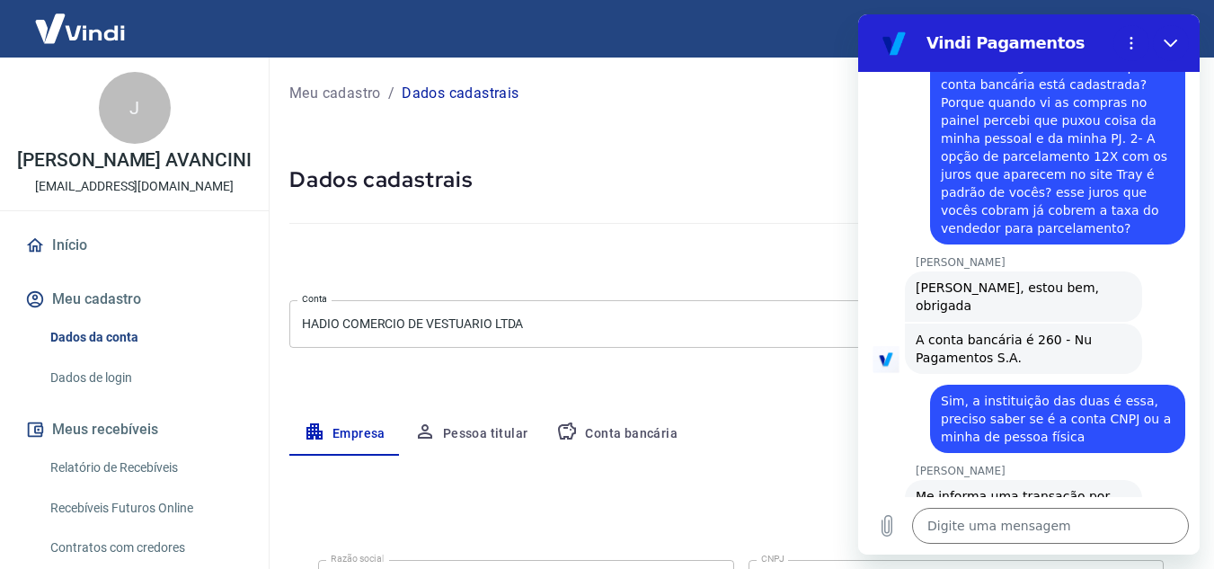
scroll to position [164, 0]
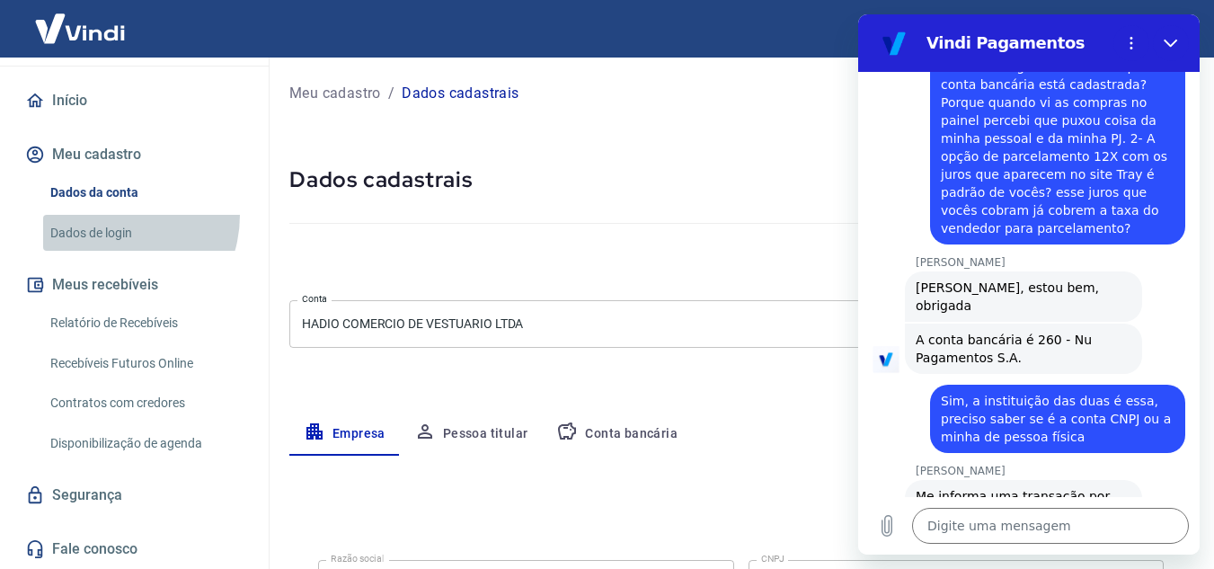
click at [106, 215] on link "Dados de login" at bounding box center [145, 233] width 204 height 37
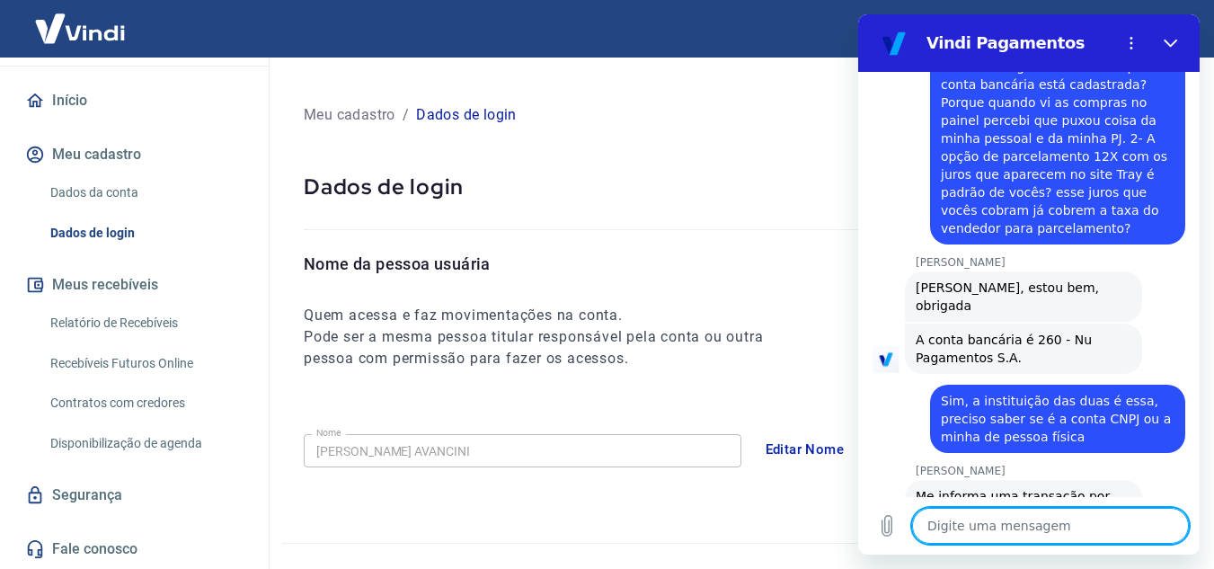
click at [1051, 516] on textarea at bounding box center [1050, 526] width 277 height 36
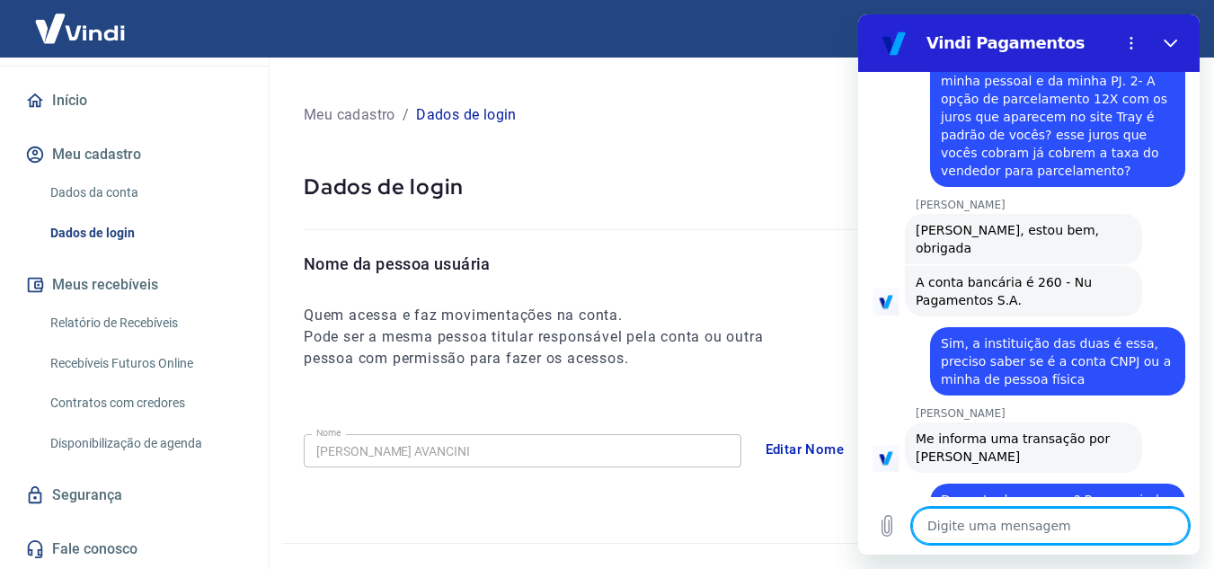
scroll to position [3194, 0]
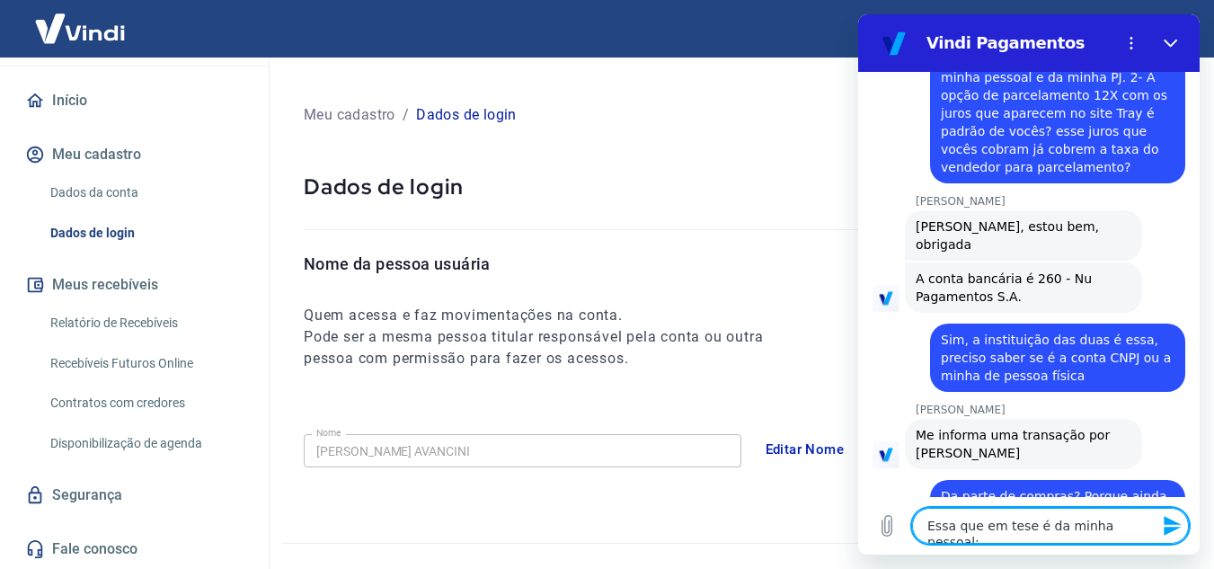
paste textarea "225630615"
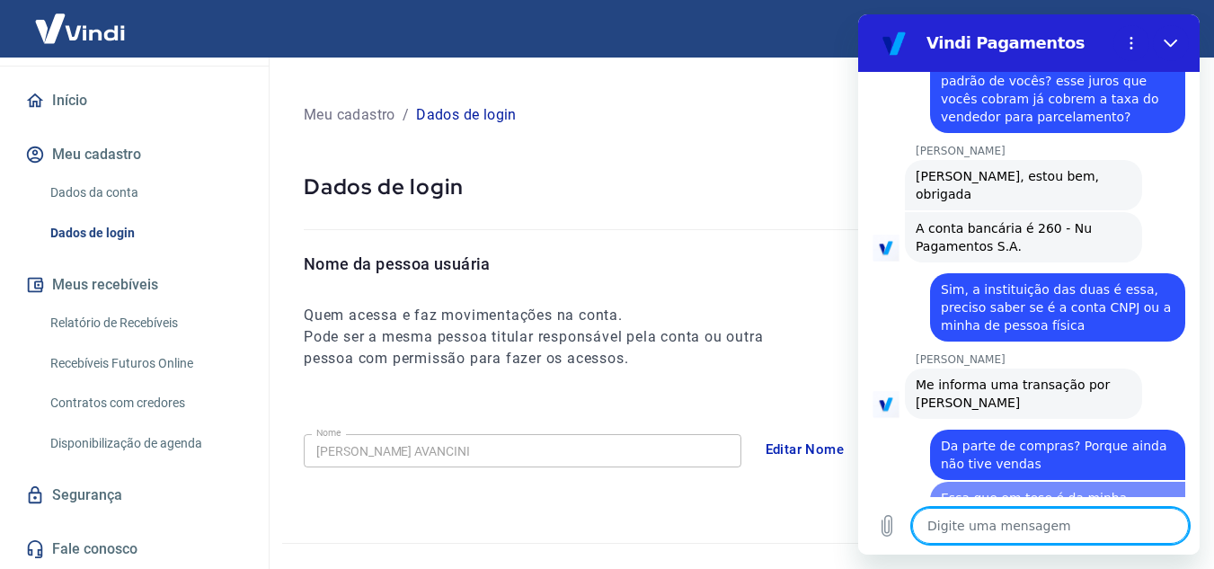
scroll to position [3280, 0]
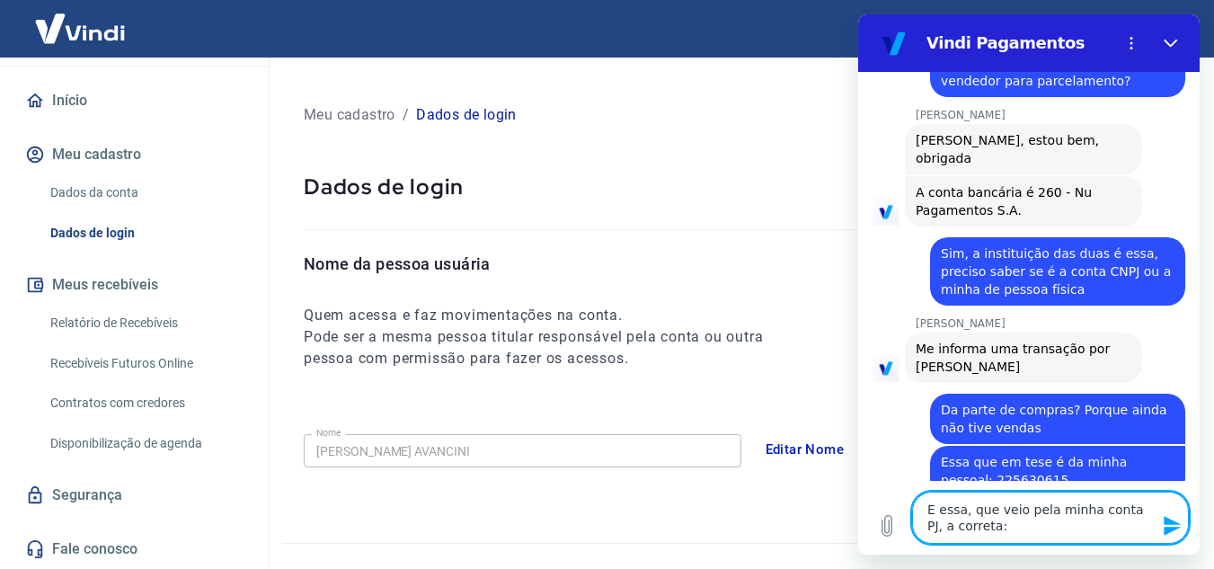
paste textarea "225474808"
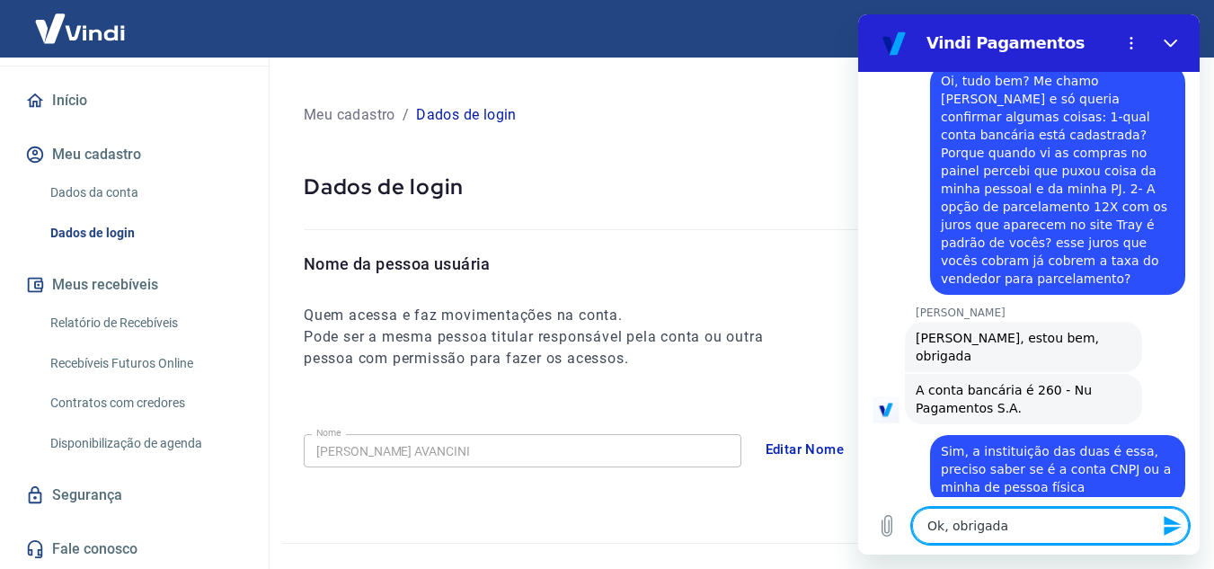
scroll to position [3074, 0]
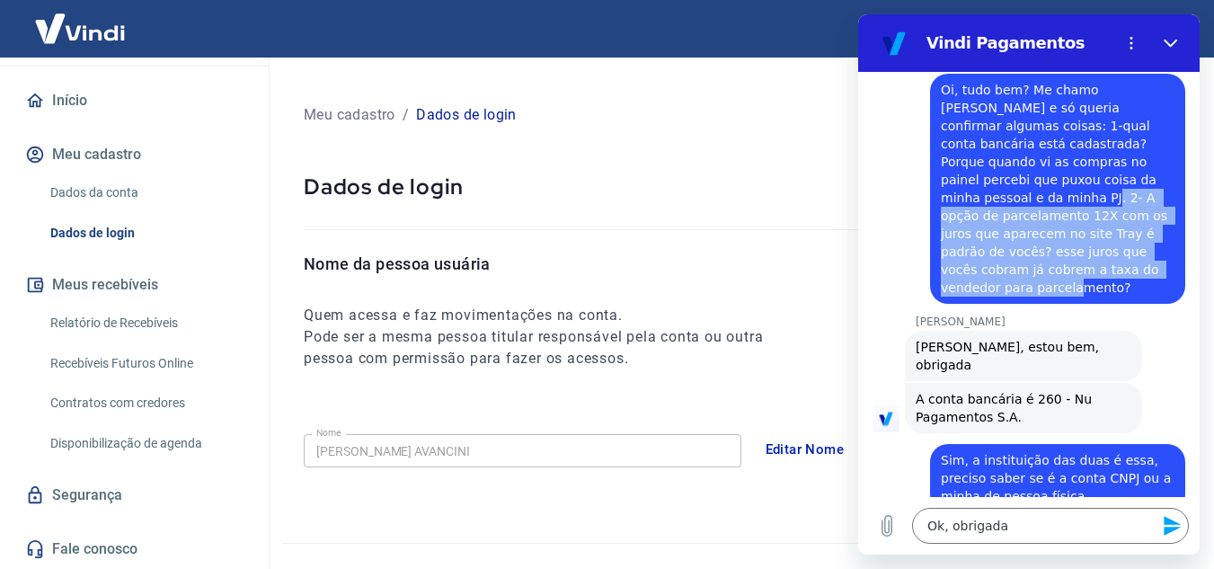
drag, startPoint x: 1087, startPoint y: 162, endPoint x: 1034, endPoint y: 250, distance: 102.8
click at [1034, 250] on span "Oi, tudo bem? Me chamo Juliana e só queria confirmar algumas coisas: 1-qual con…" at bounding box center [1058, 189] width 234 height 216
copy span "opção de parcelamento 12X com os juros que aparecem no site Tray é padrão de vo…"
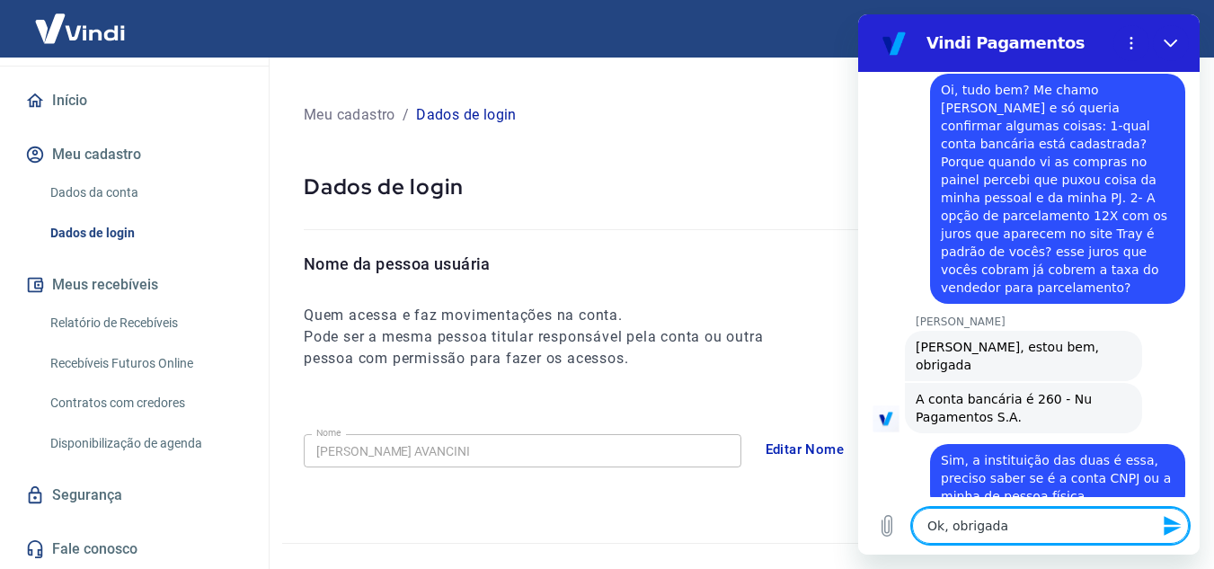
click at [1033, 526] on textarea "Ok, obrigada" at bounding box center [1050, 526] width 277 height 36
paste textarea "opção de parcelamento 12X com os juros que aparecem no site Tray é padrão de vo…"
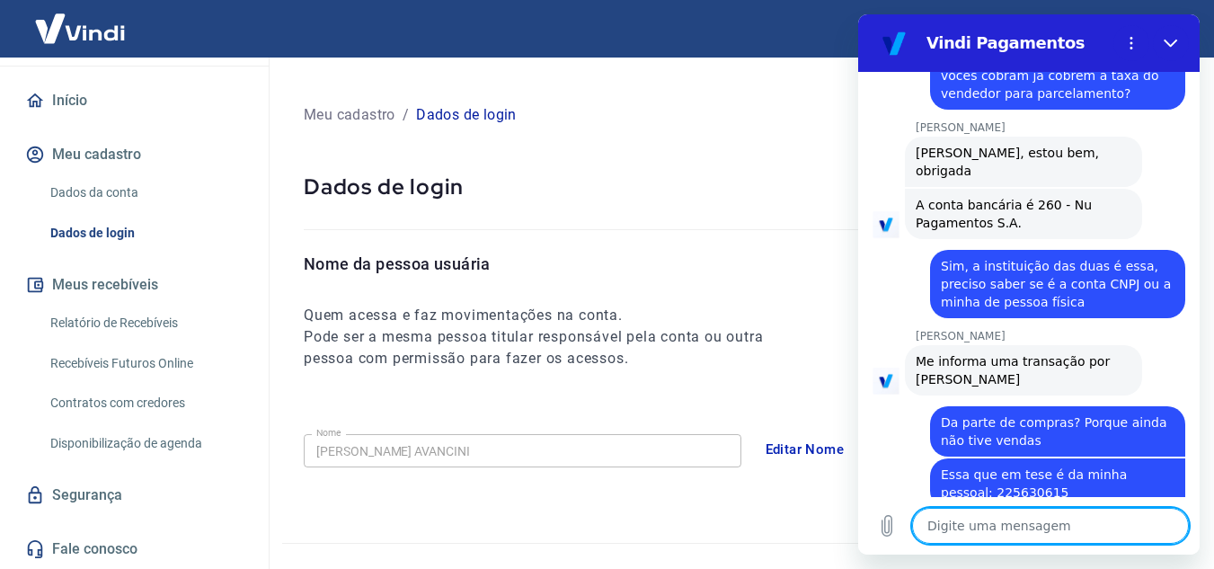
scroll to position [3613, 0]
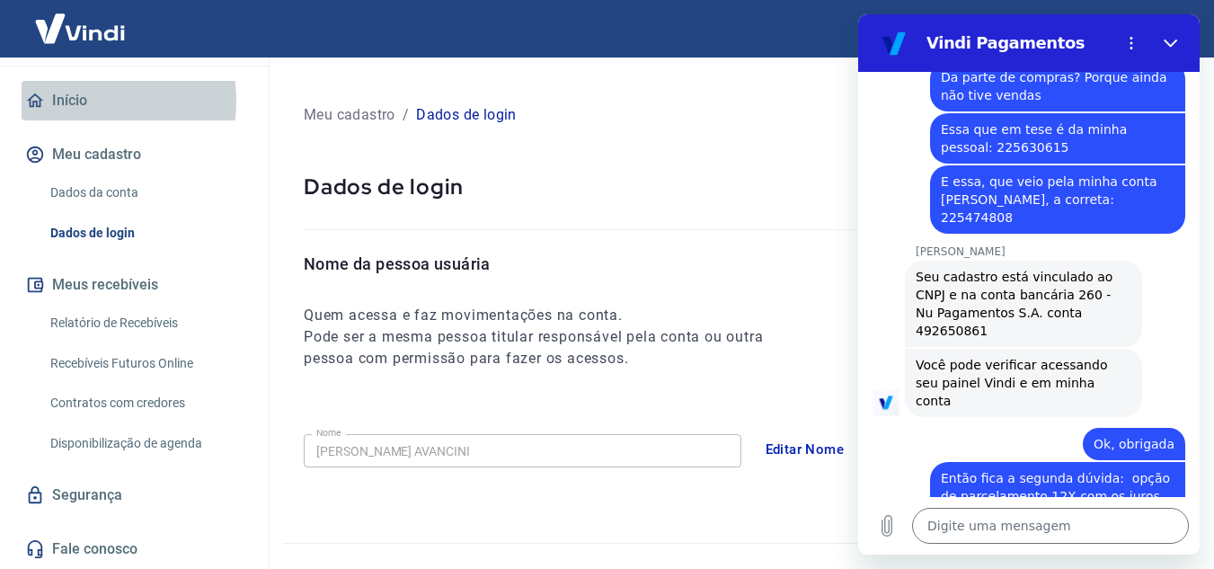
click at [82, 101] on link "Início" at bounding box center [135, 101] width 226 height 40
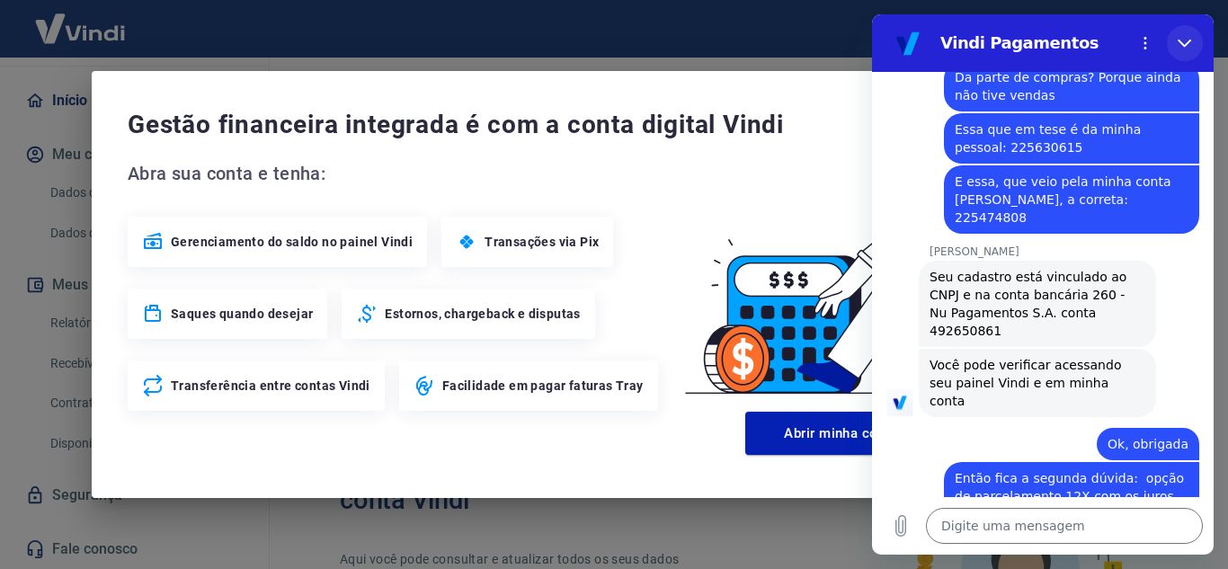
click at [1187, 42] on icon "Fechar" at bounding box center [1183, 44] width 13 height 8
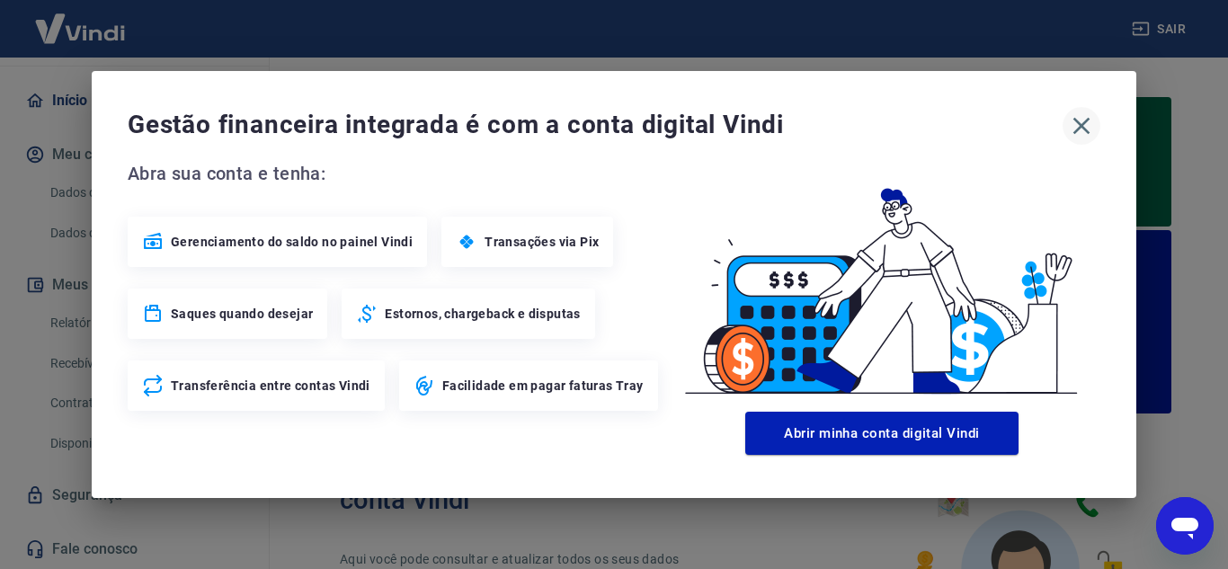
click at [1080, 123] on icon "button" at bounding box center [1081, 125] width 29 height 29
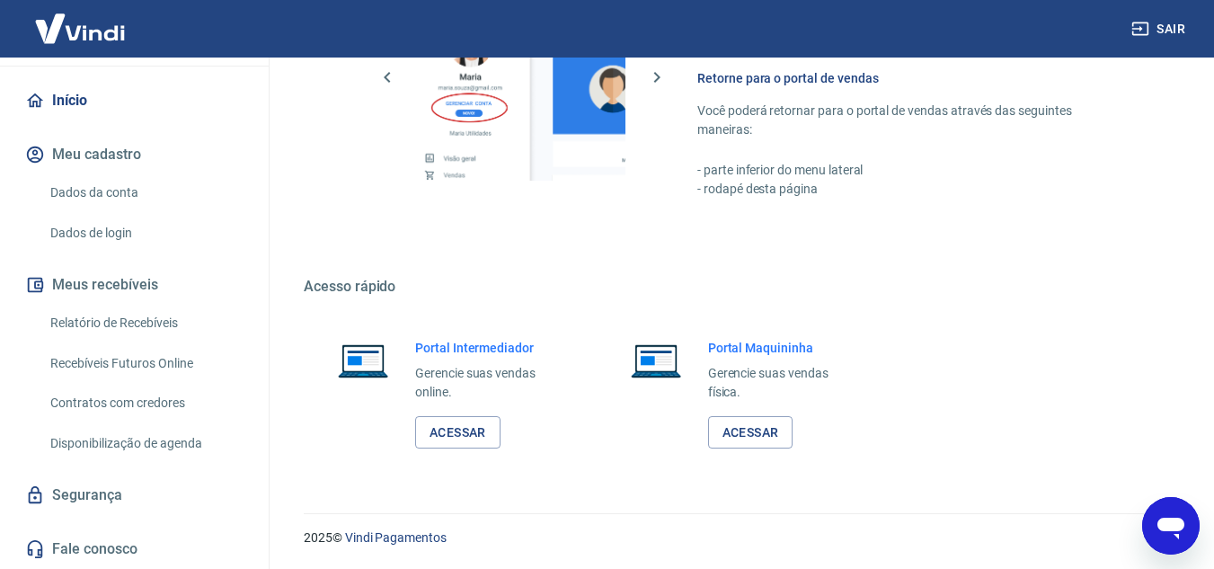
scroll to position [171, 0]
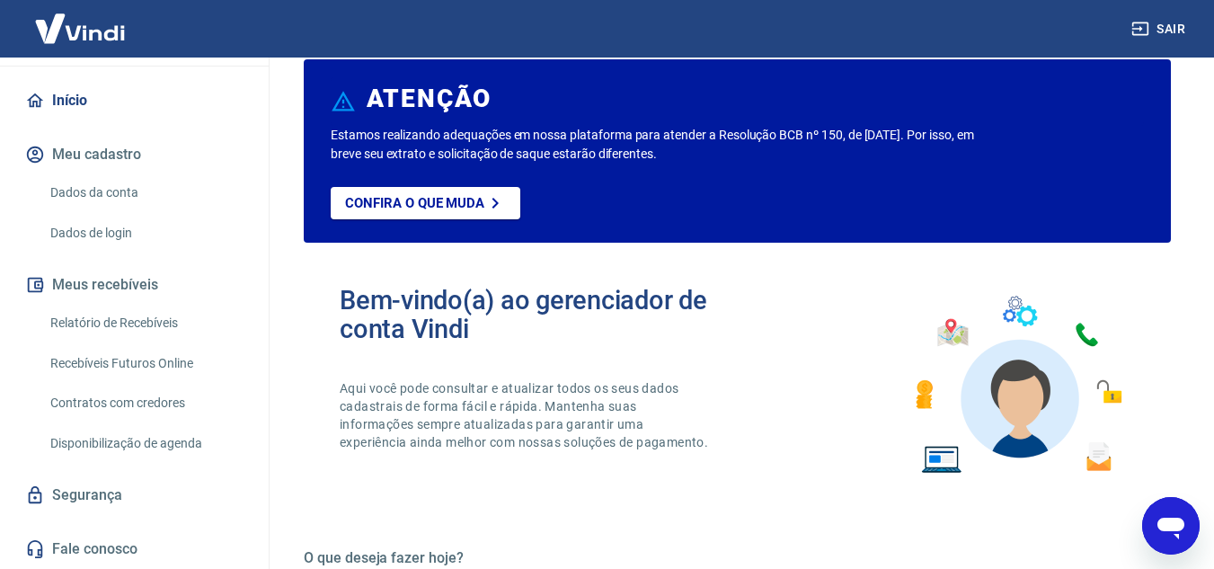
click at [1158, 521] on icon "Abrir janela de mensagens" at bounding box center [1171, 529] width 27 height 22
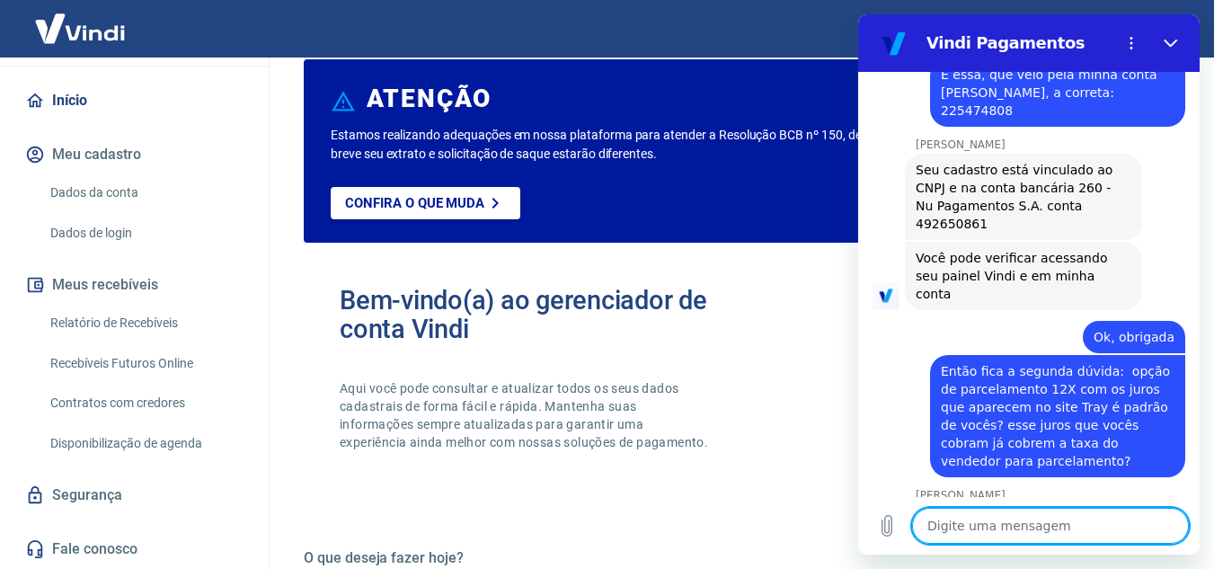
scroll to position [3857, 0]
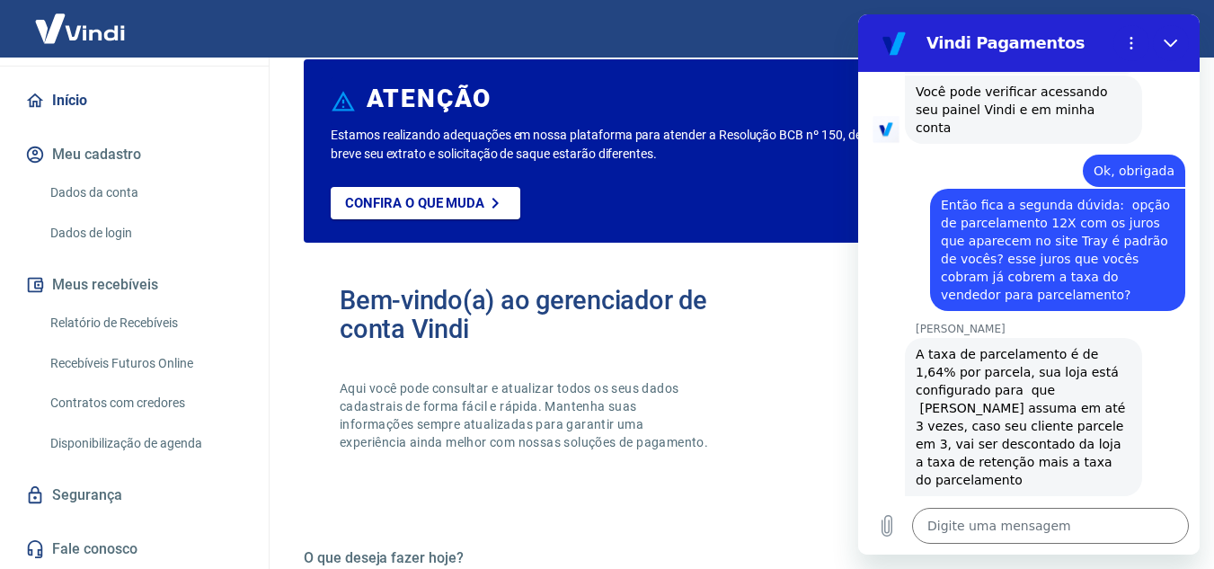
click at [994, 506] on div "Digite uma mensagem x" at bounding box center [1029, 526] width 342 height 58
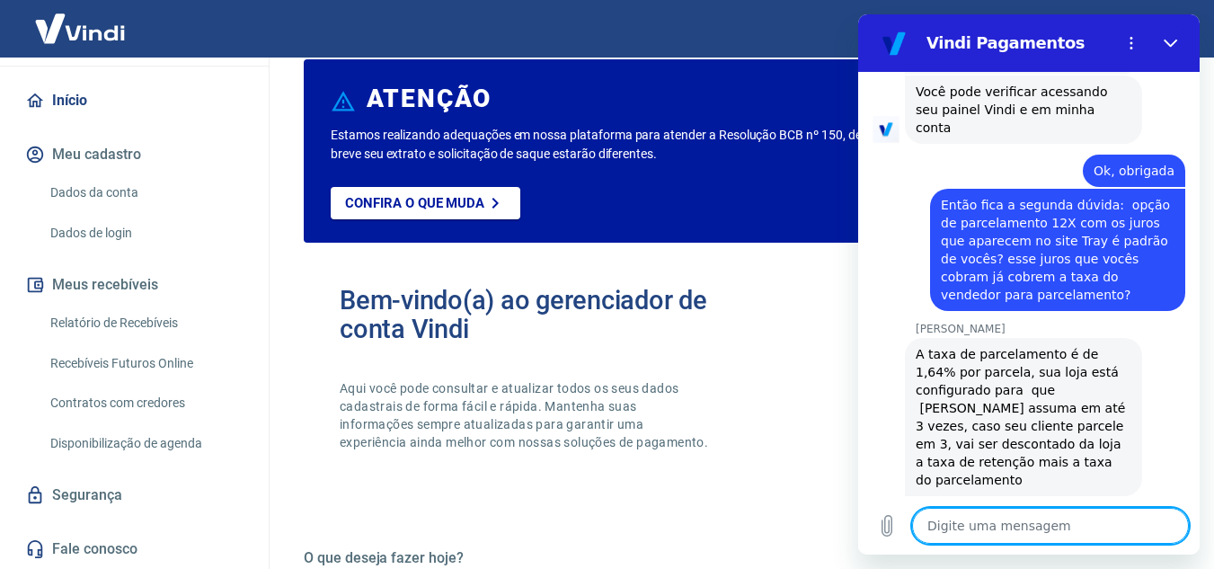
click at [994, 515] on textarea at bounding box center [1050, 526] width 277 height 36
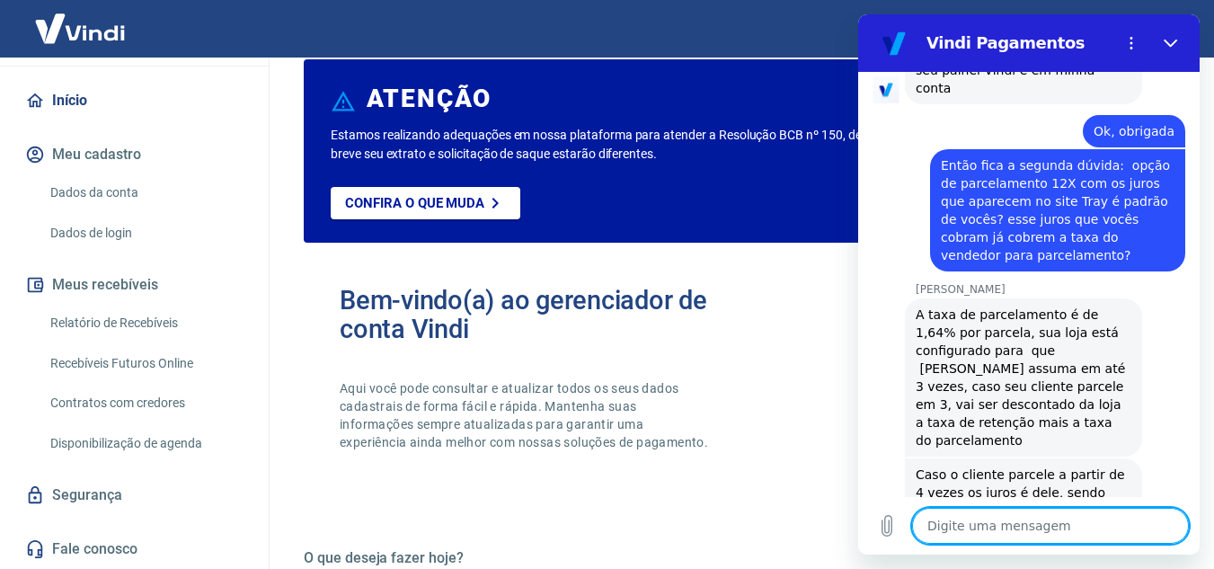
scroll to position [3900, 0]
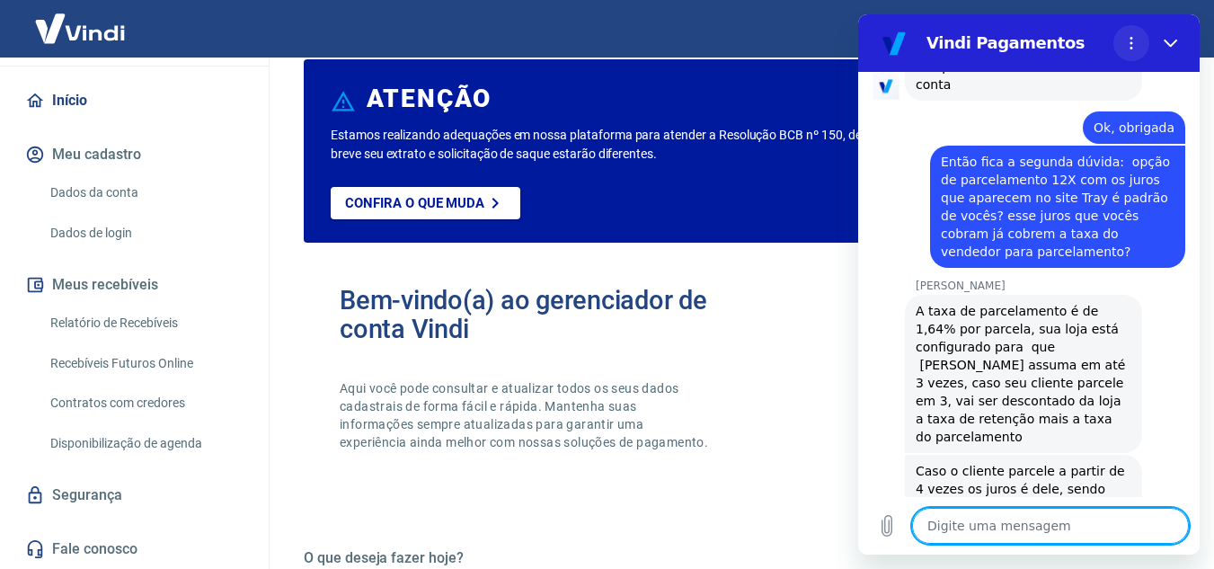
click at [1127, 42] on icon "Menu de opções" at bounding box center [1131, 43] width 14 height 14
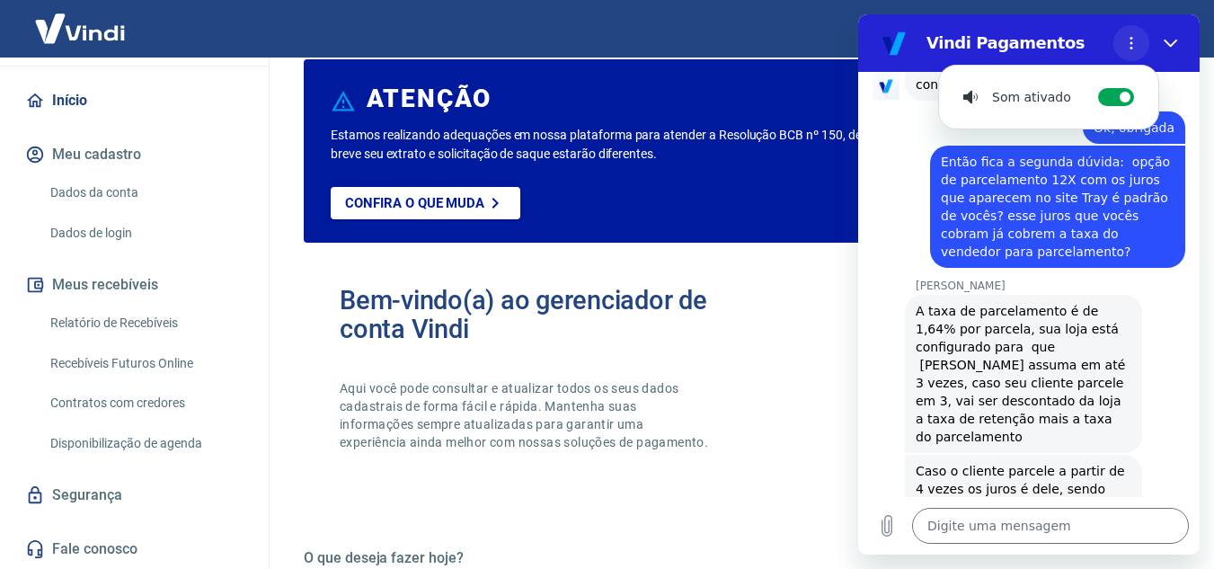
click at [1127, 42] on icon "Menu de opções" at bounding box center [1131, 43] width 14 height 14
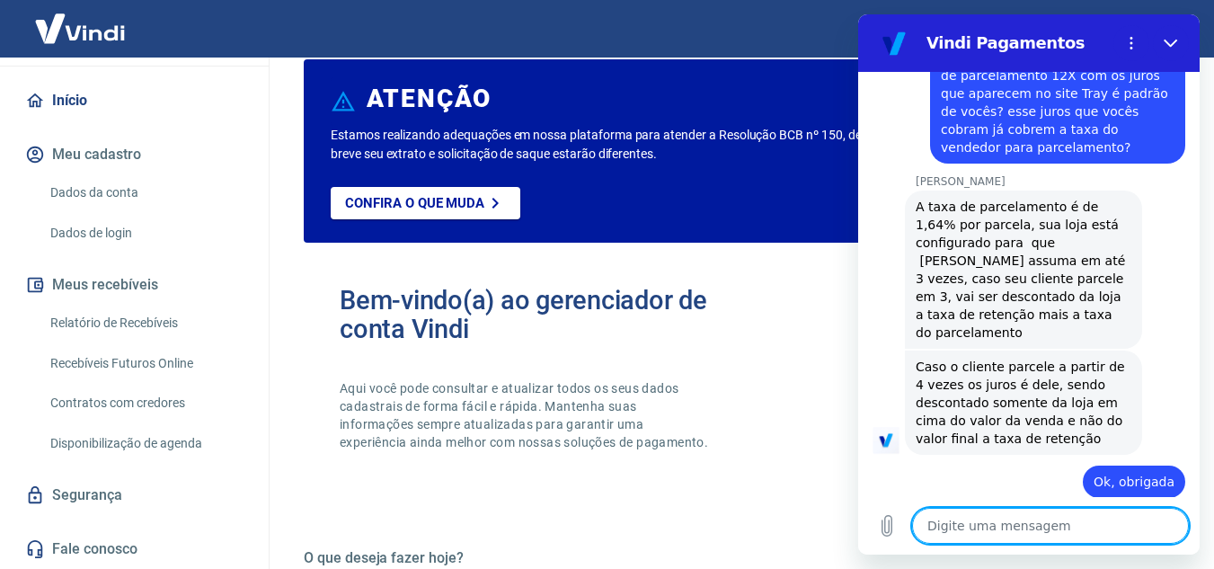
scroll to position [4204, 0]
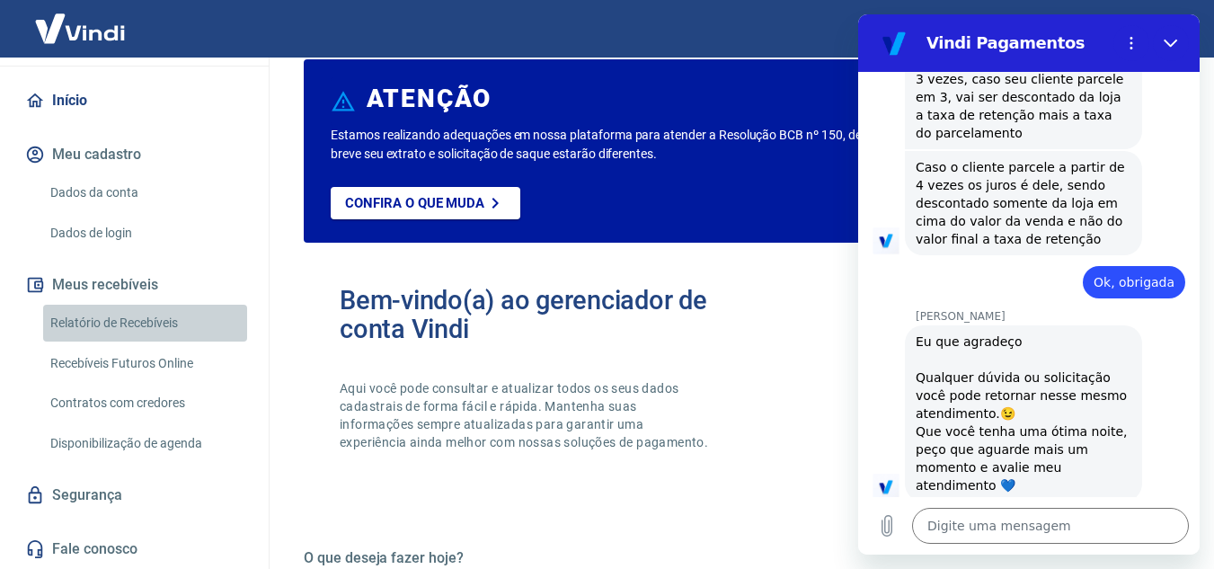
click at [156, 330] on link "Relatório de Recebíveis" at bounding box center [145, 323] width 204 height 37
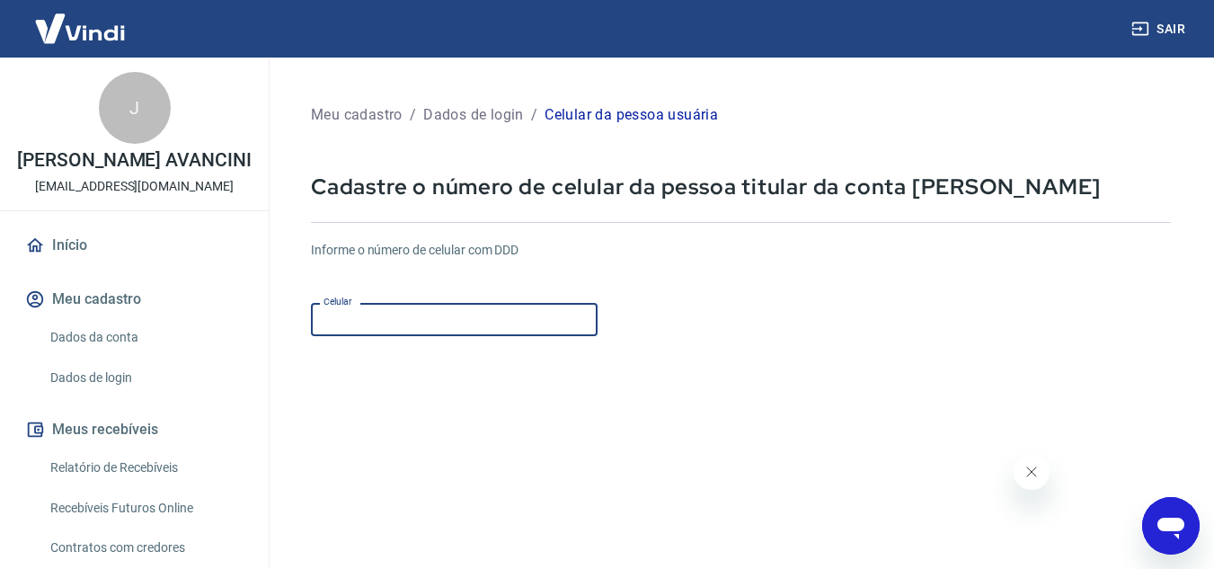
click at [440, 319] on input "Celular" at bounding box center [454, 319] width 287 height 33
type input "[PHONE_NUMBER]"
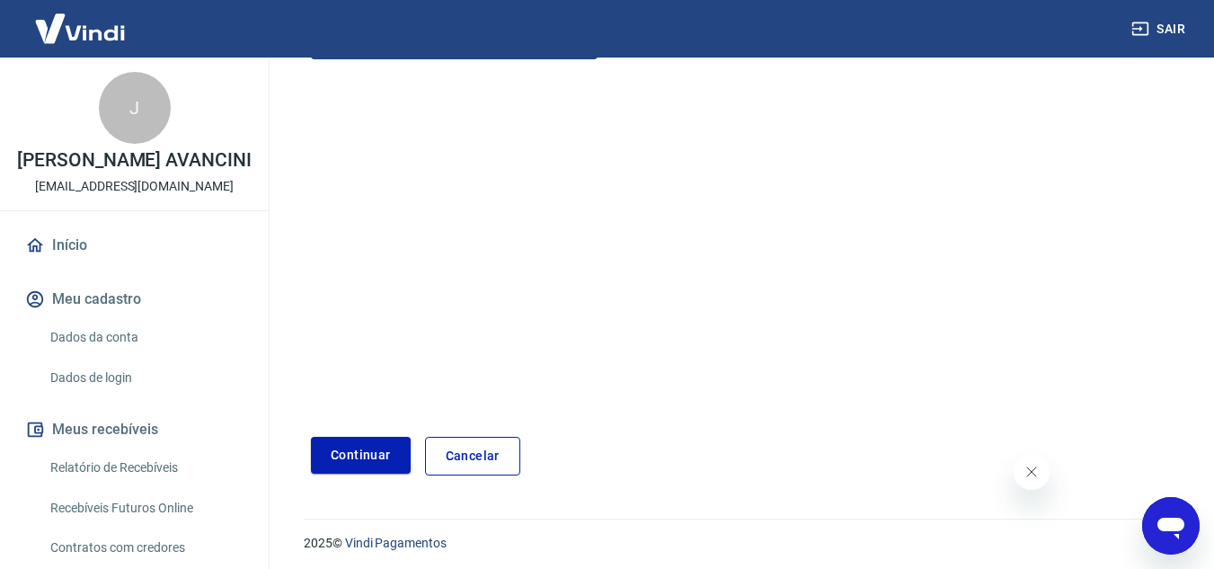
scroll to position [280, 0]
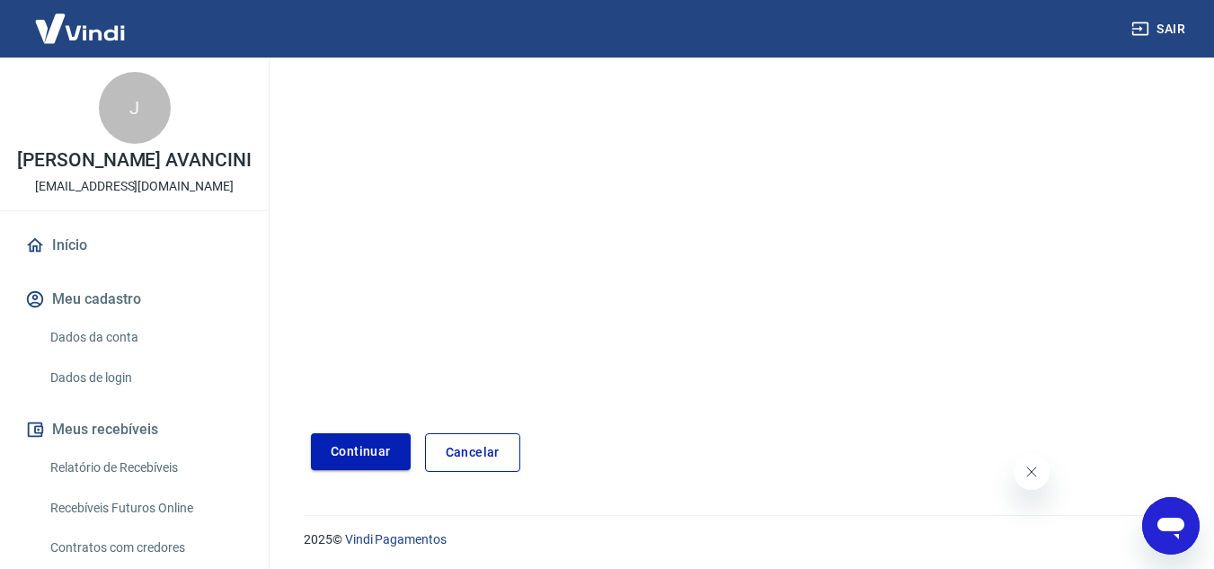
click at [332, 457] on button "Continuar" at bounding box center [361, 451] width 100 height 37
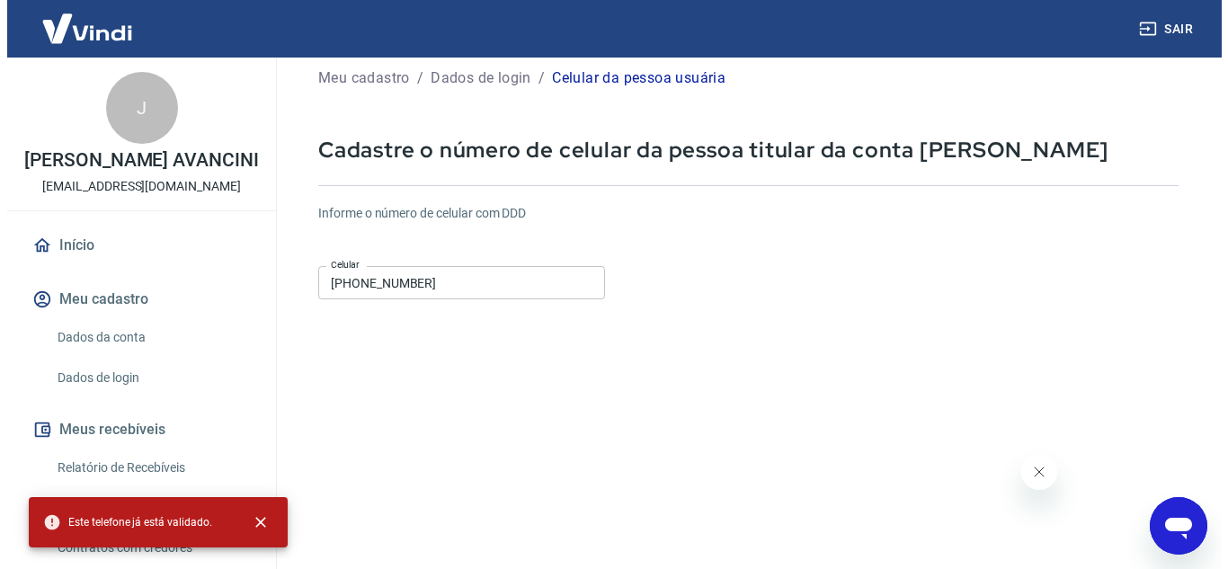
scroll to position [0, 0]
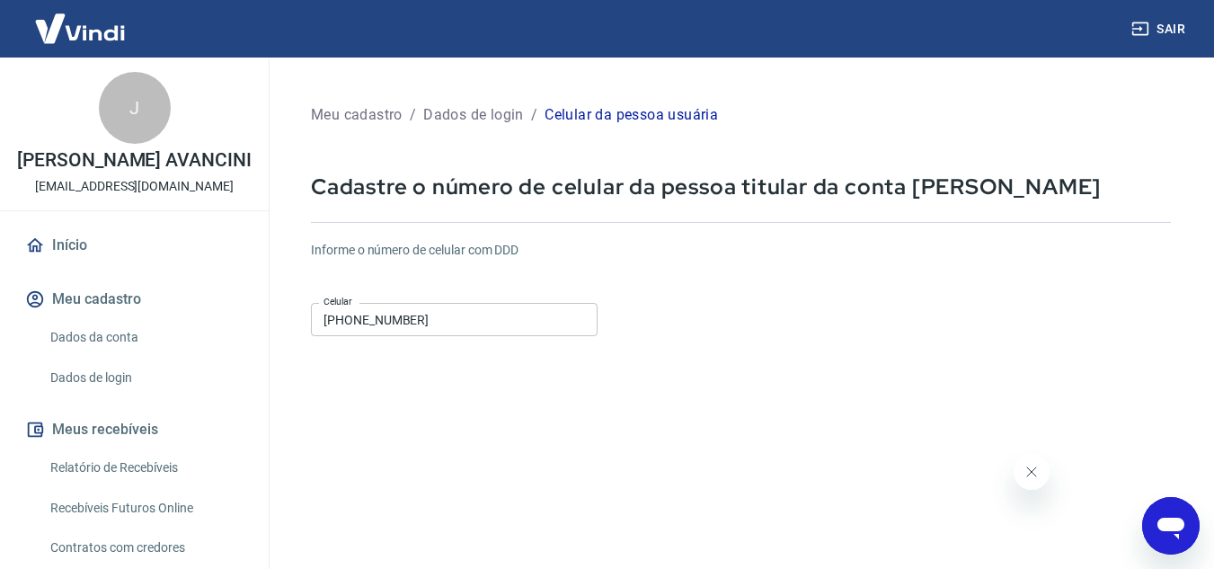
click at [369, 112] on p "Meu cadastro" at bounding box center [357, 115] width 92 height 22
click at [63, 256] on link "Início" at bounding box center [135, 246] width 226 height 40
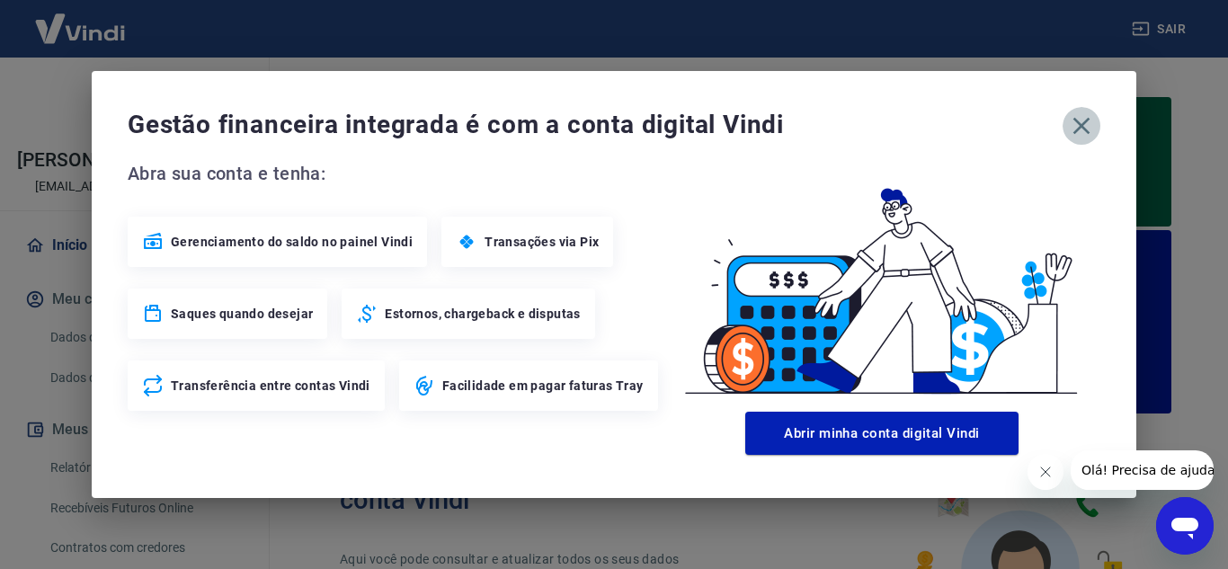
click at [1075, 127] on icon "button" at bounding box center [1081, 125] width 29 height 29
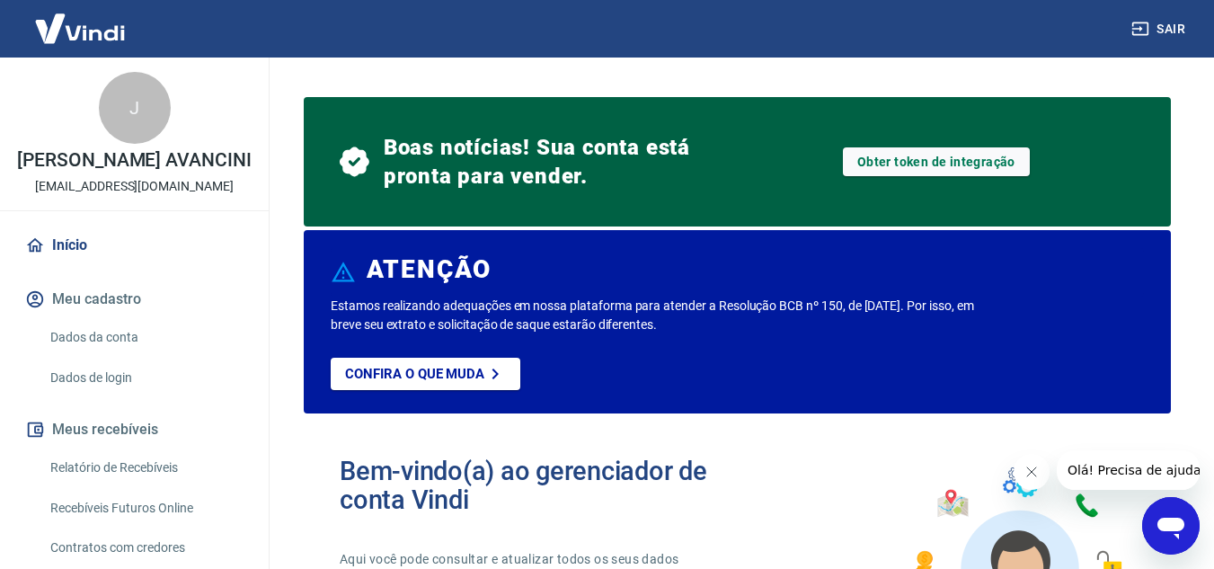
scroll to position [164, 0]
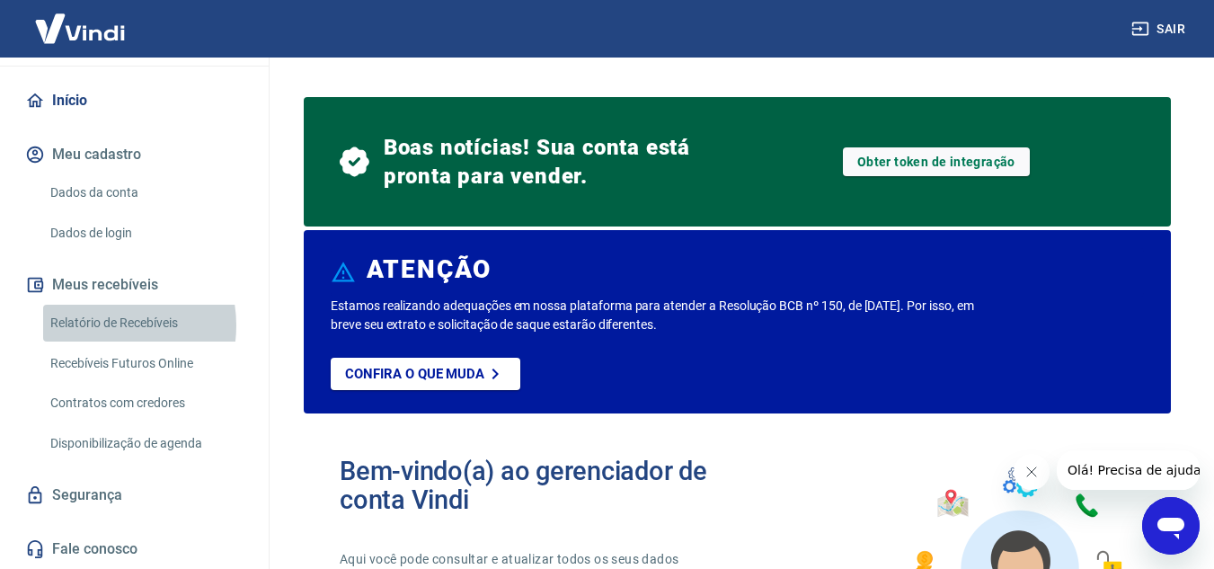
click at [100, 325] on link "Relatório de Recebíveis" at bounding box center [145, 323] width 204 height 37
